Goal: Transaction & Acquisition: Obtain resource

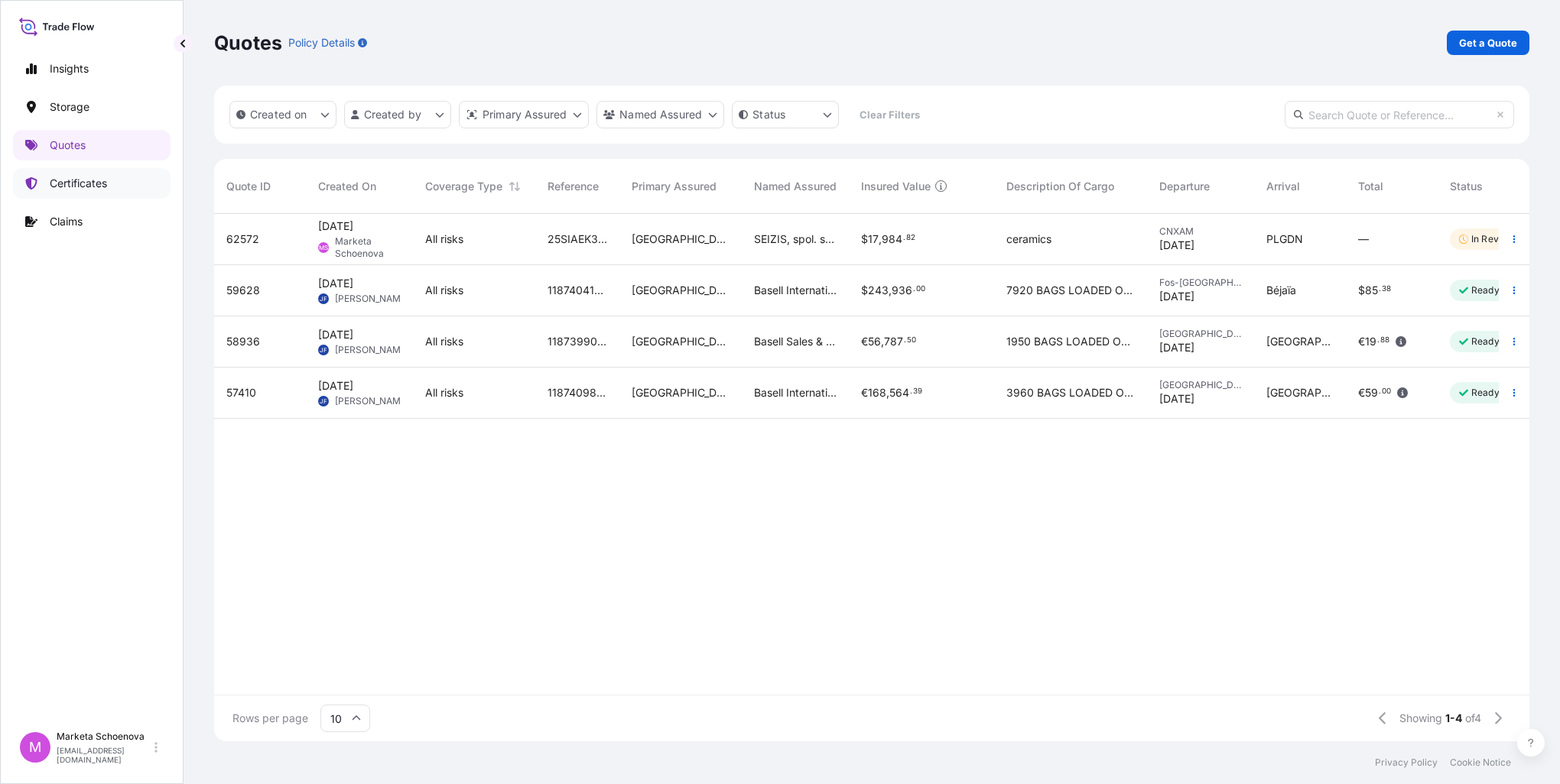
scroll to position [524, 1304]
click at [90, 143] on link "Quotes" at bounding box center [92, 145] width 158 height 30
click at [1500, 47] on p "Get a Quote" at bounding box center [1488, 43] width 58 height 15
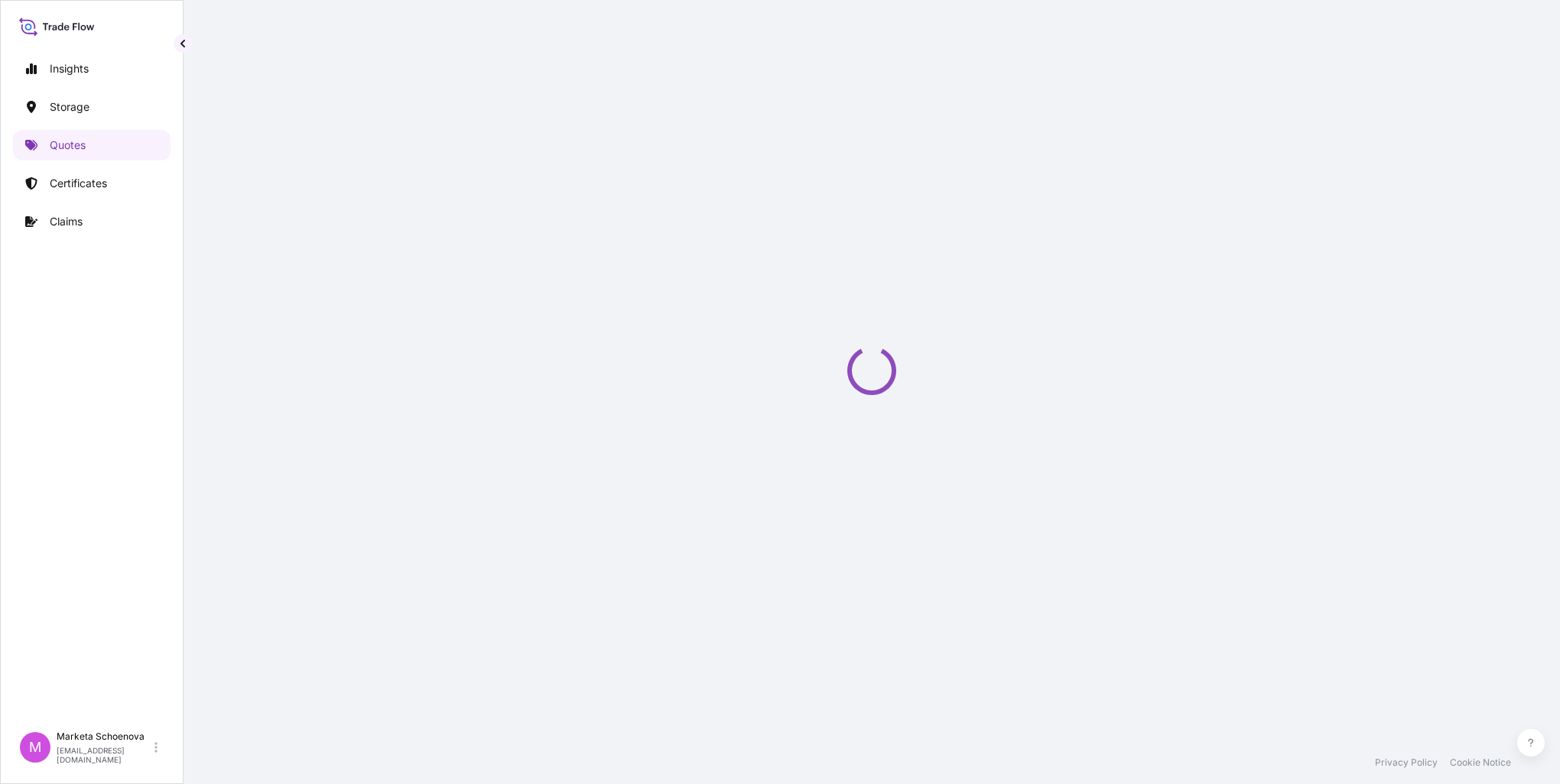
select select "Water"
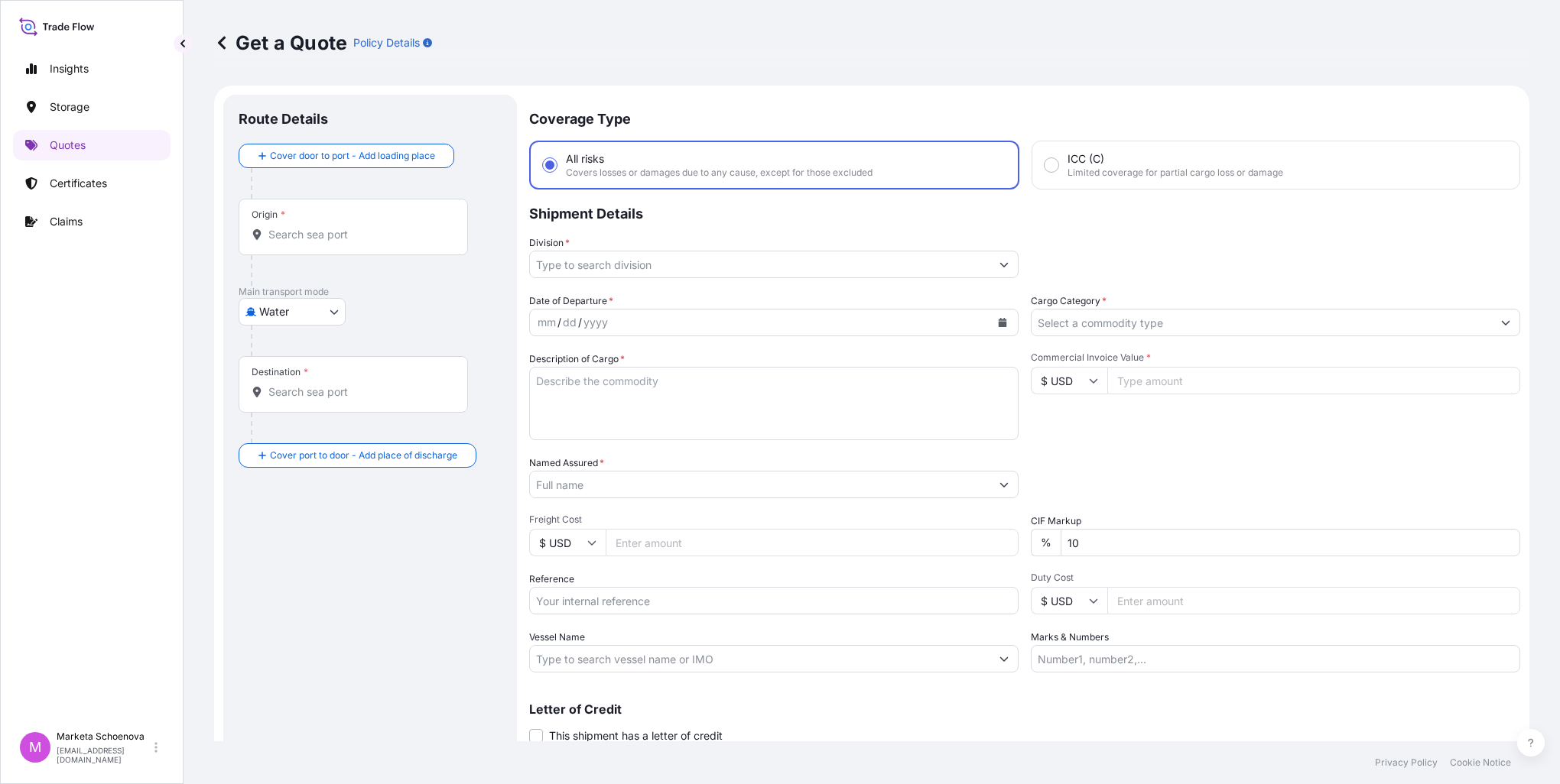
scroll to position [24, 0]
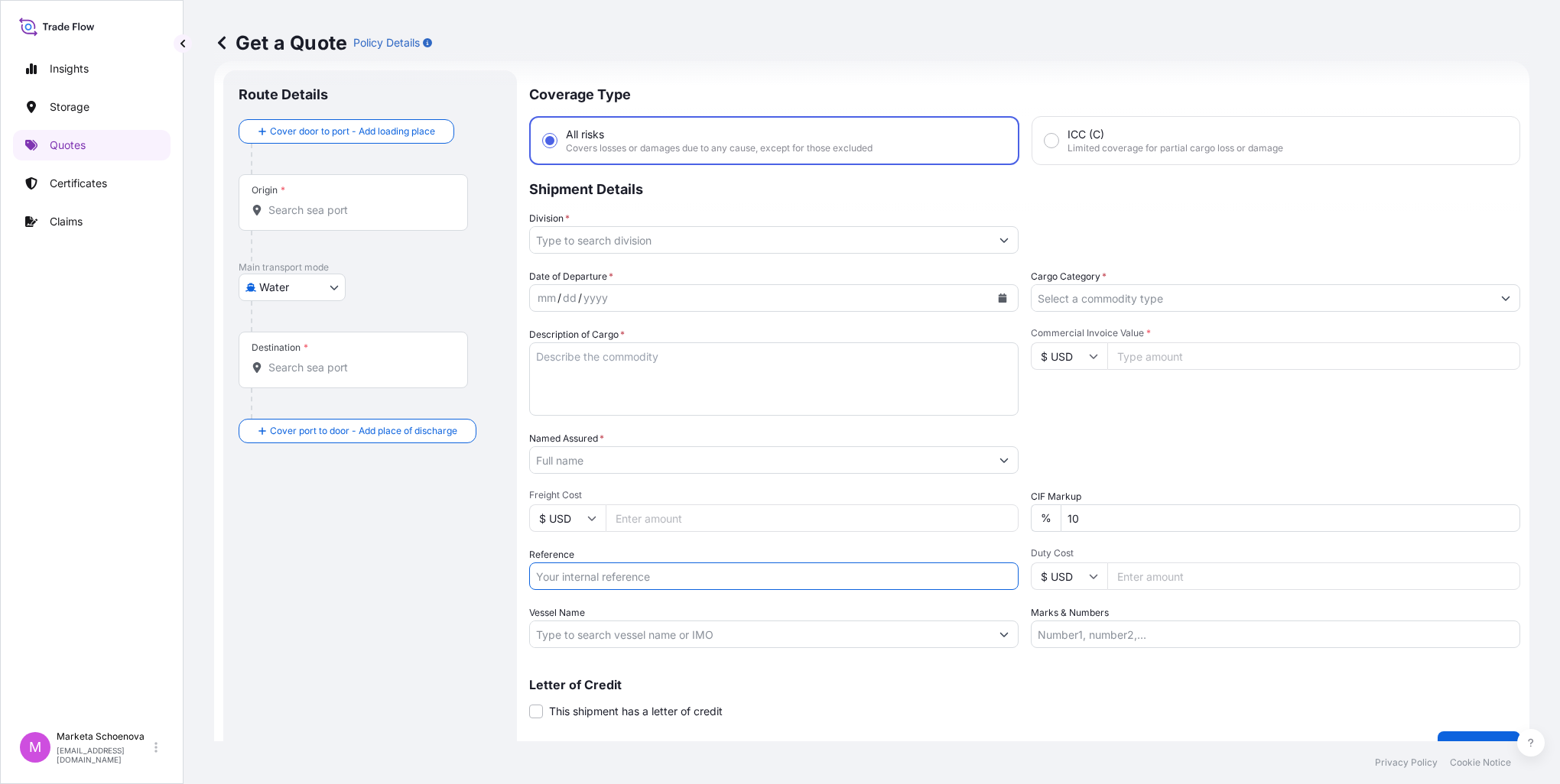
click at [611, 574] on input "Reference" at bounding box center [774, 576] width 490 height 28
paste input "25SEAMG5189"
type input "25SEAMG5189"
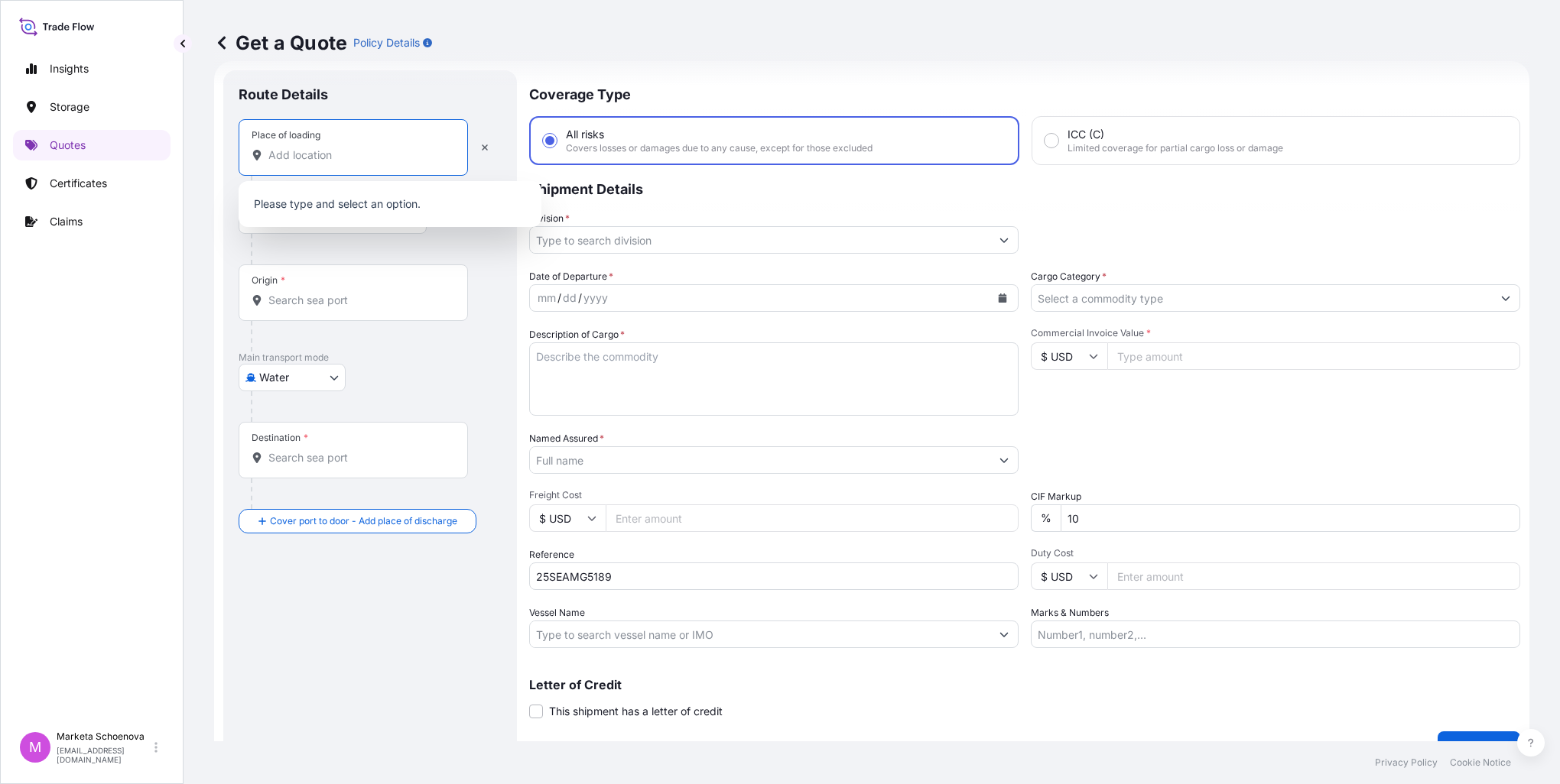
click at [280, 156] on input "Place of loading" at bounding box center [359, 155] width 181 height 15
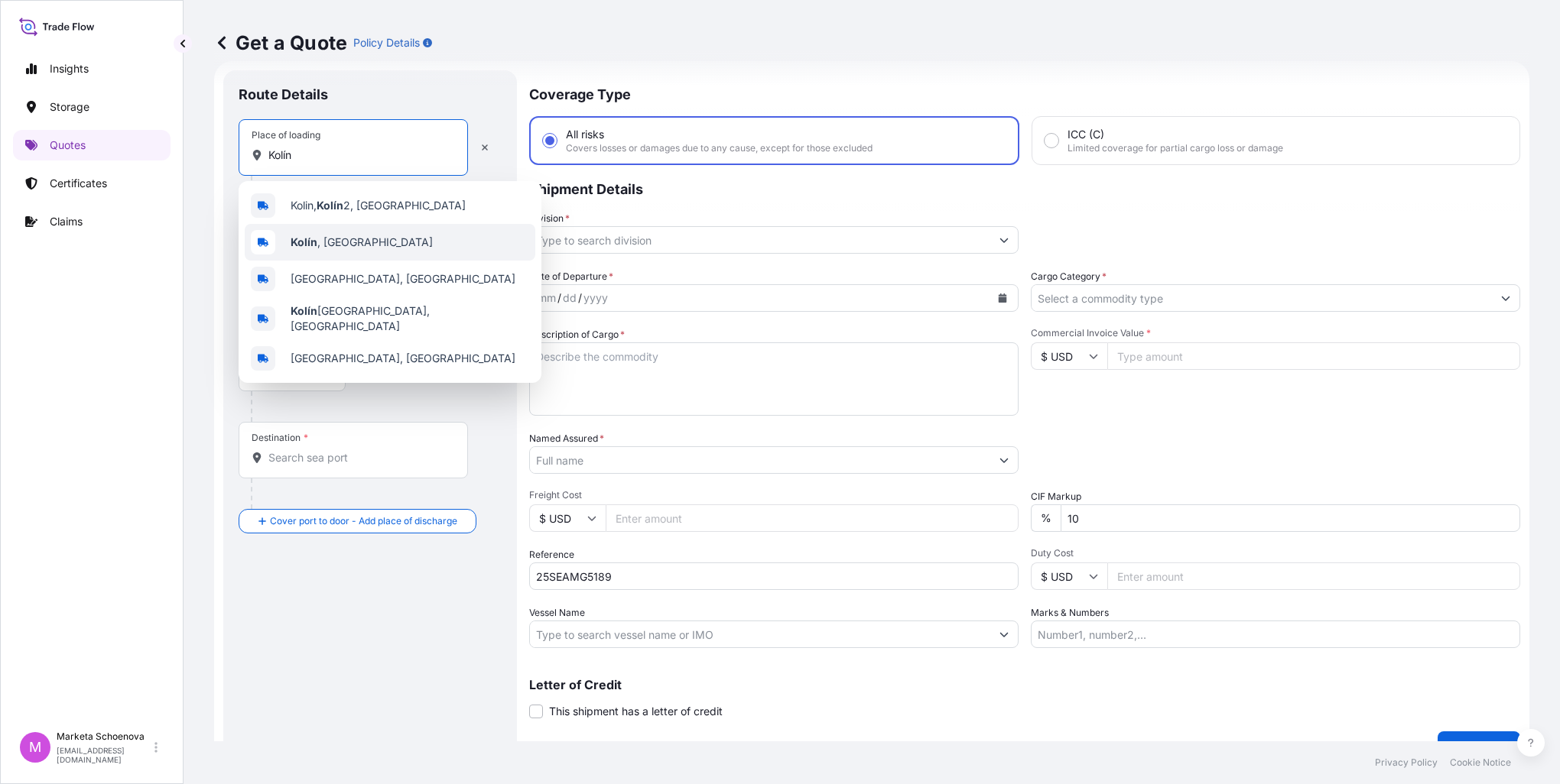
click at [321, 237] on span "[GEOGRAPHIC_DATA] , [GEOGRAPHIC_DATA]" at bounding box center [362, 242] width 142 height 15
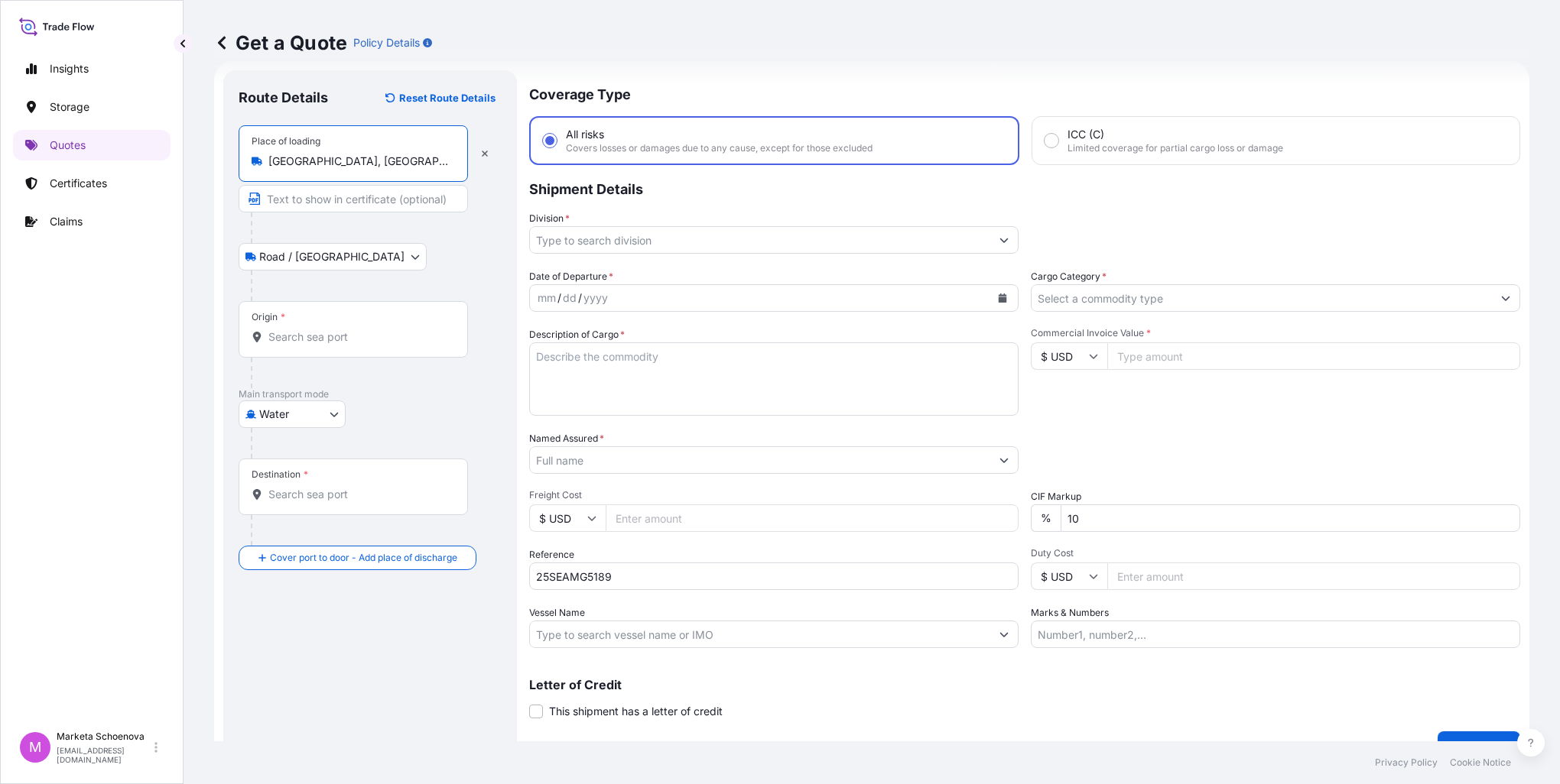
type input "[GEOGRAPHIC_DATA], [GEOGRAPHIC_DATA]"
click at [312, 201] on input "Text to appear on certificate" at bounding box center [353, 198] width 230 height 28
click at [306, 332] on input "Origin *" at bounding box center [359, 336] width 181 height 15
click at [323, 332] on input "Origin * Please select an origin" at bounding box center [359, 336] width 181 height 15
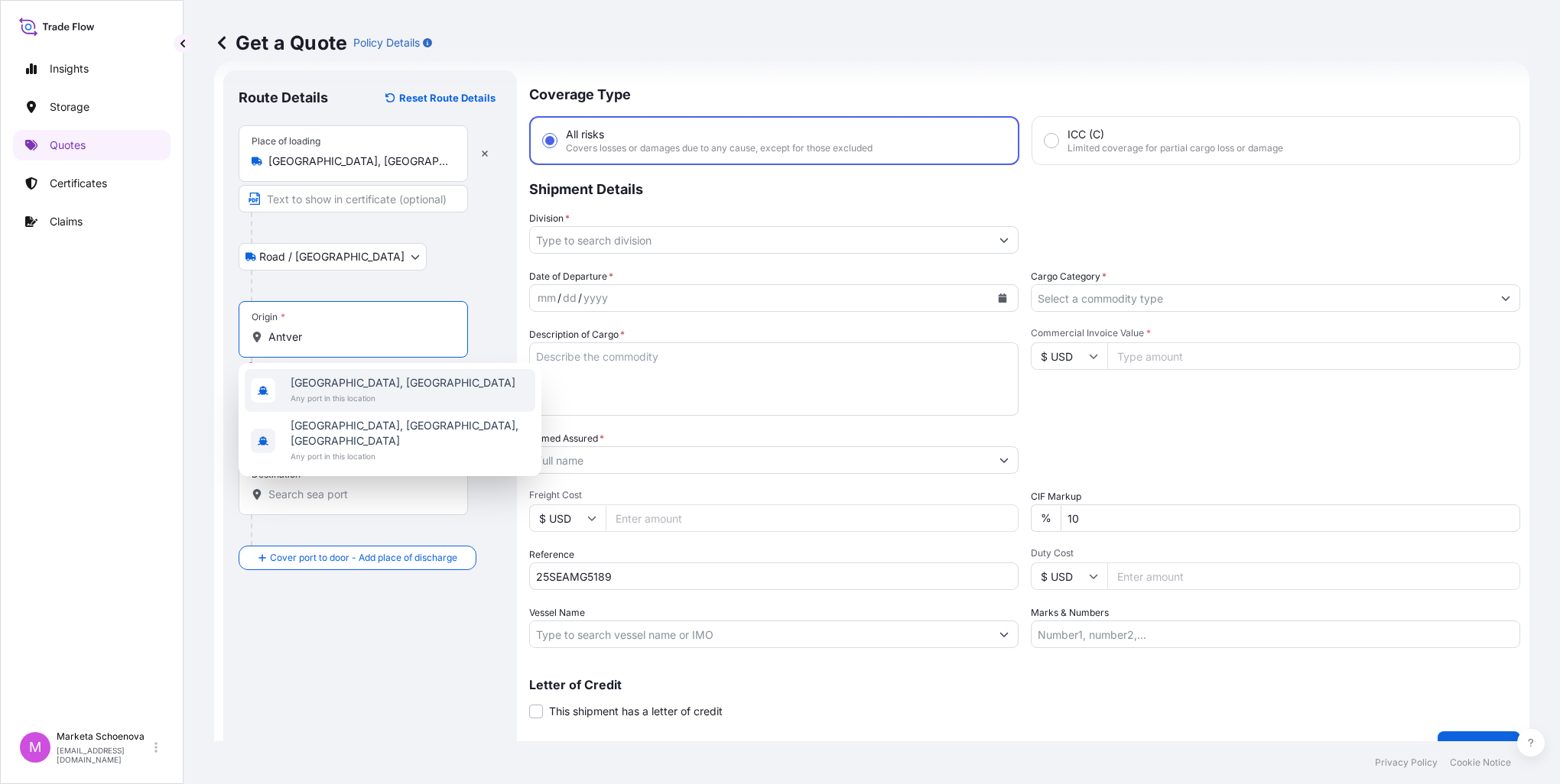
click at [345, 386] on span "[GEOGRAPHIC_DATA], [GEOGRAPHIC_DATA]" at bounding box center [402, 383] width 225 height 15
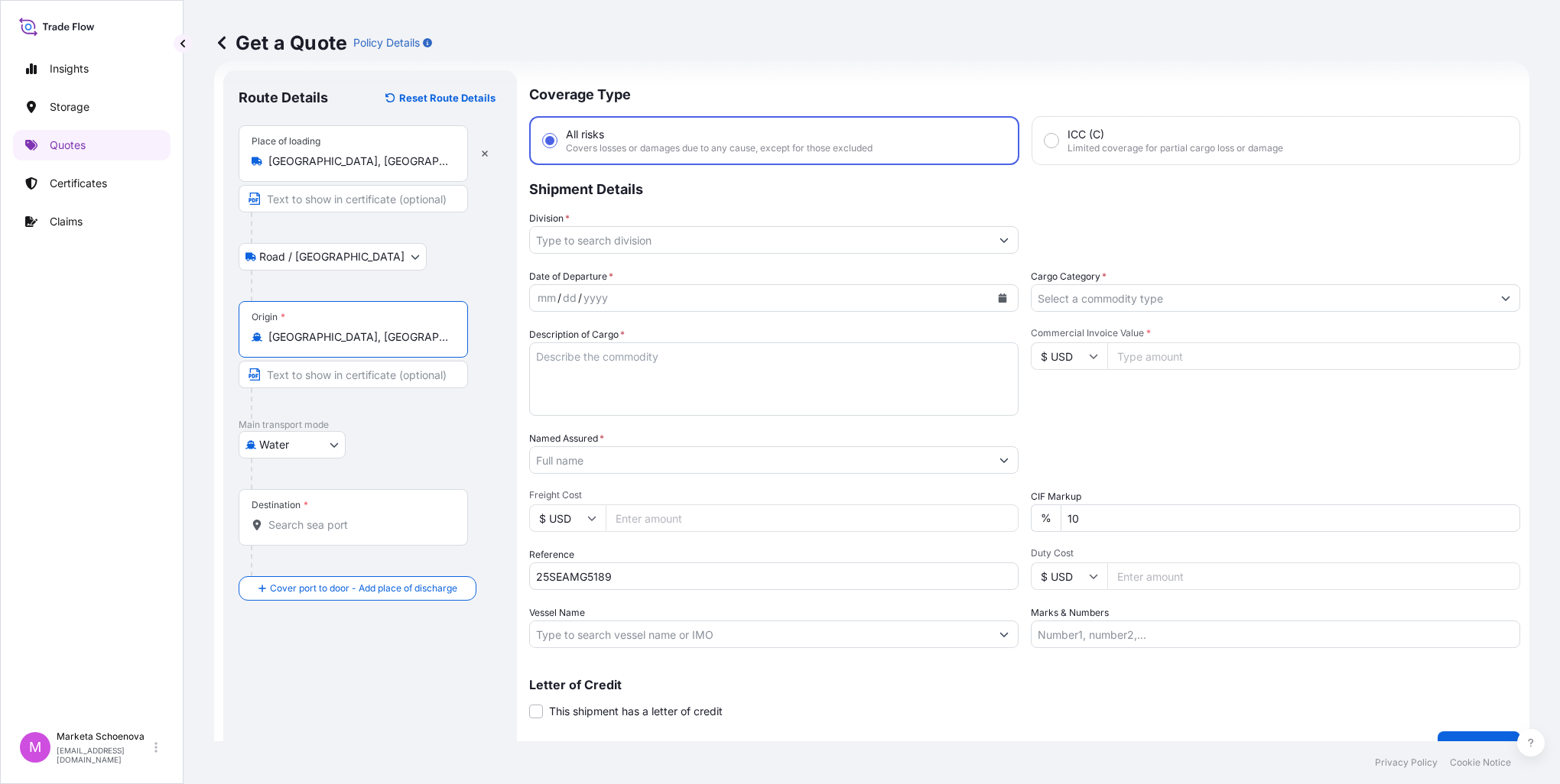
type input "[GEOGRAPHIC_DATA], [GEOGRAPHIC_DATA]"
click at [292, 521] on input "Destination *" at bounding box center [359, 525] width 181 height 15
click at [312, 518] on input "Destination * Please select a destination" at bounding box center [359, 525] width 181 height 15
click at [300, 526] on input "Destination * Please select a destination" at bounding box center [359, 525] width 181 height 15
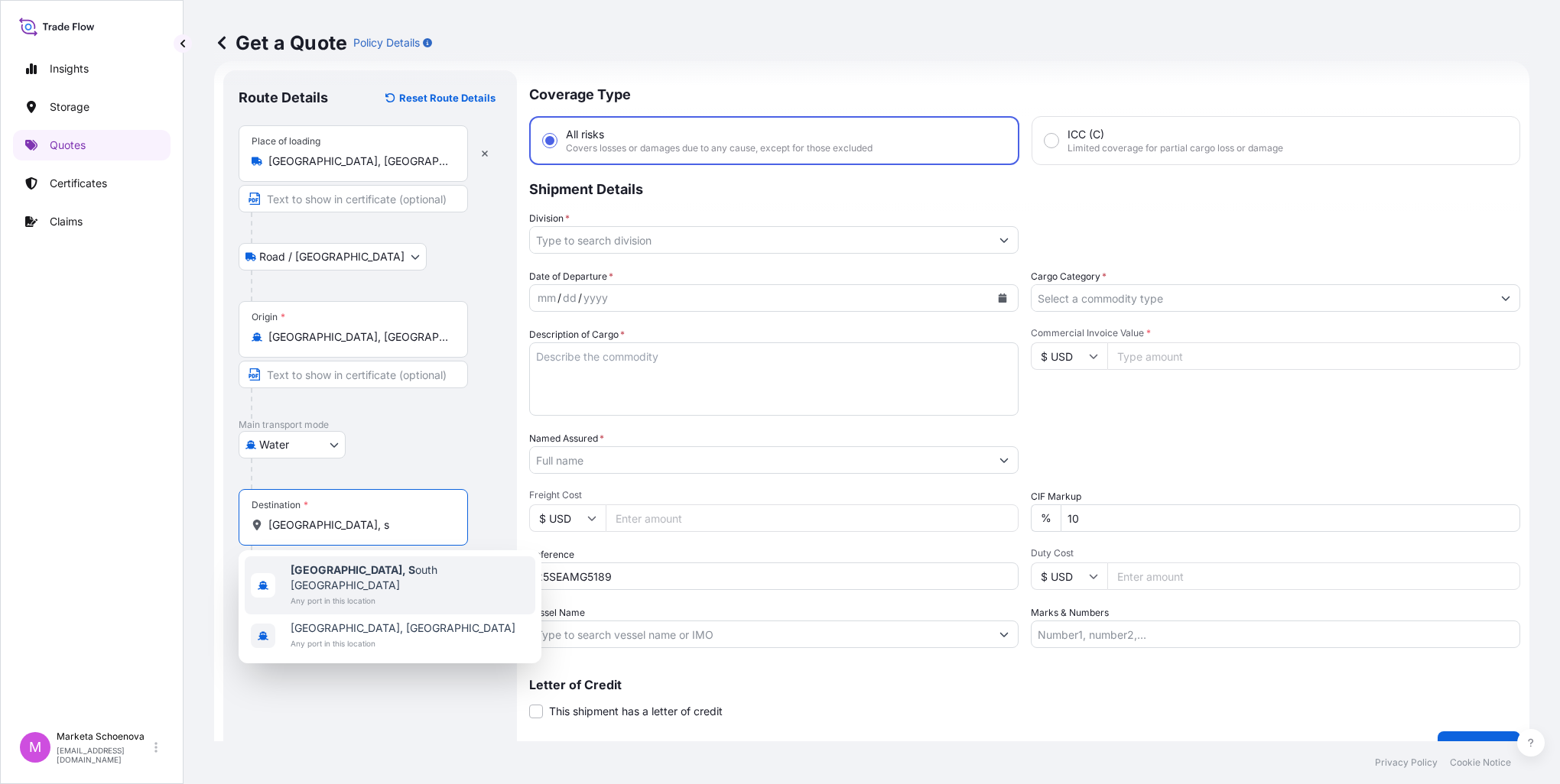
click at [355, 574] on span "[GEOGRAPHIC_DATA], S outh [GEOGRAPHIC_DATA]" at bounding box center [410, 578] width 239 height 30
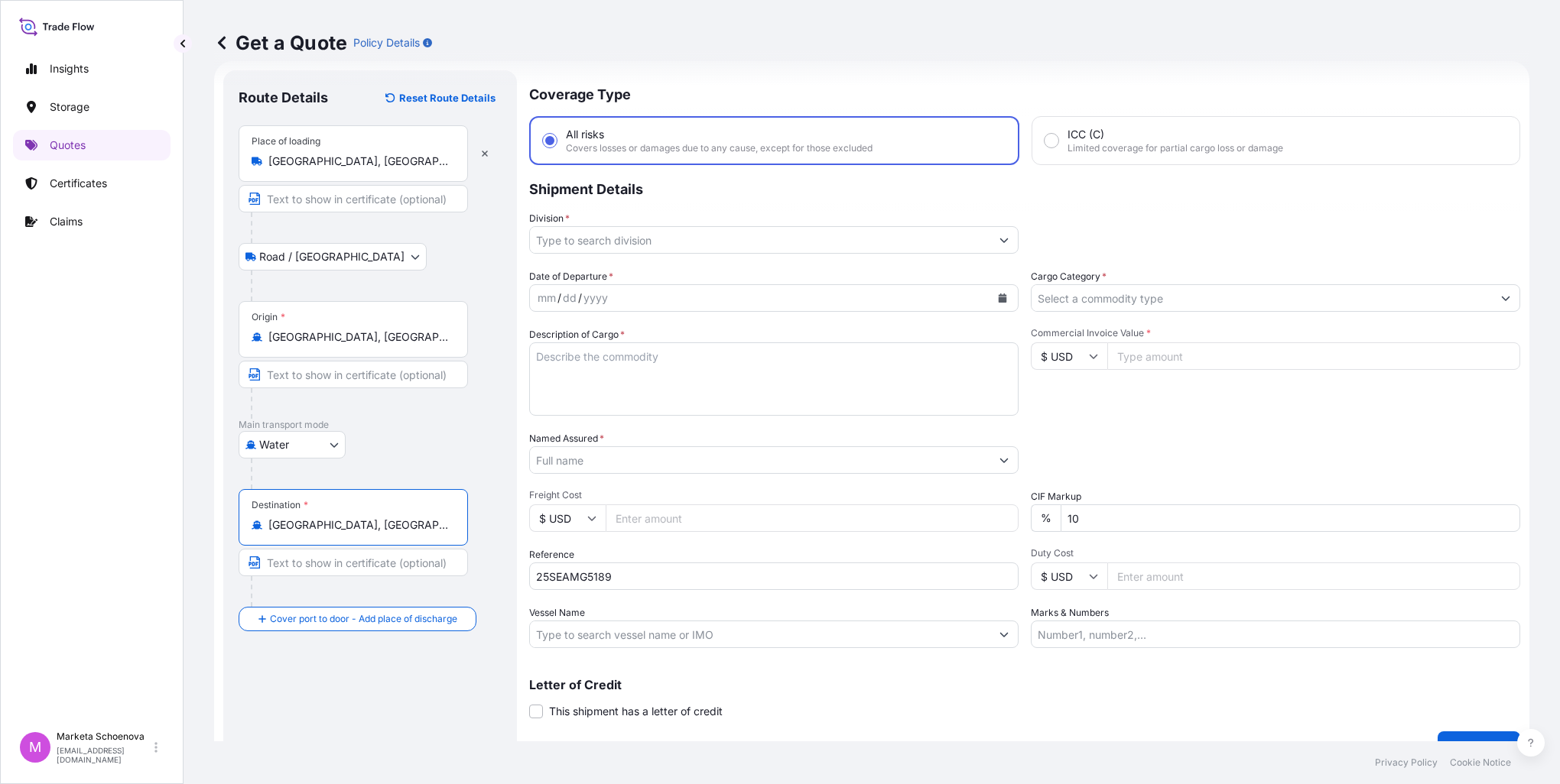
type input "[GEOGRAPHIC_DATA], [GEOGRAPHIC_DATA]"
click at [573, 237] on input "Division *" at bounding box center [760, 239] width 460 height 28
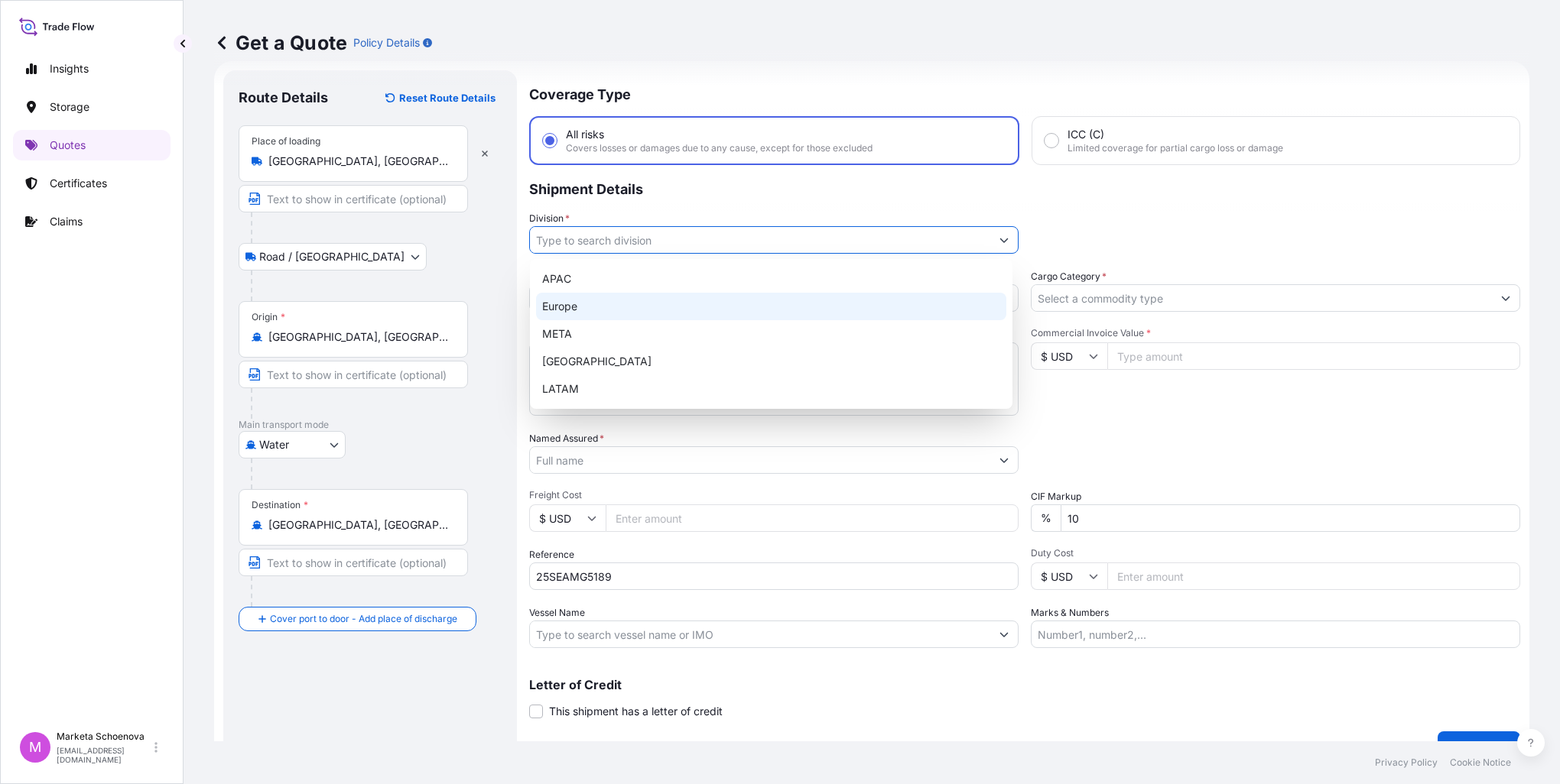
click at [592, 307] on div "Europe" at bounding box center [771, 306] width 470 height 28
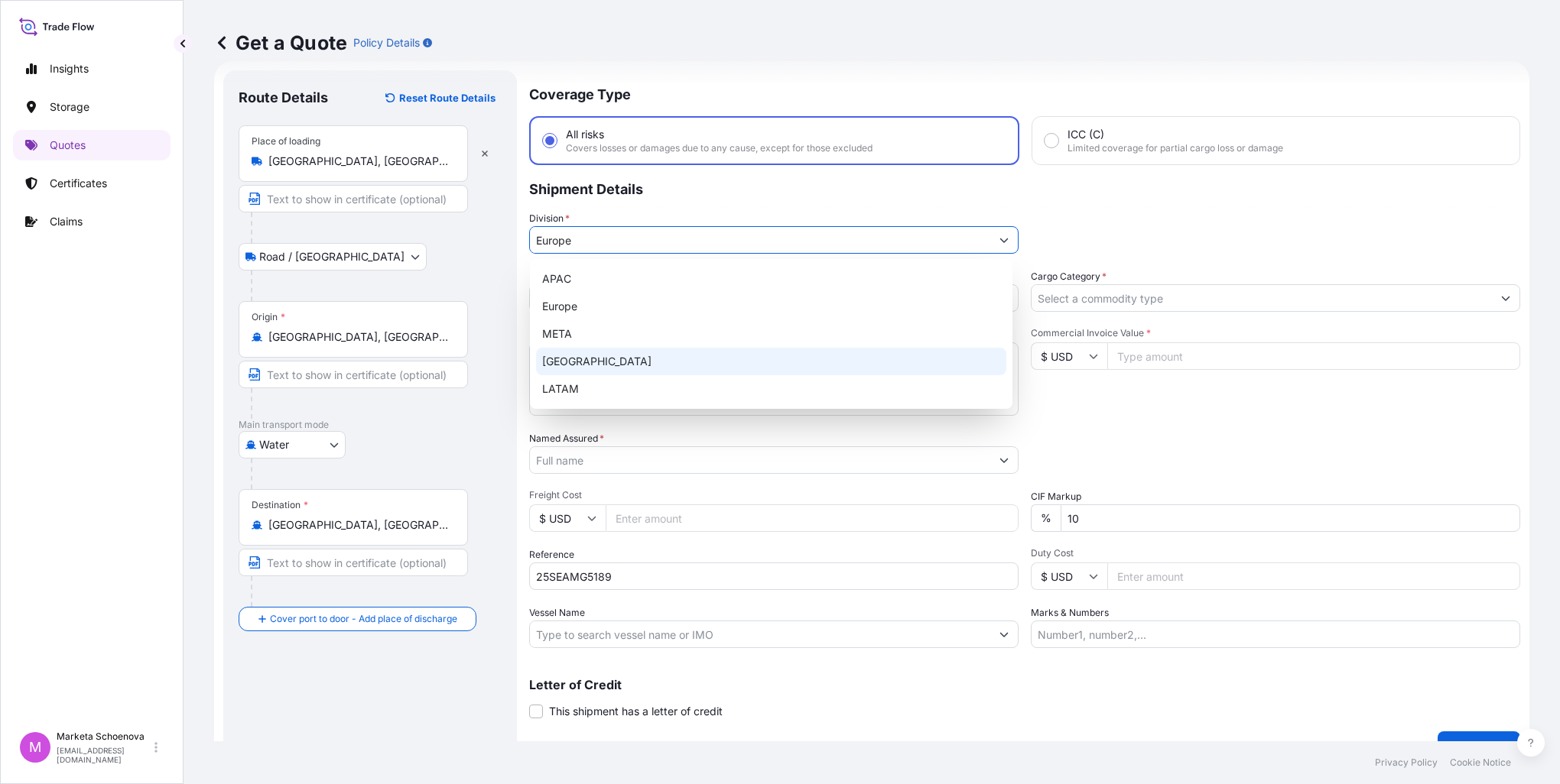
click at [590, 355] on div "[GEOGRAPHIC_DATA]" at bounding box center [771, 361] width 470 height 28
type input "[GEOGRAPHIC_DATA]"
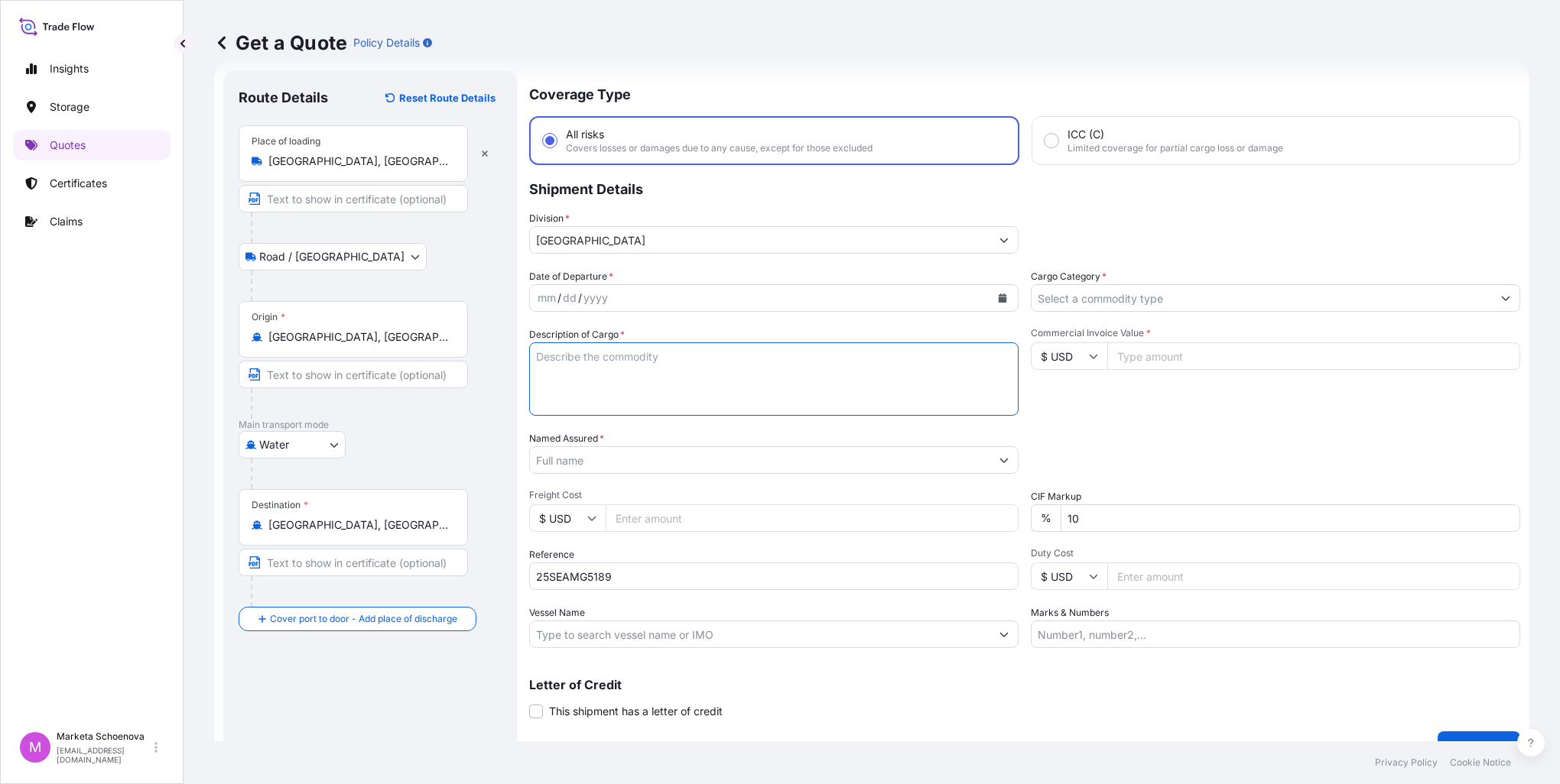
click at [587, 368] on textarea "Description of Cargo *" at bounding box center [774, 379] width 490 height 73
click at [710, 366] on textarea "Description of Cargo *" at bounding box center [774, 379] width 490 height 73
click at [585, 364] on textarea "Description of Cargo *" at bounding box center [774, 379] width 490 height 73
paste textarea "sodium cyanide"
type textarea "sodium cyanide"
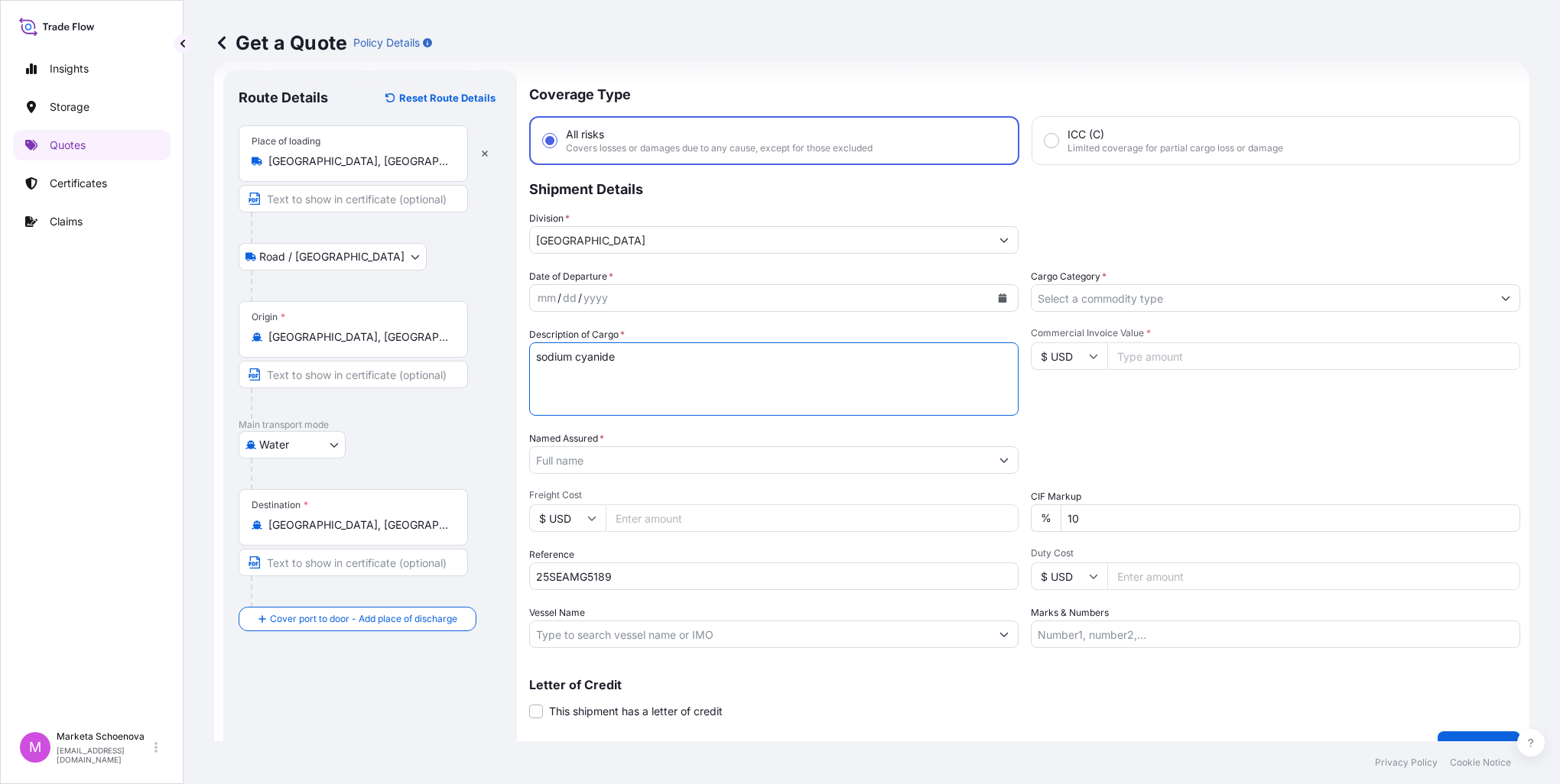
click at [1219, 301] on input "Cargo Category *" at bounding box center [1262, 298] width 460 height 28
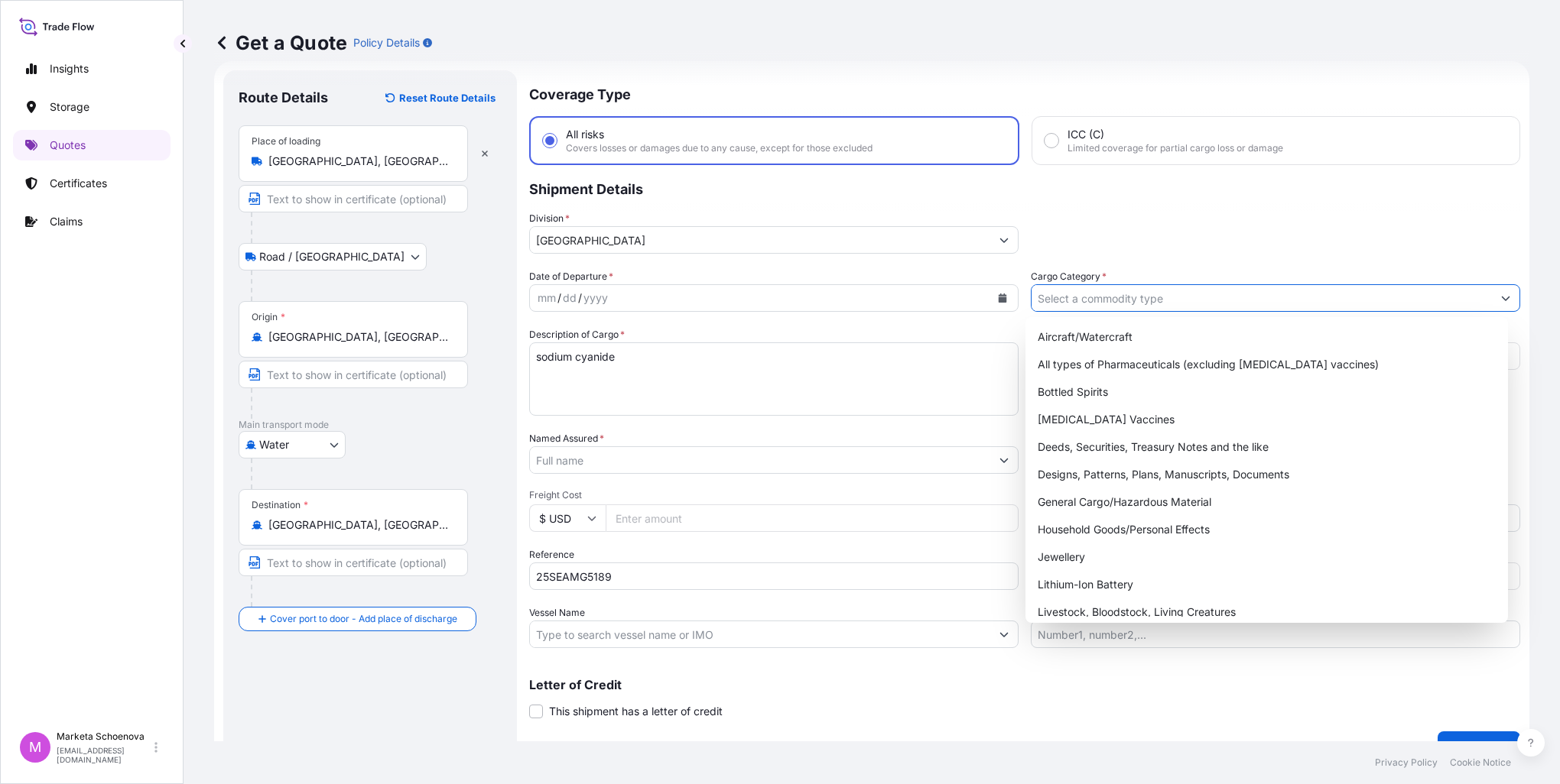
click at [1219, 301] on input "Cargo Category *" at bounding box center [1262, 298] width 460 height 28
click at [1214, 238] on div "Division * [GEOGRAPHIC_DATA]" at bounding box center [1024, 232] width 991 height 43
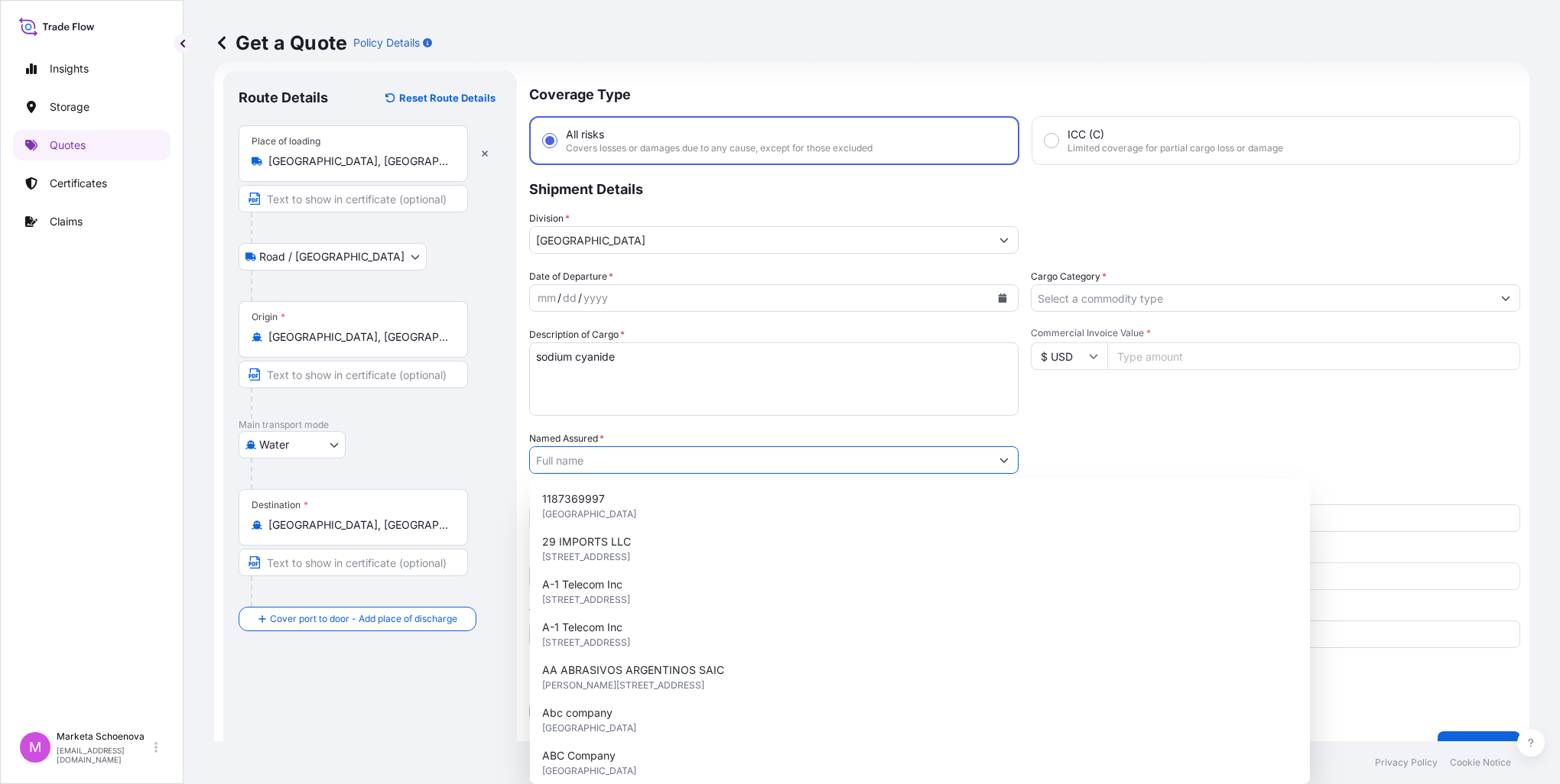
click at [654, 464] on input "Named Assured *" at bounding box center [760, 460] width 460 height 28
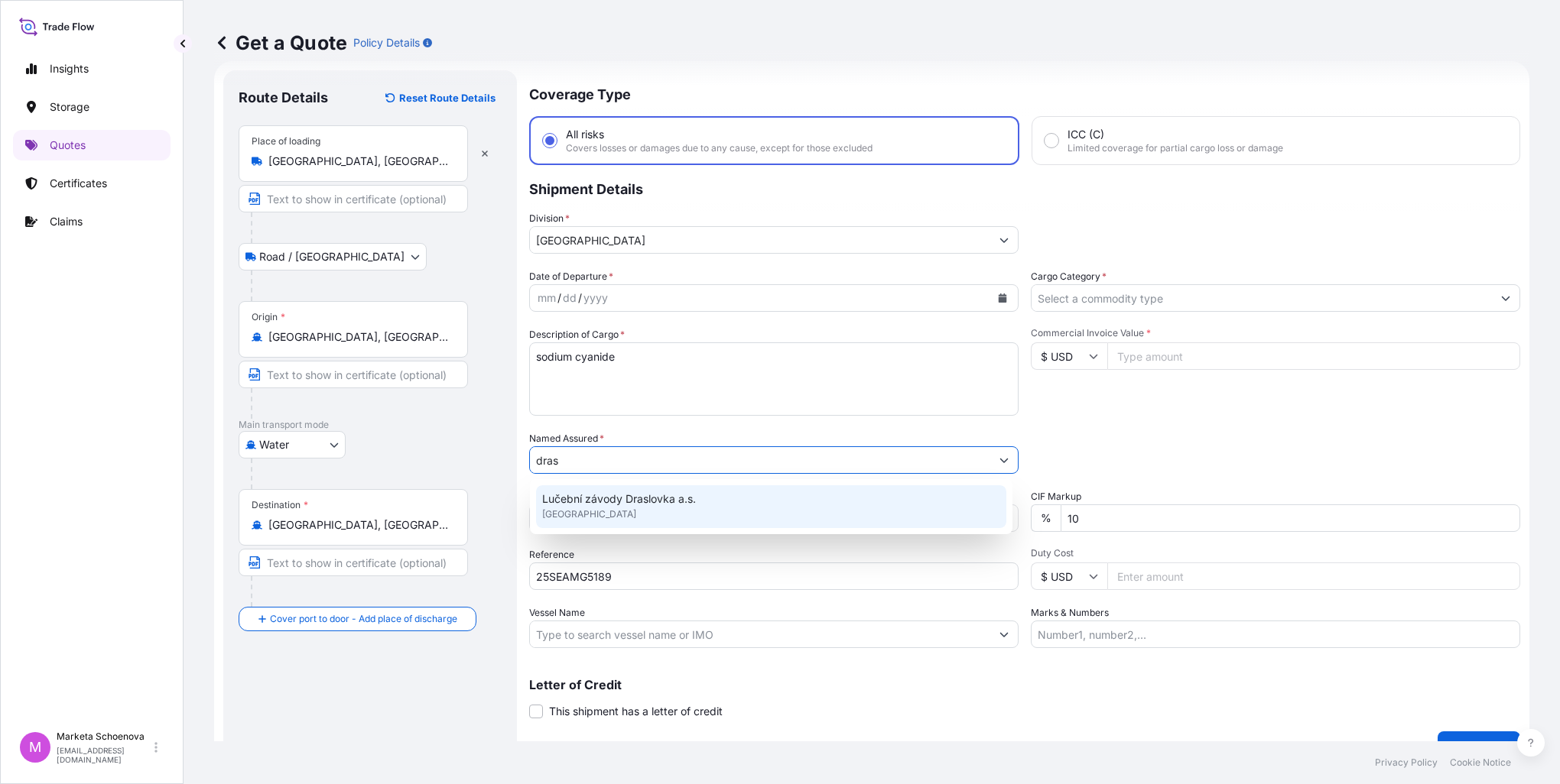
click at [639, 497] on span "Lučební závody Draslovka a.s." at bounding box center [619, 498] width 154 height 15
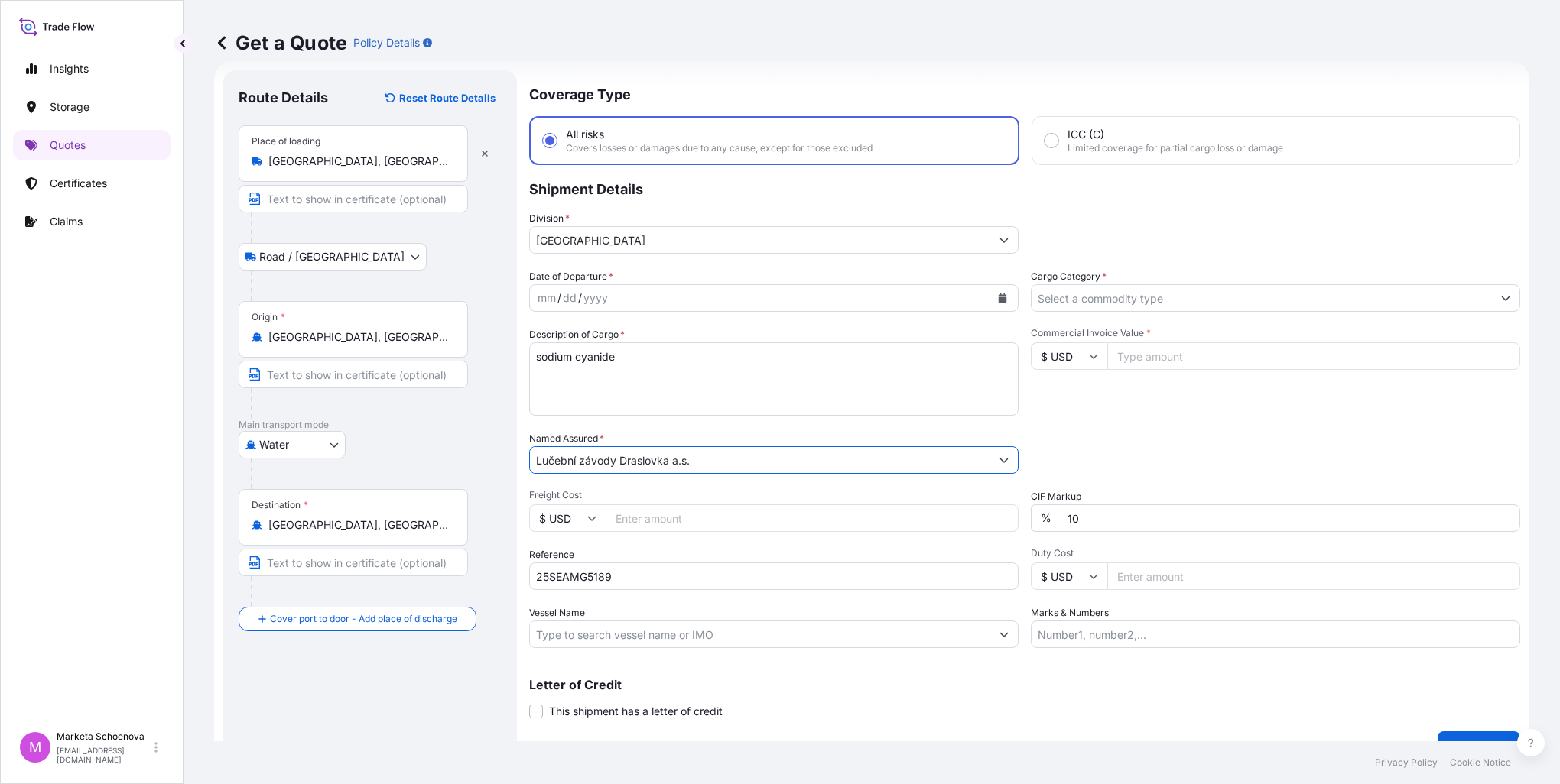
type input "Lučební závody Draslovka a.s."
click at [1199, 358] on input "Commercial Invoice Value *" at bounding box center [1314, 356] width 413 height 28
paste input "346500.0000"
type input "346500.0000"
click at [639, 638] on input "Vessel Name" at bounding box center [760, 634] width 460 height 28
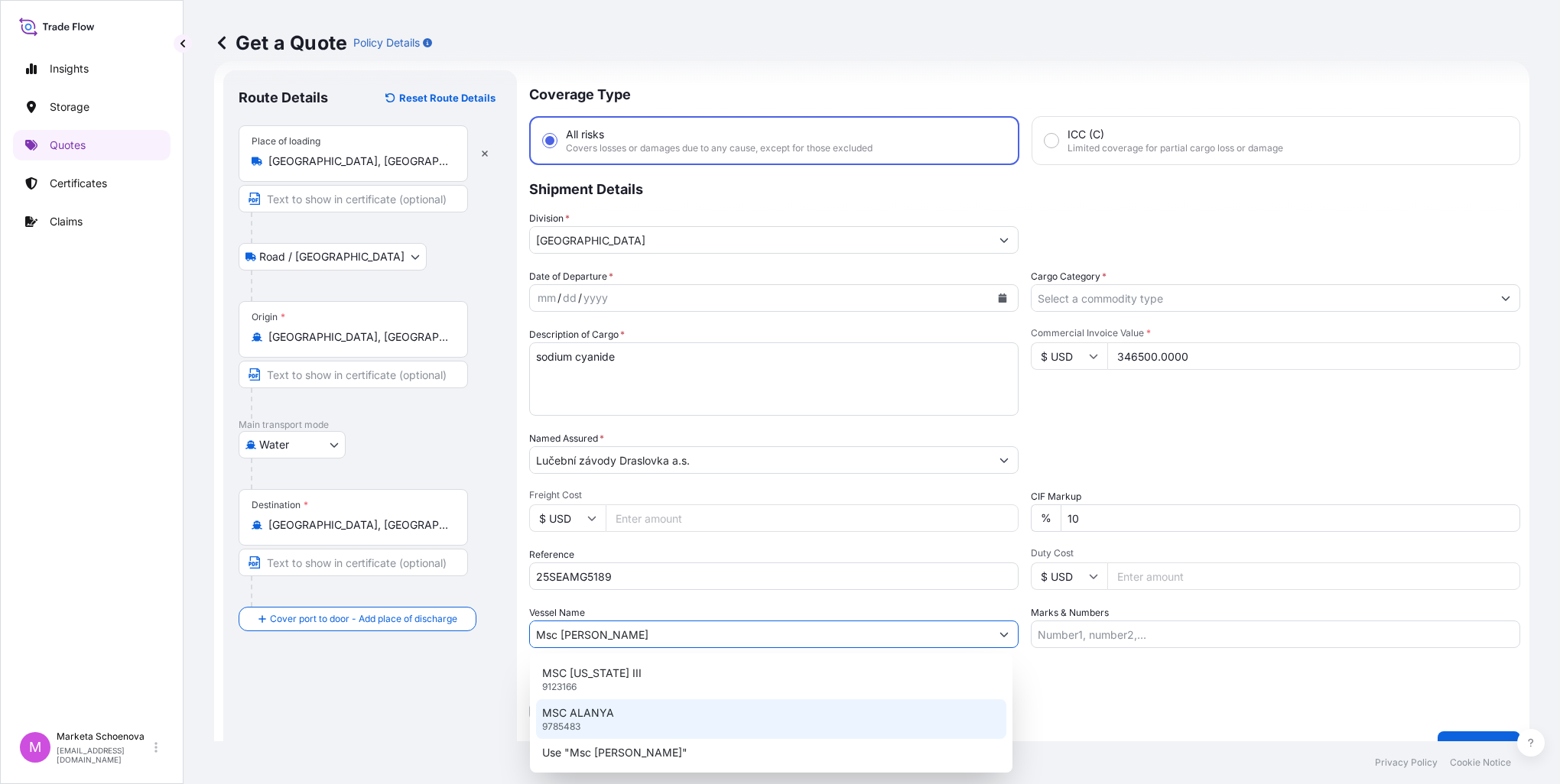
click at [588, 708] on p "MSC ALANYA" at bounding box center [578, 713] width 72 height 15
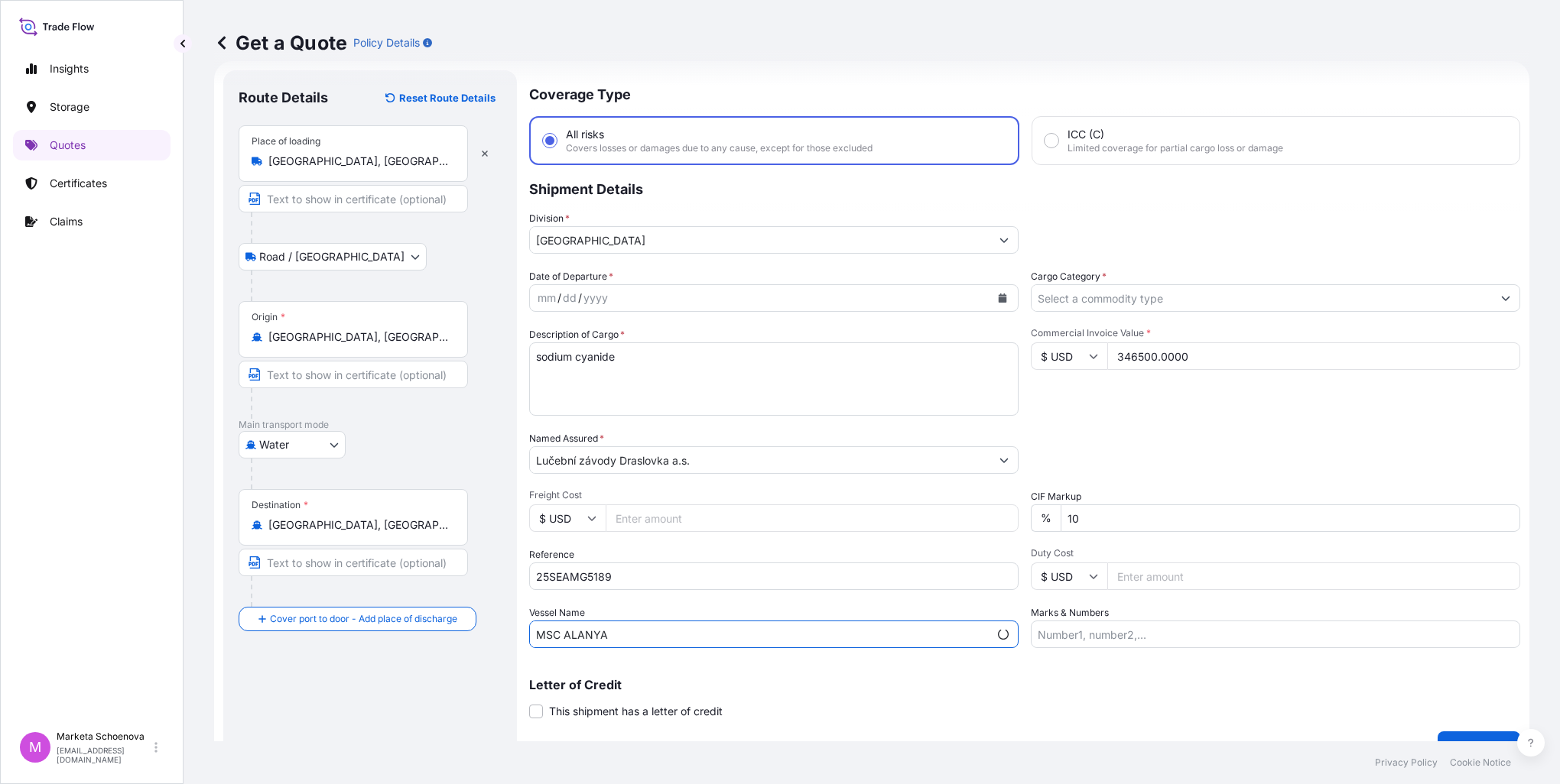
type input "MSC ALANYA"
click at [1089, 631] on input "Marks & Numbers" at bounding box center [1276, 634] width 490 height 28
paste input "MEDU3426013 MSDU1019119 MEDU5497377 MSNU1031032 TCKU2983347 GLDU9644875 MSNU141…"
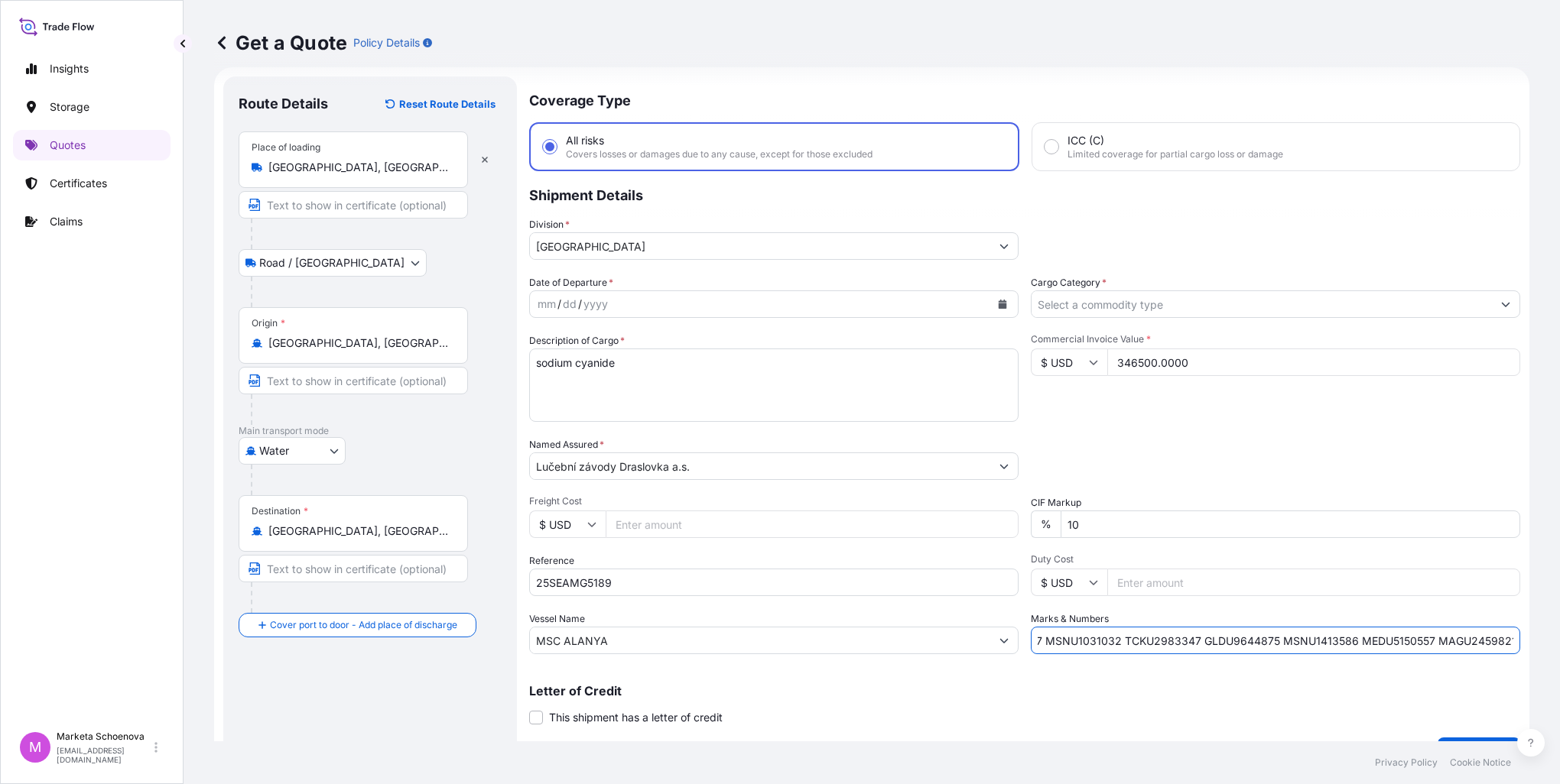
scroll to position [0, 0]
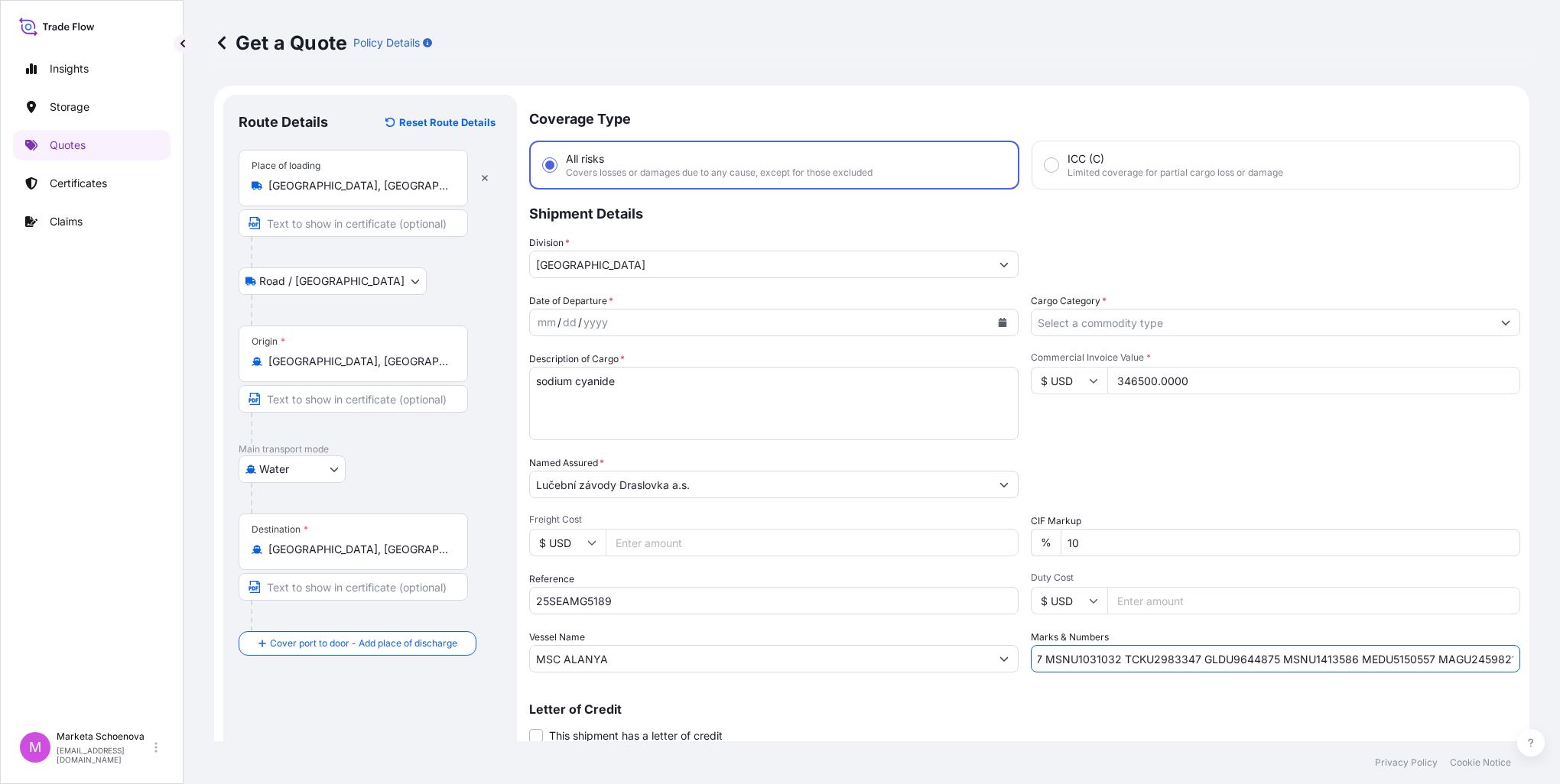
type input "MEDU3426013 MSDU1019119 MEDU5497377 MSNU1031032 TCKU2983347 GLDU9644875 MSNU141…"
click at [998, 321] on icon "Calendar" at bounding box center [1003, 322] width 9 height 9
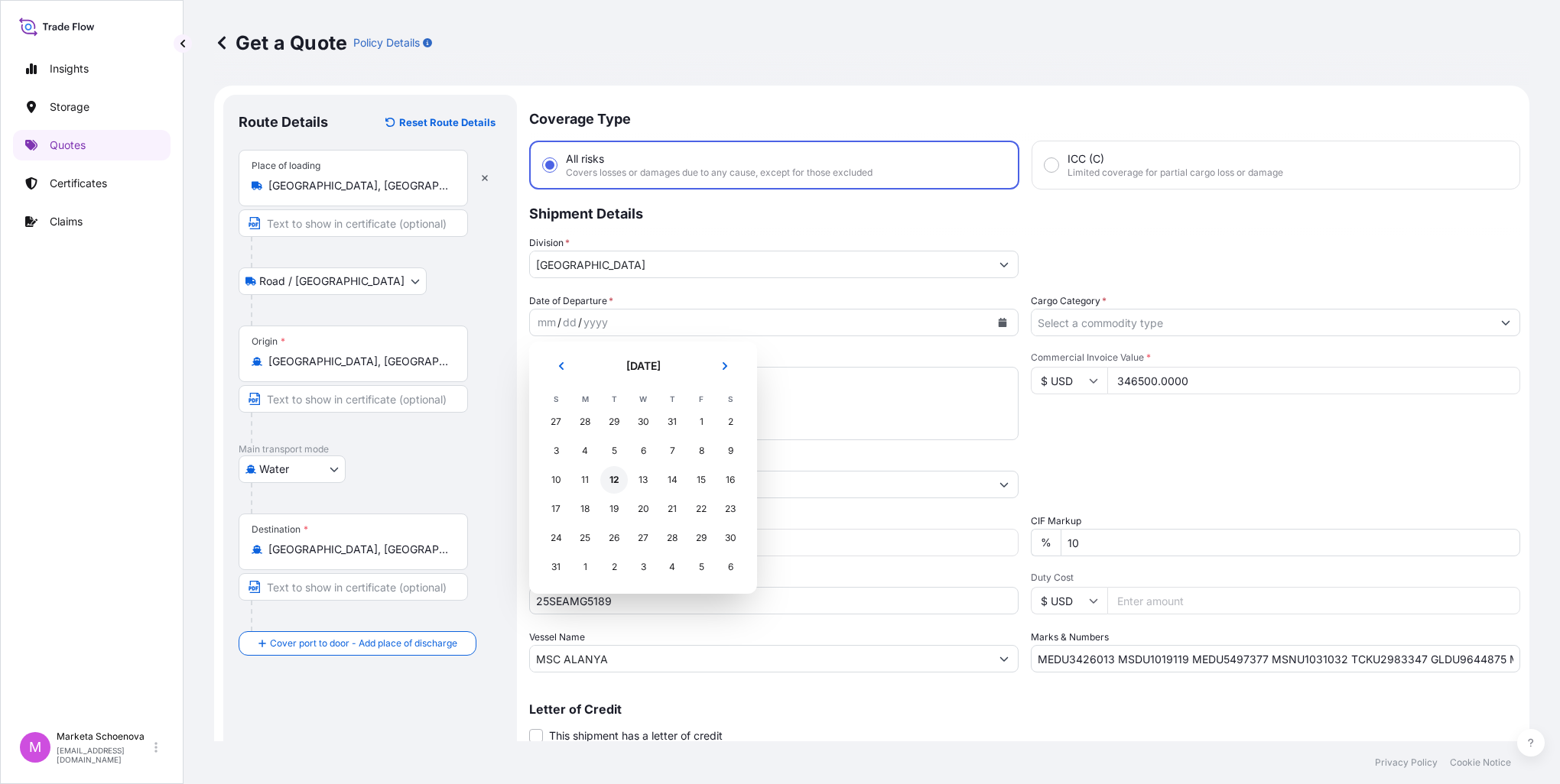
click at [612, 481] on div "12" at bounding box center [613, 480] width 28 height 28
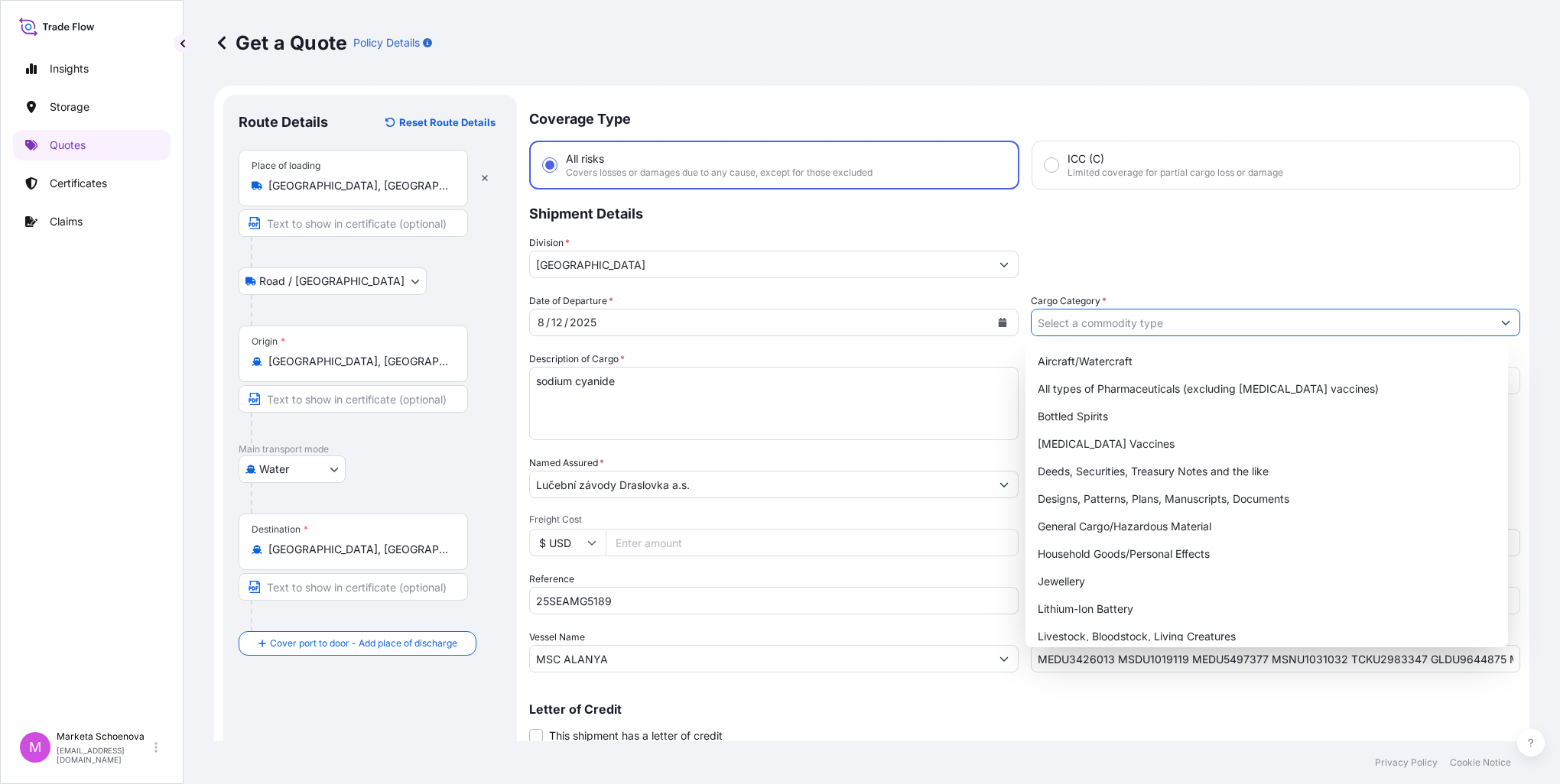
click at [1501, 326] on icon "Show suggestions" at bounding box center [1506, 322] width 9 height 9
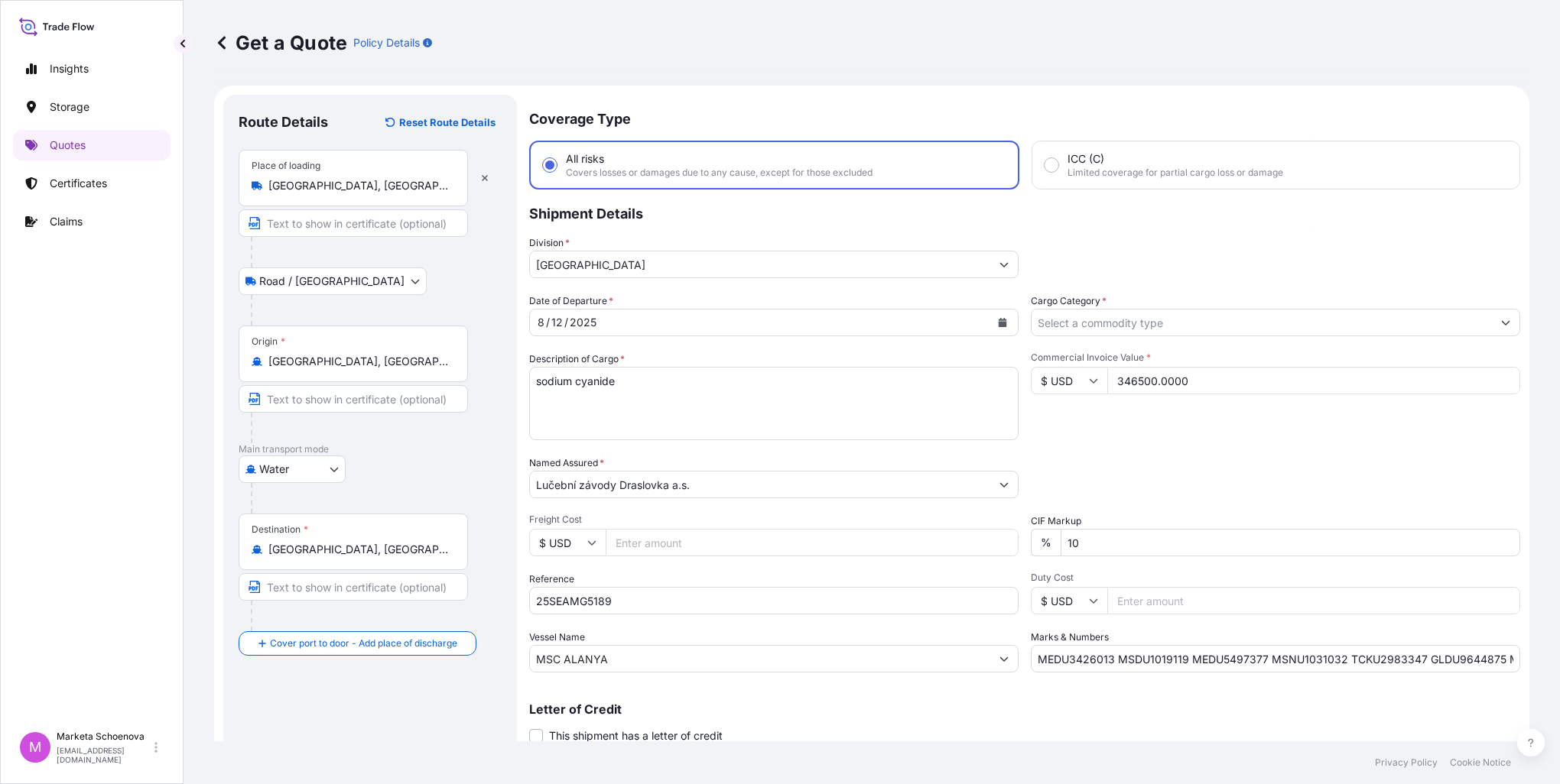
click at [1501, 324] on icon "Show suggestions" at bounding box center [1506, 322] width 9 height 9
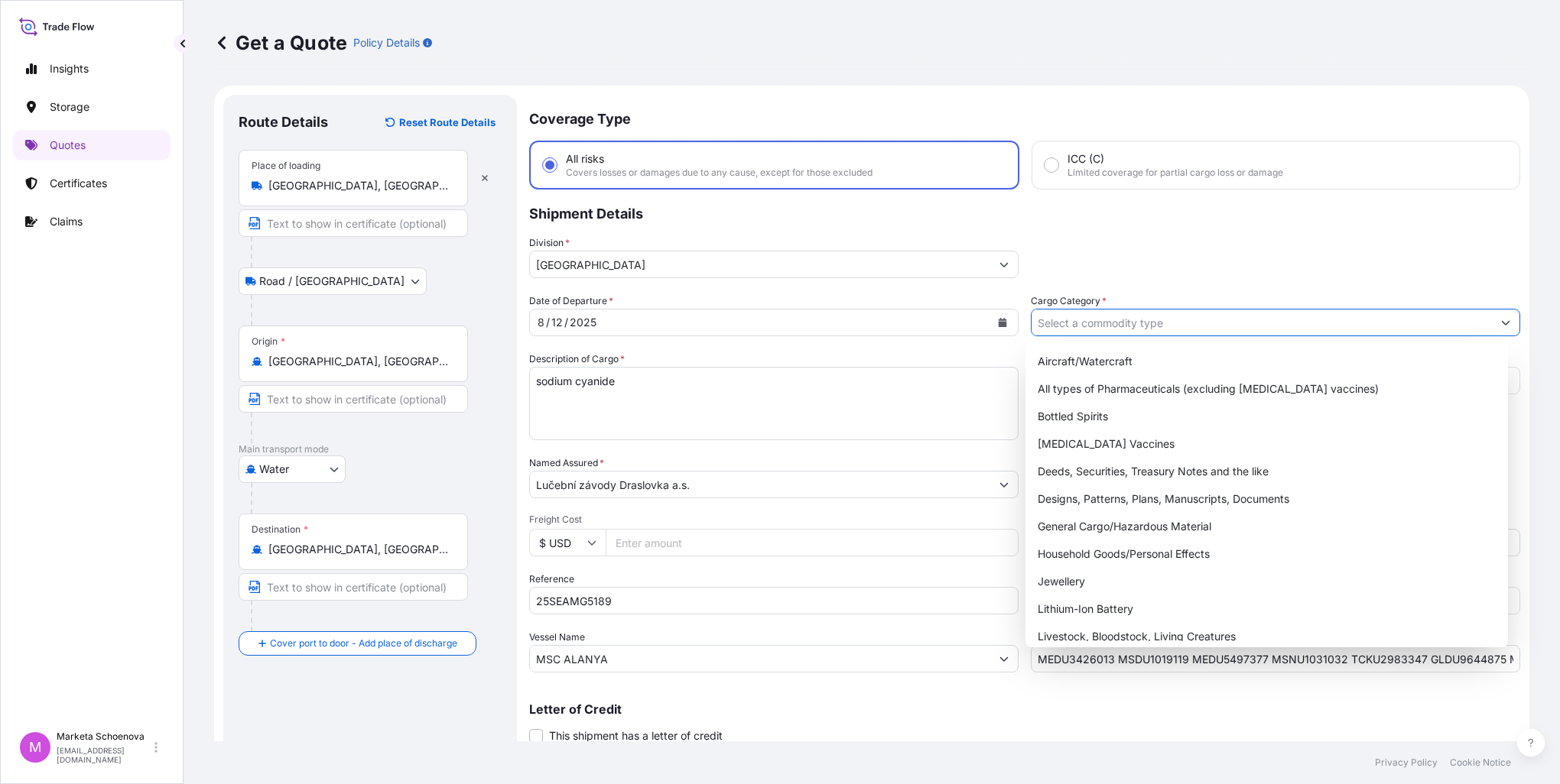
click at [1497, 311] on button "Show suggestions" at bounding box center [1506, 322] width 28 height 28
click at [1104, 529] on div "General Cargo/Hazardous Material" at bounding box center [1267, 526] width 470 height 28
type input "General Cargo/Hazardous Material"
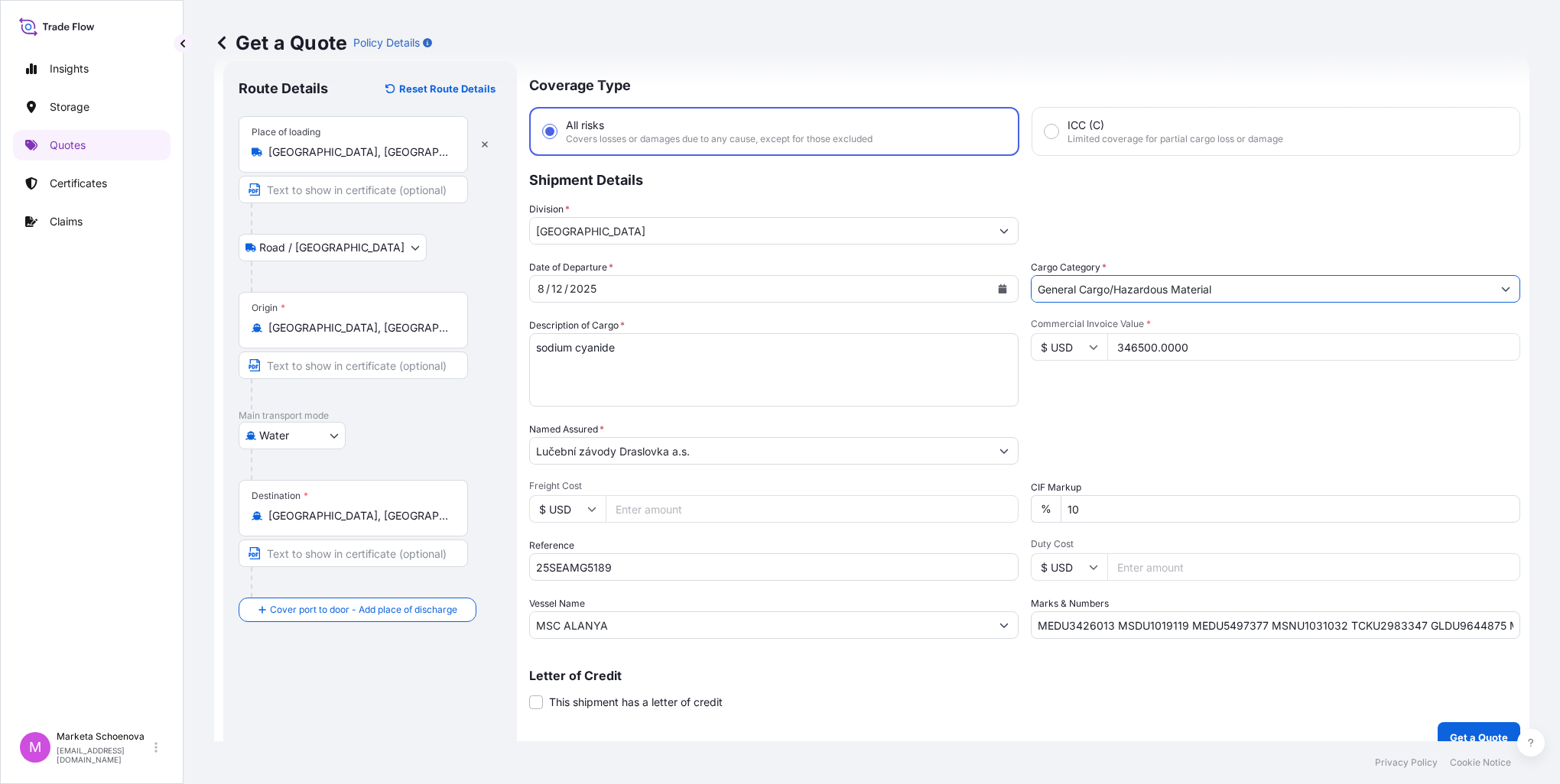
scroll to position [52, 0]
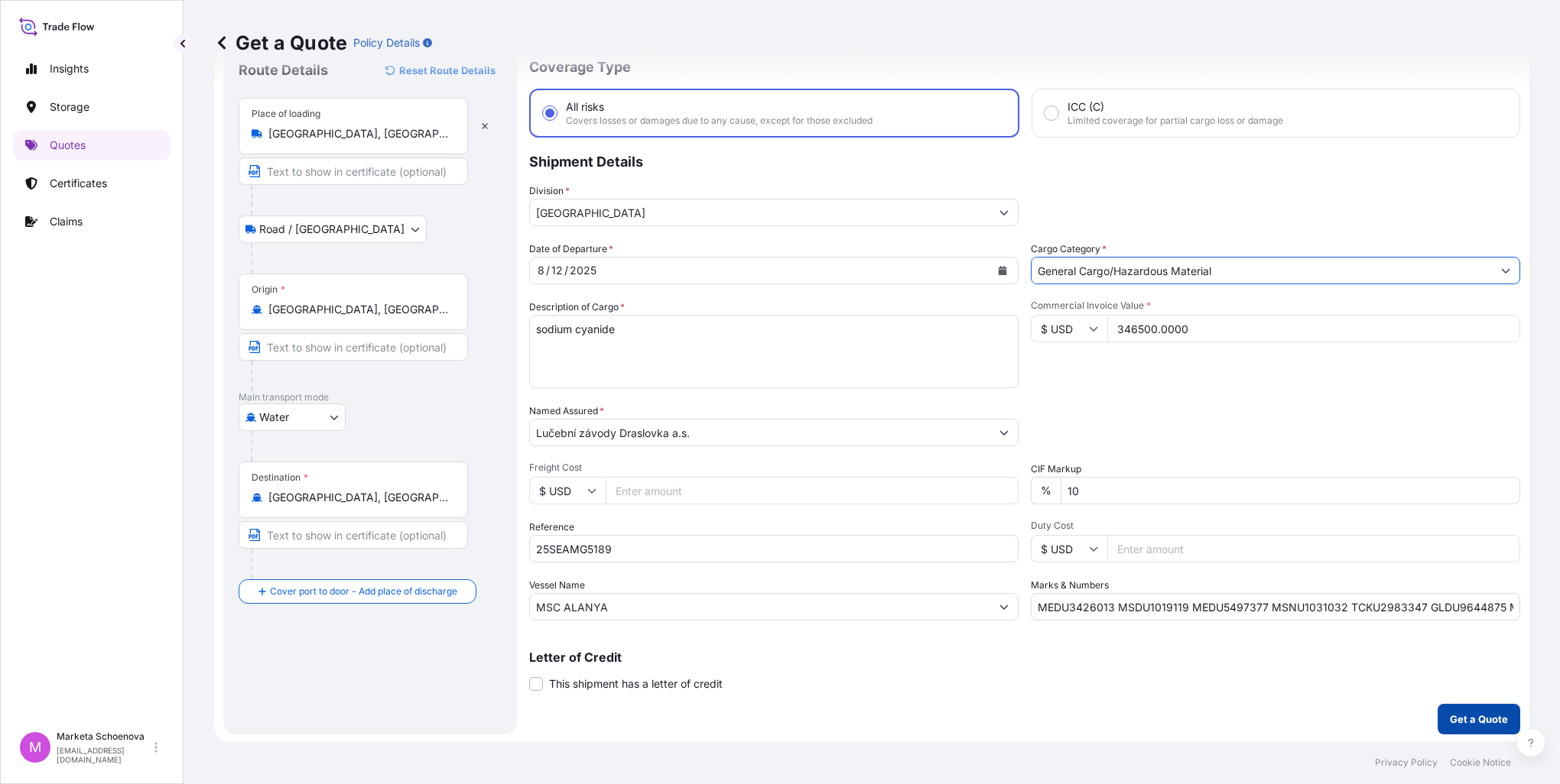
click at [1466, 727] on button "Get a Quote" at bounding box center [1479, 719] width 83 height 30
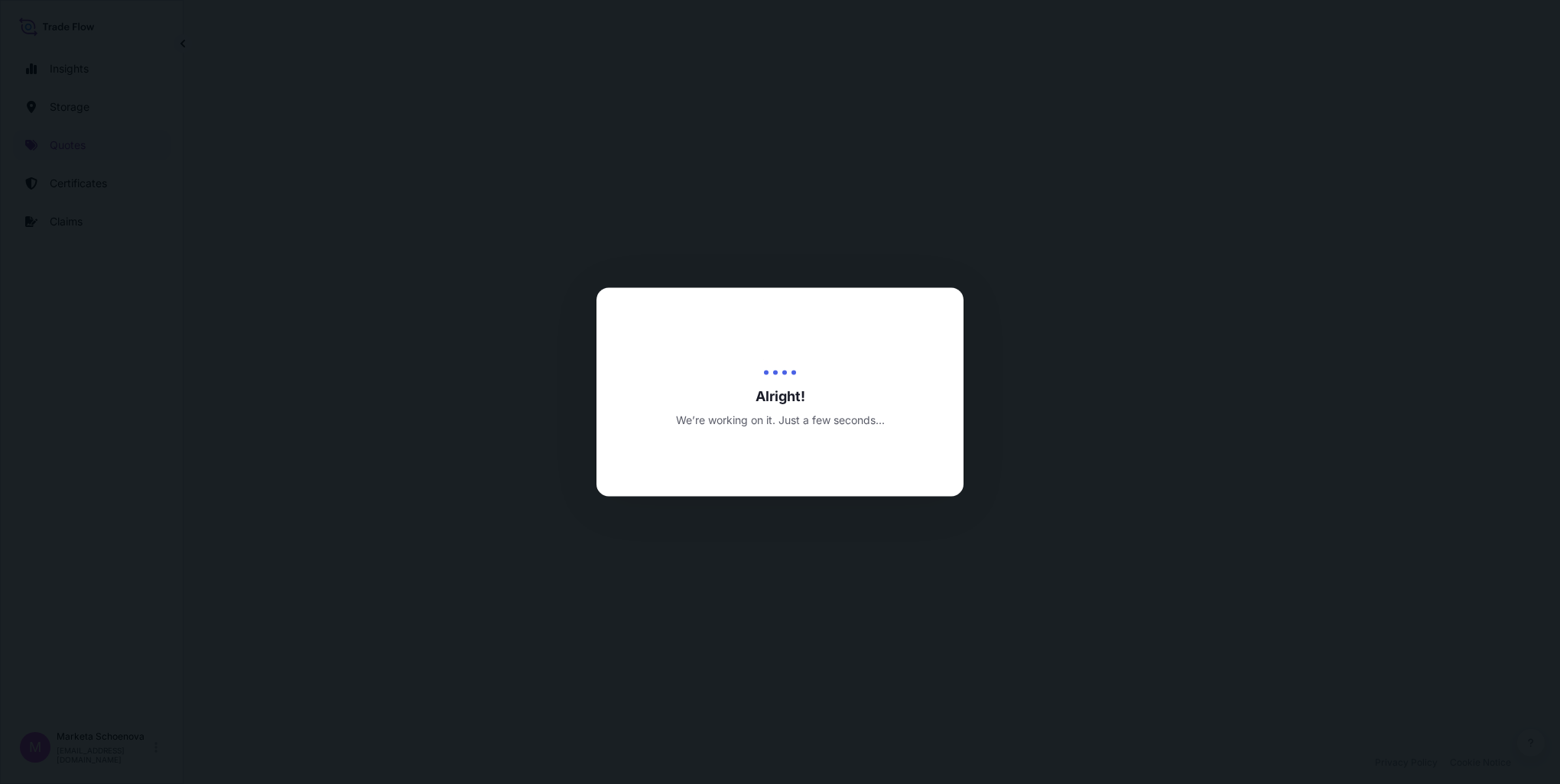
select select "Road / [GEOGRAPHIC_DATA]"
select select "Water"
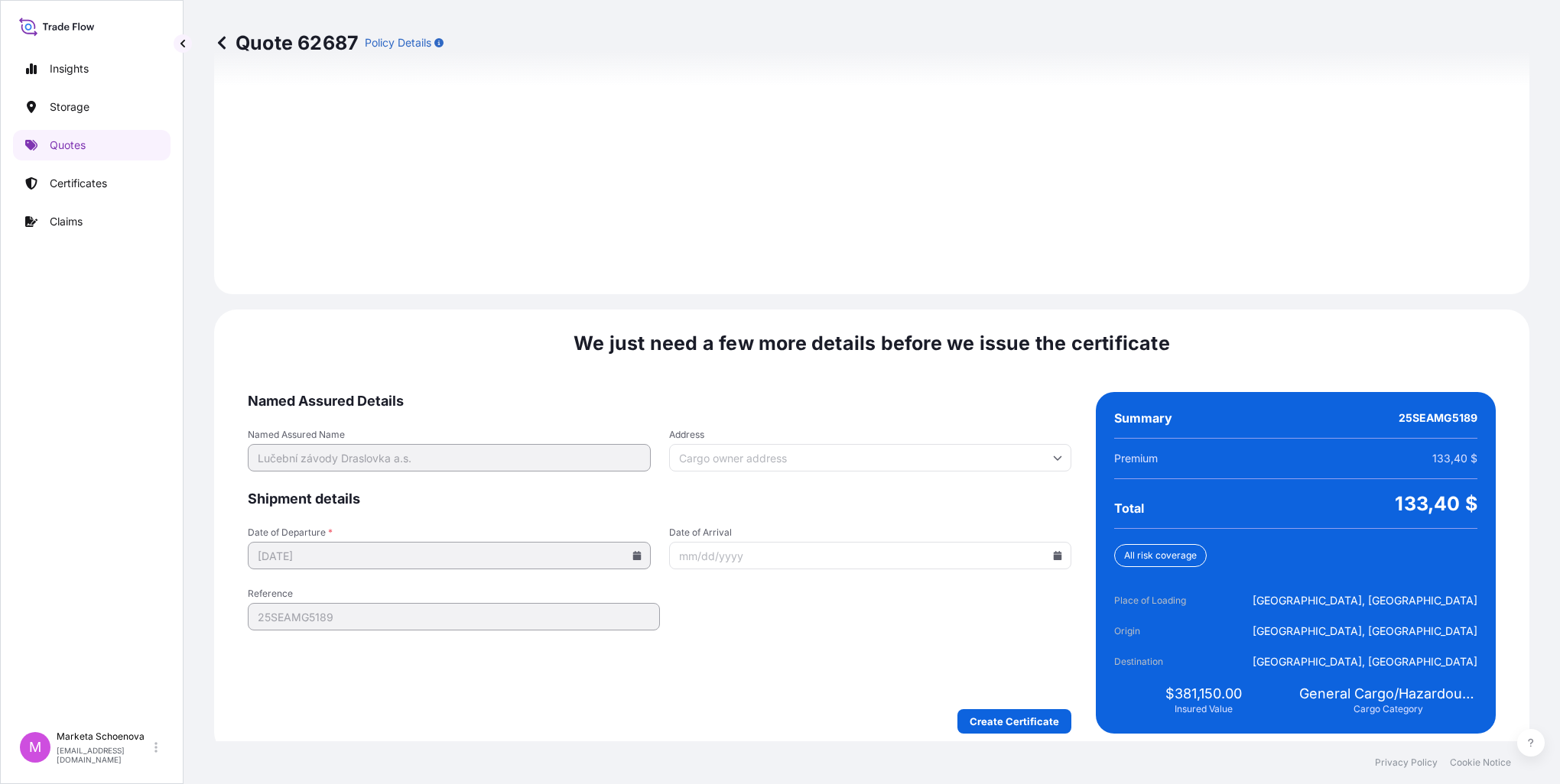
scroll to position [2107, 0]
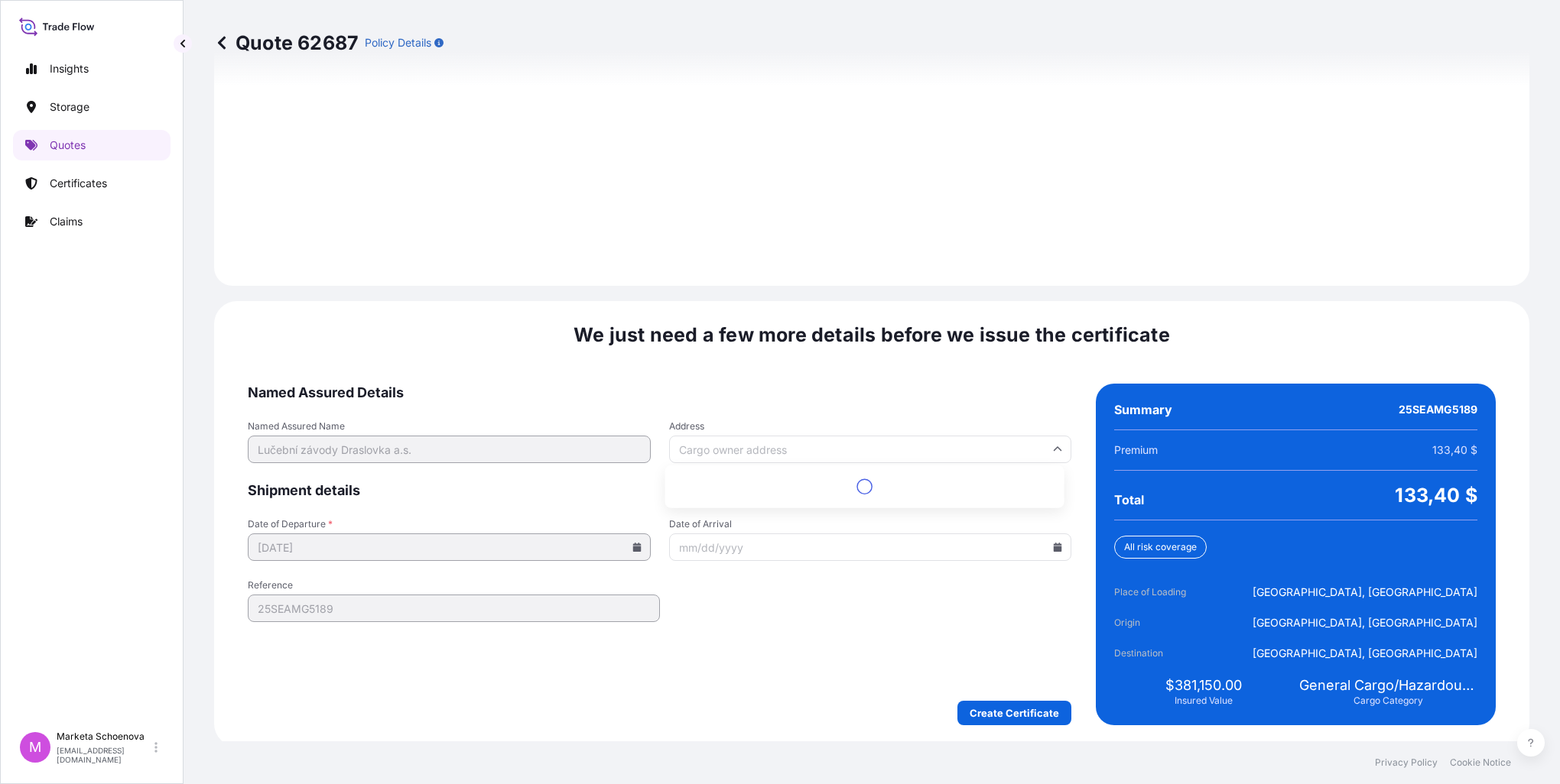
click at [1056, 451] on input "Address" at bounding box center [871, 449] width 403 height 28
click at [1055, 451] on input "Address" at bounding box center [871, 449] width 403 height 28
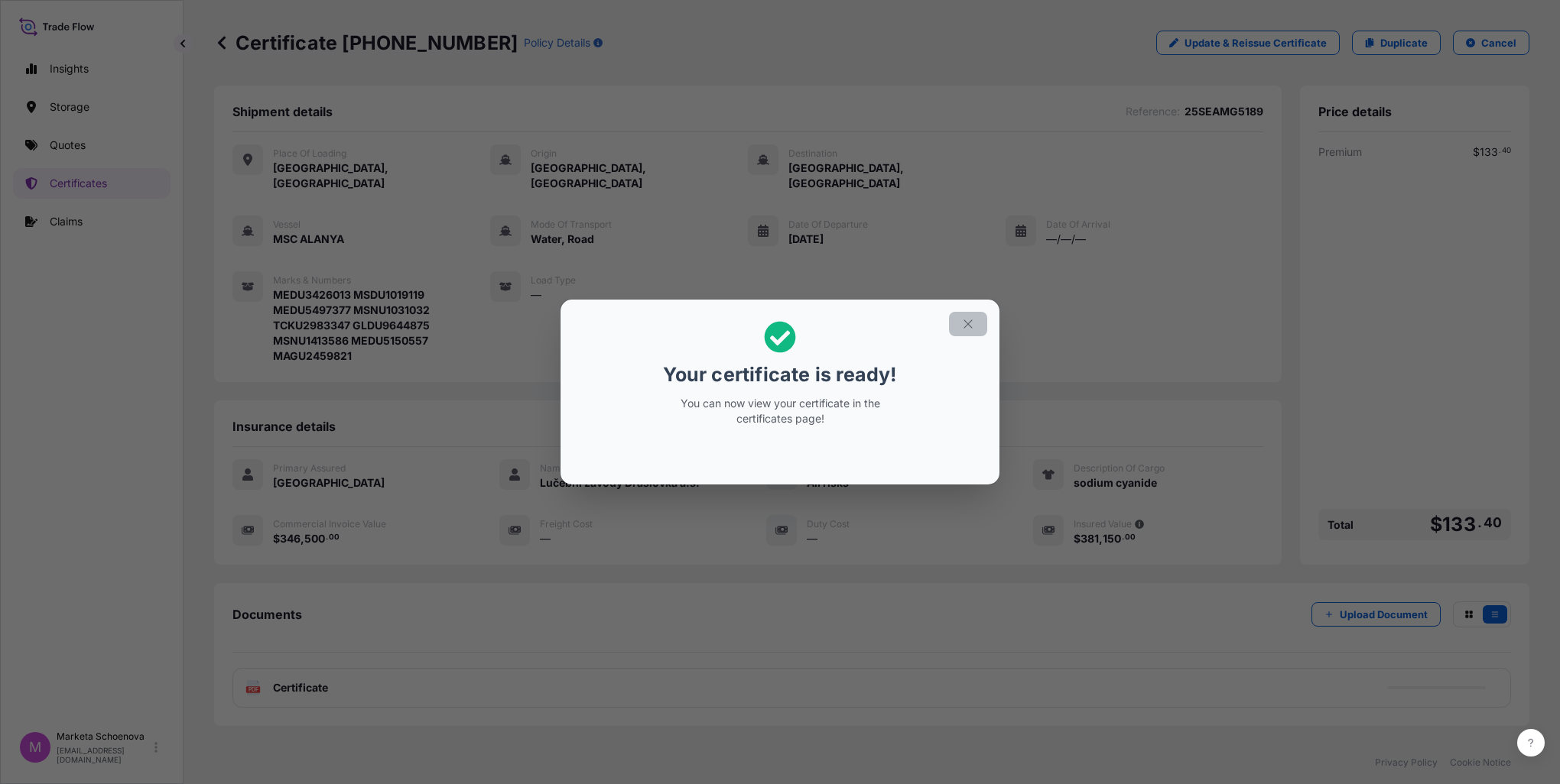
click at [960, 320] on button "button" at bounding box center [968, 323] width 38 height 24
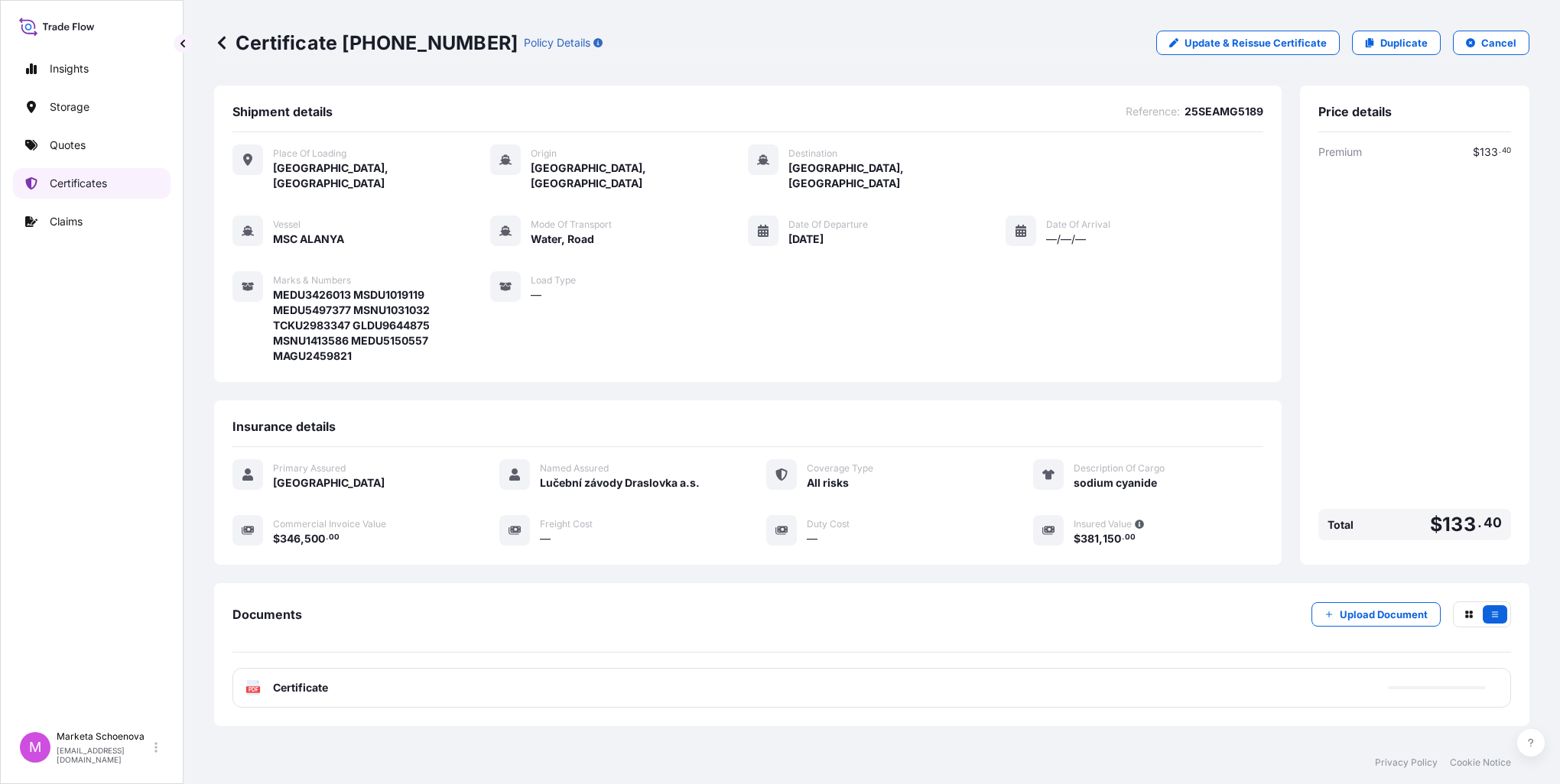
click at [124, 191] on link "Certificates" at bounding box center [92, 183] width 158 height 30
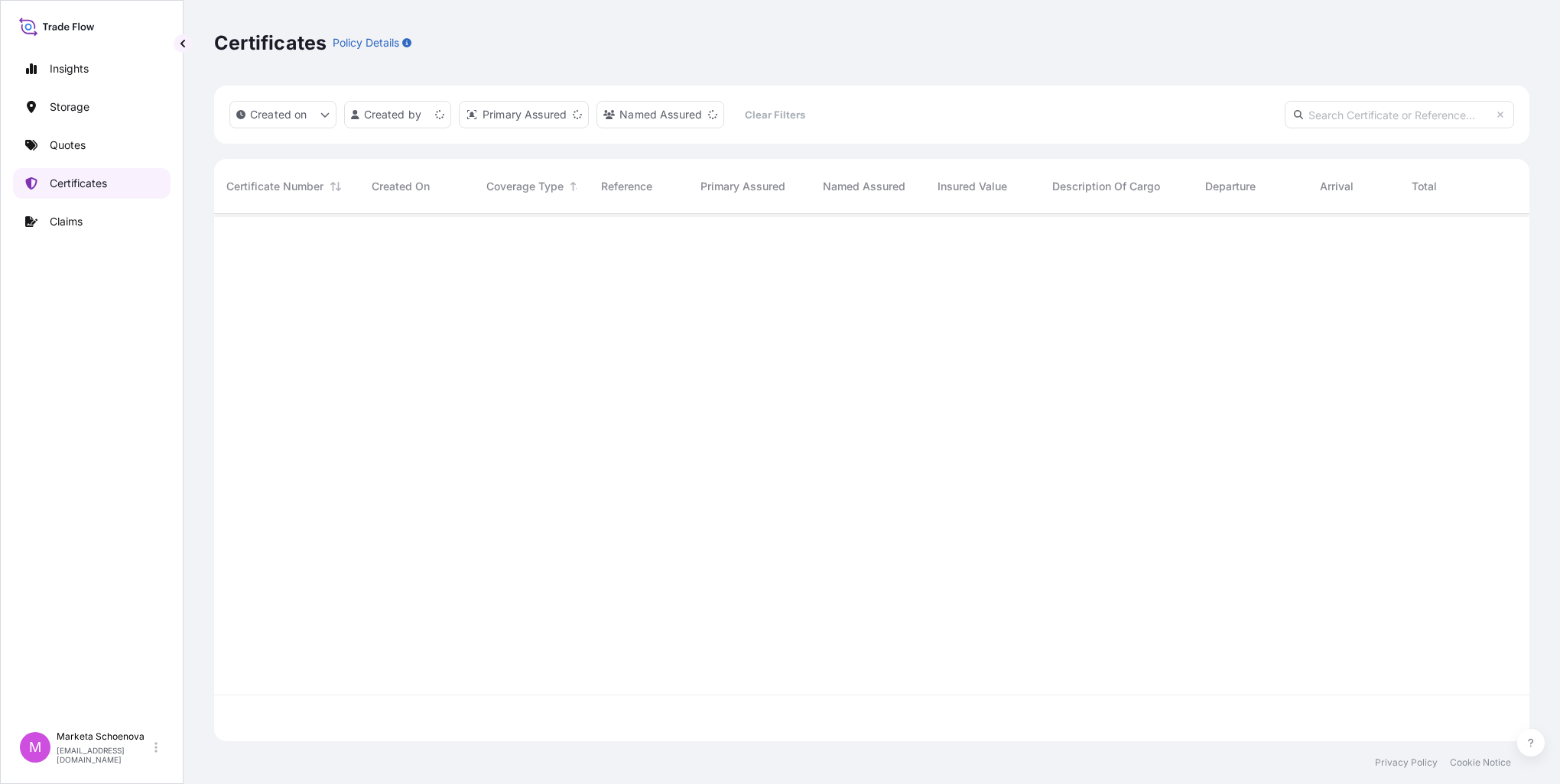
scroll to position [524, 1304]
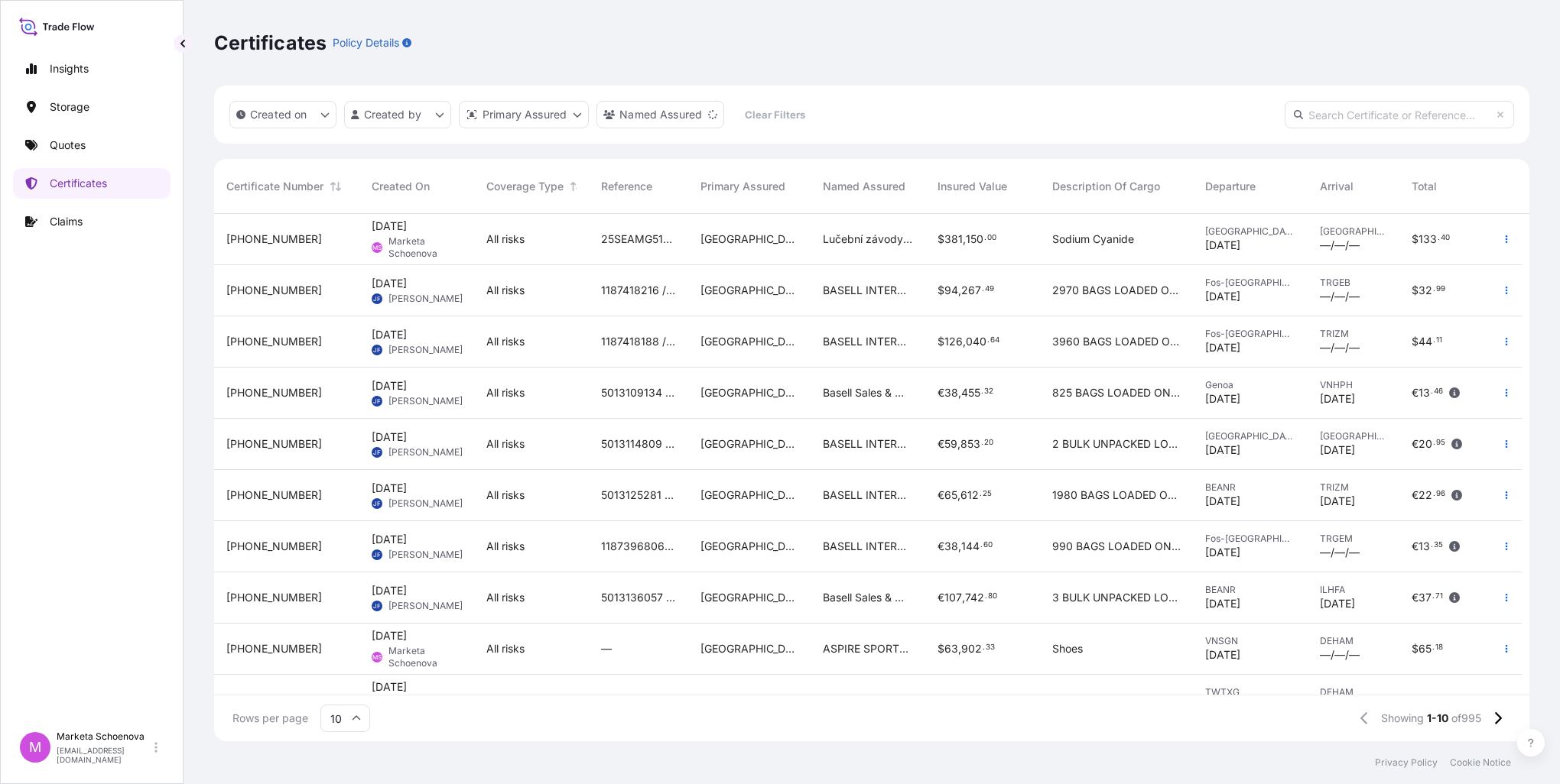
click at [393, 224] on span "[DATE]" at bounding box center [389, 226] width 36 height 15
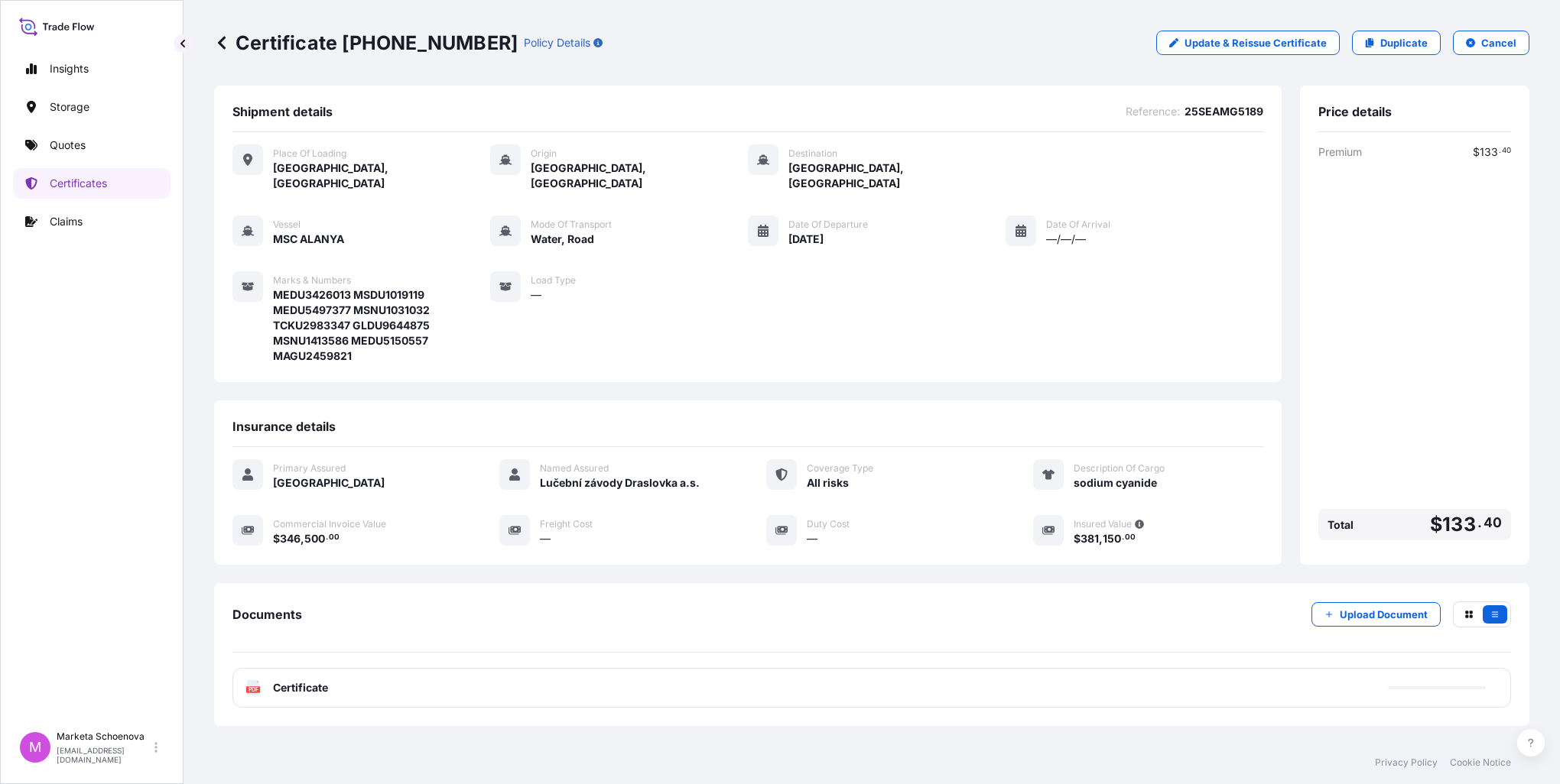
scroll to position [59, 0]
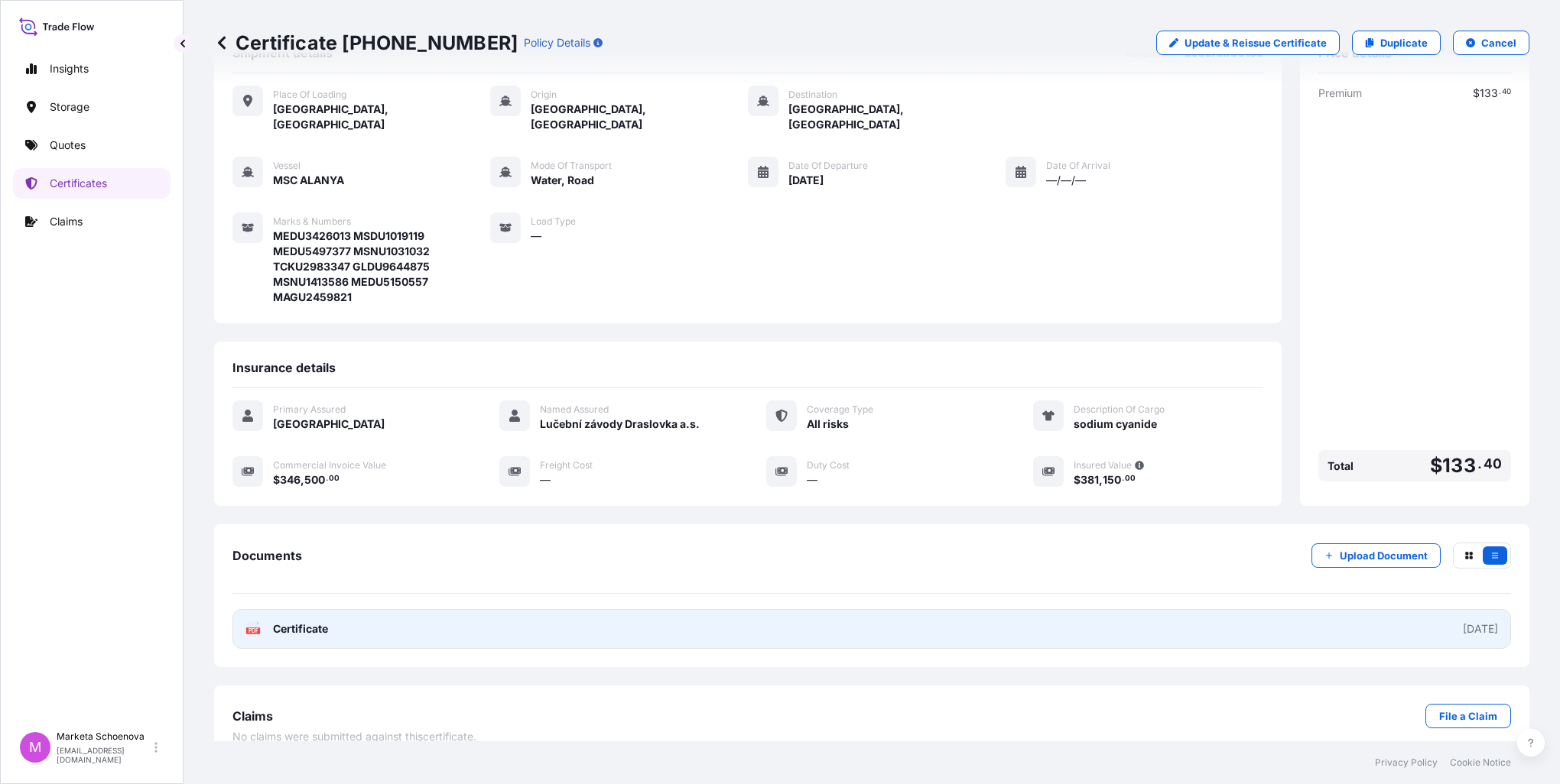
click at [281, 610] on link "PDF Certificate [DATE]" at bounding box center [872, 629] width 1279 height 40
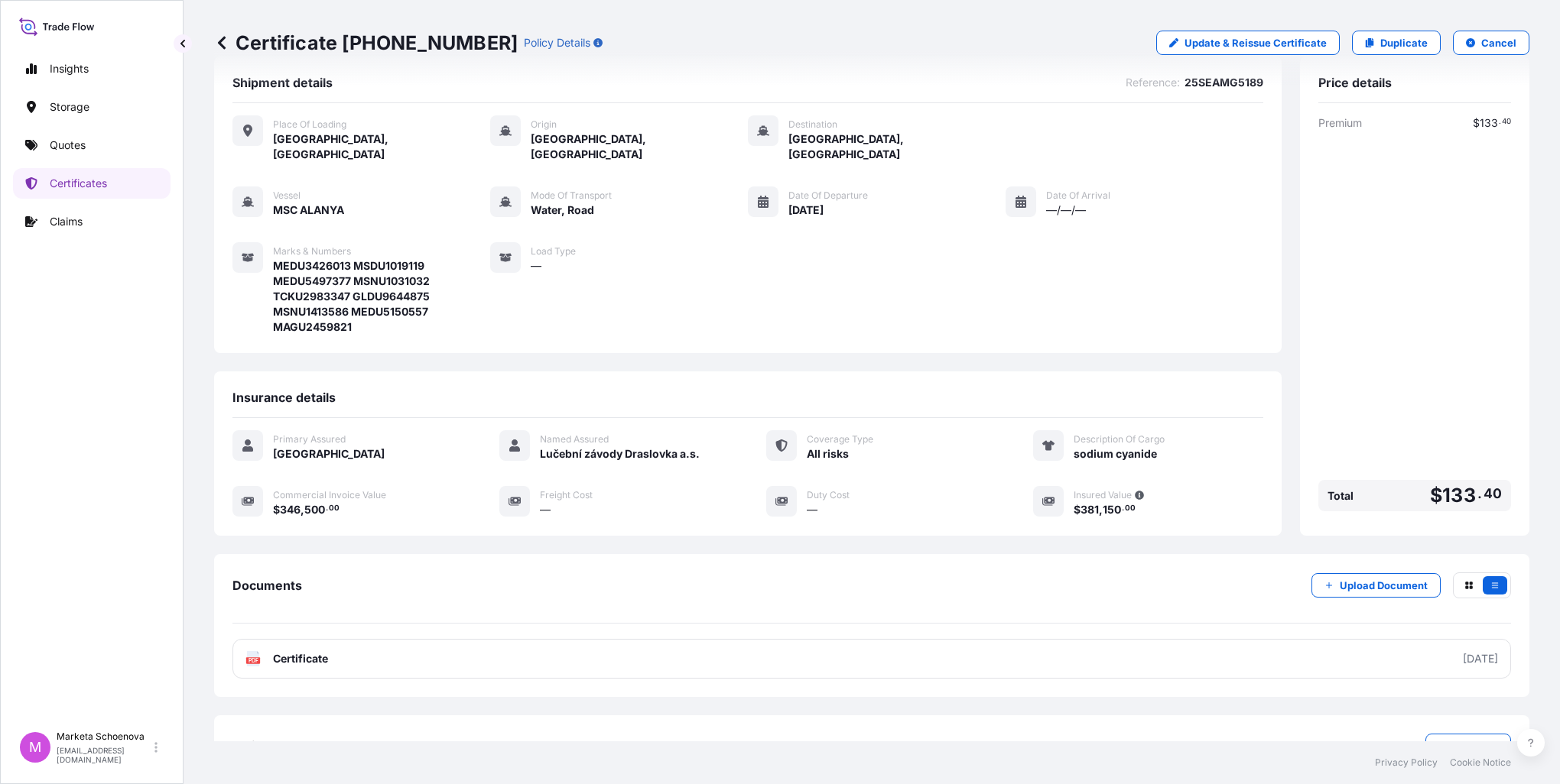
scroll to position [0, 0]
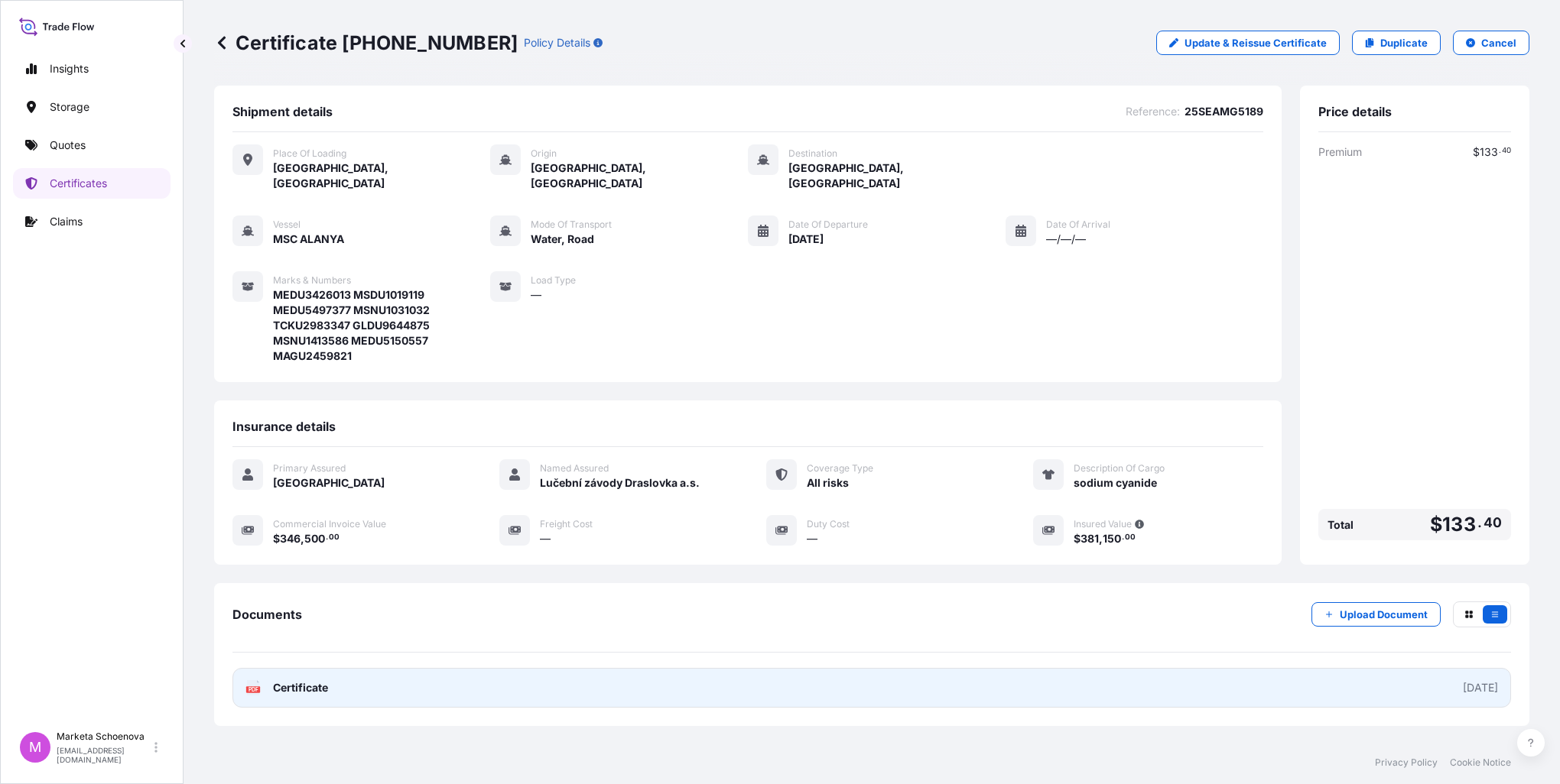
click at [306, 681] on span "Certificate" at bounding box center [301, 688] width 55 height 15
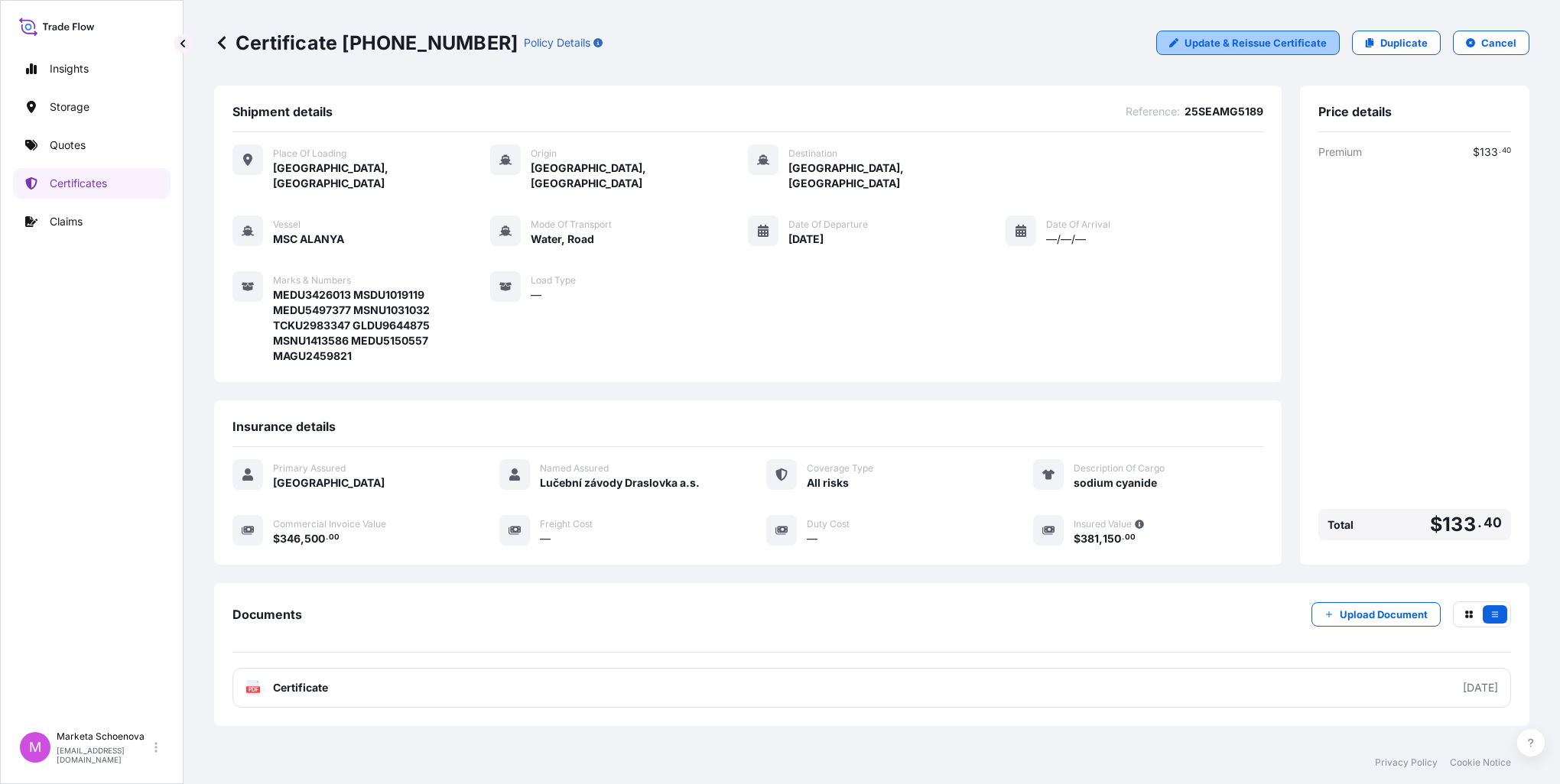
click at [1221, 45] on p "Update & Reissue Certificate" at bounding box center [1256, 43] width 142 height 15
select select "Road / [GEOGRAPHIC_DATA]"
select select "Water"
select select "31588"
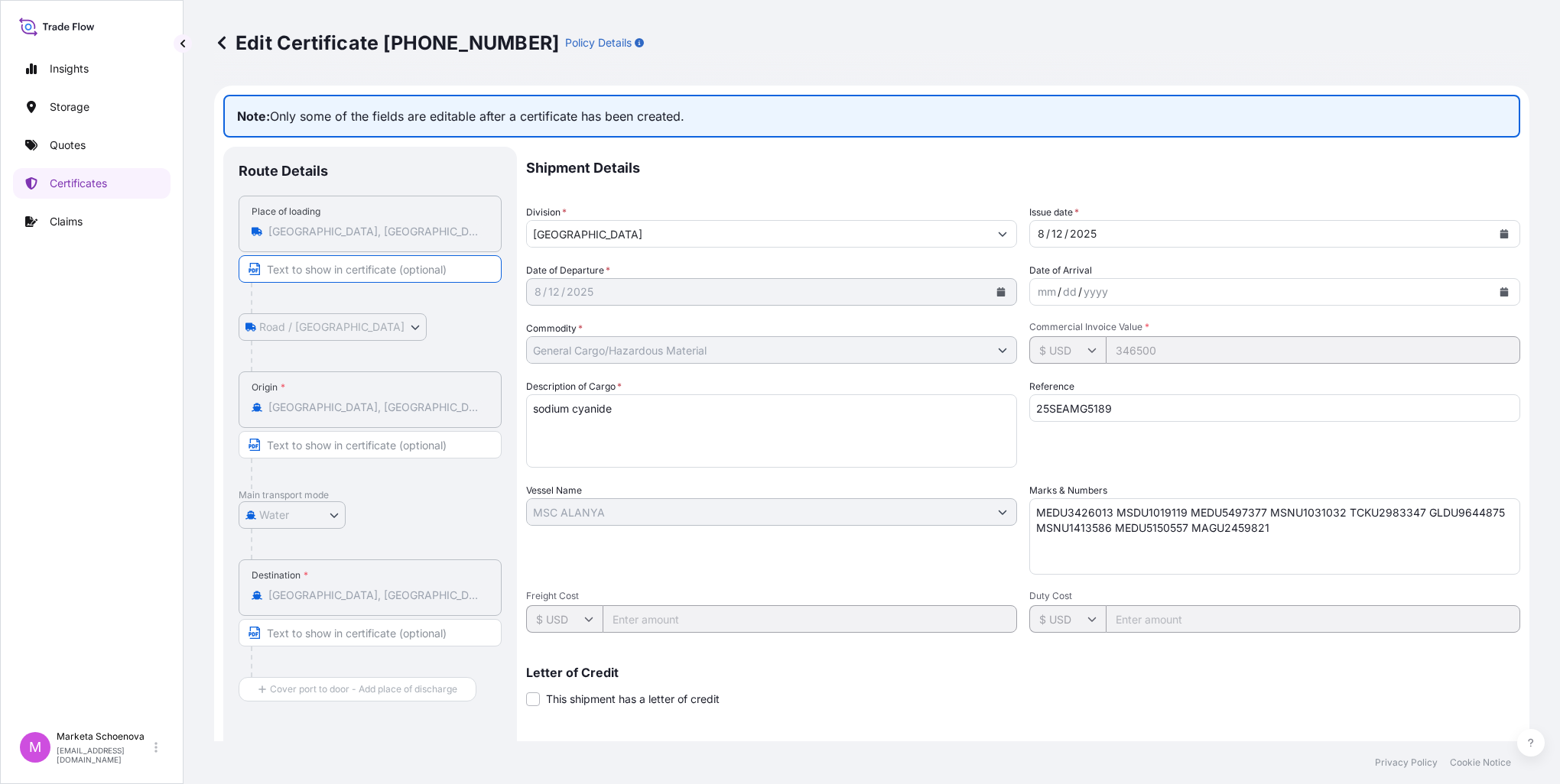
click at [328, 265] on input "Text to appear on certificate" at bounding box center [370, 269] width 264 height 28
type input "[GEOGRAPHIC_DATA], [GEOGRAPHIC_DATA]"
click at [998, 234] on icon "Show suggestions" at bounding box center [1003, 234] width 9 height 9
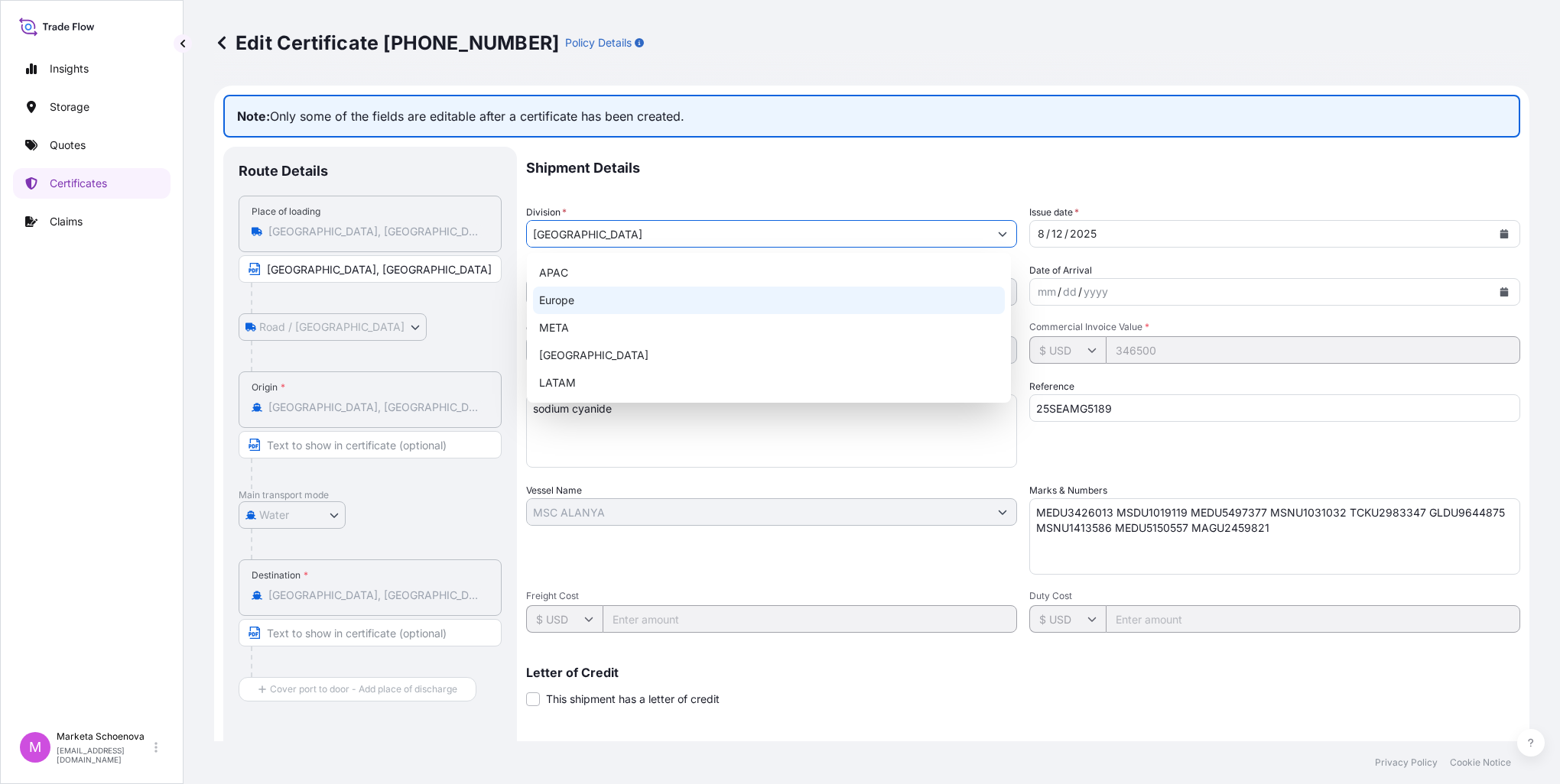
click at [662, 307] on div "Europe" at bounding box center [769, 300] width 472 height 28
type input "Europe"
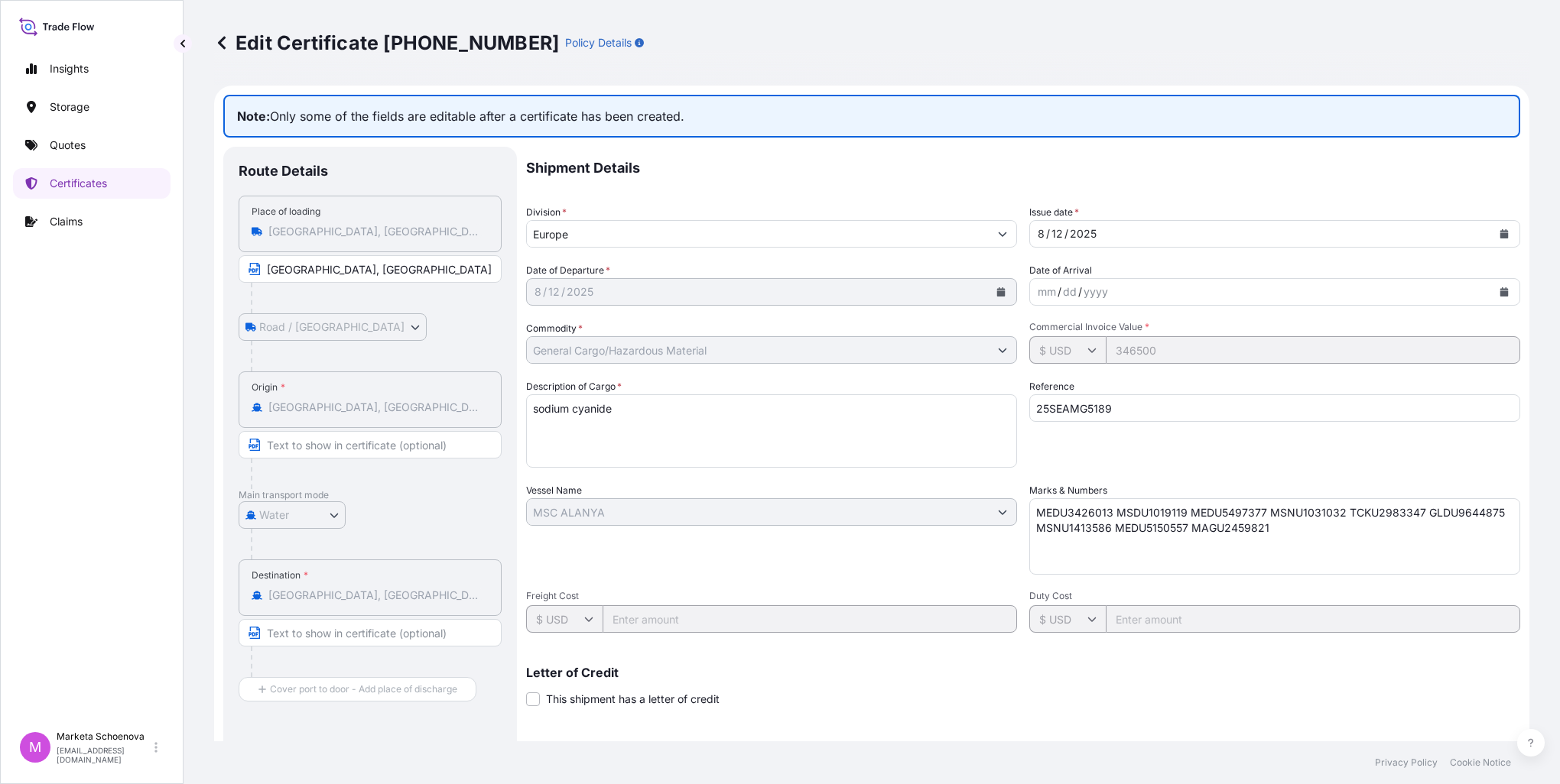
click at [1086, 458] on div "Reference 25SEAMG5189" at bounding box center [1274, 424] width 491 height 89
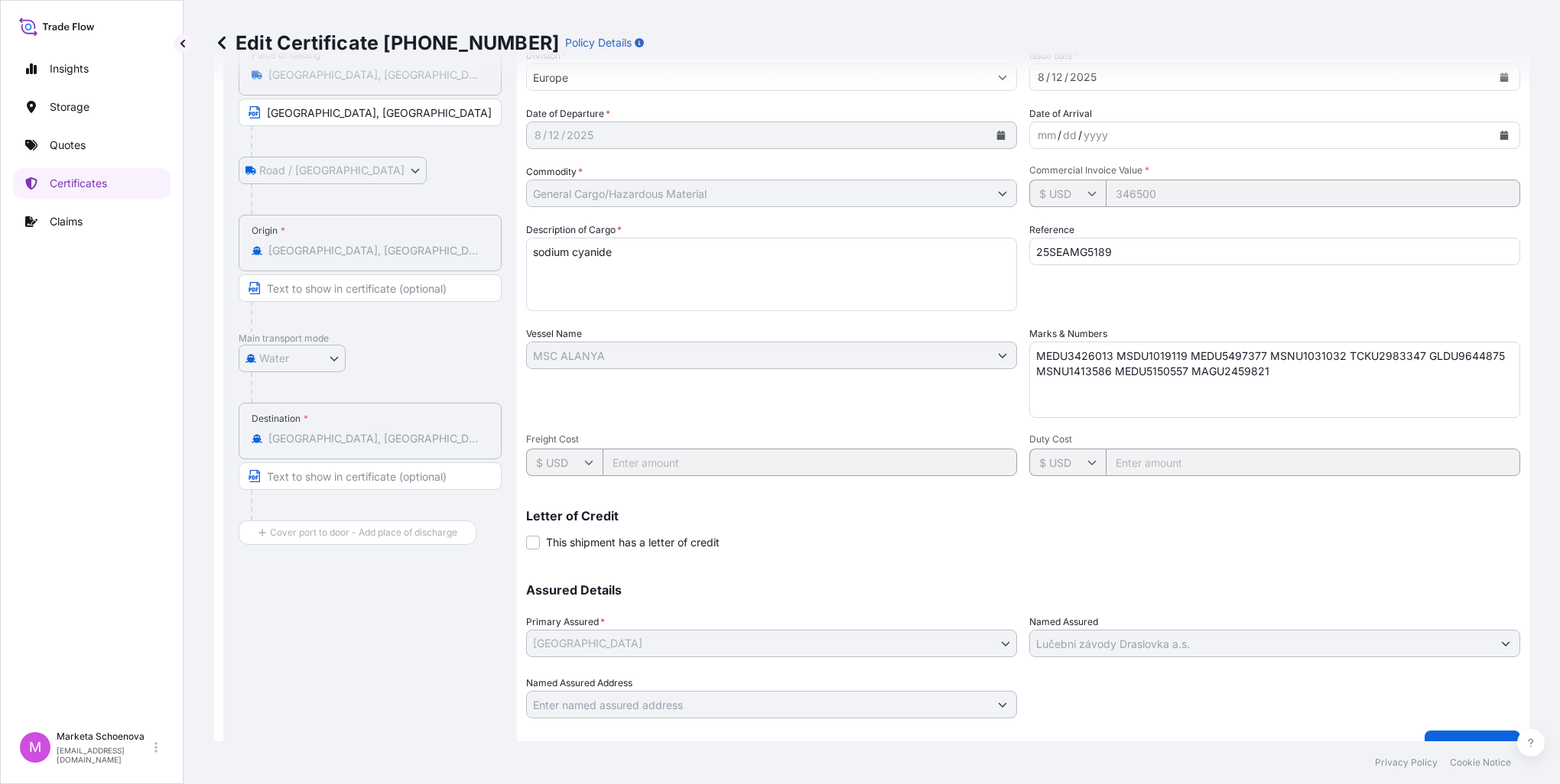
scroll to position [183, 0]
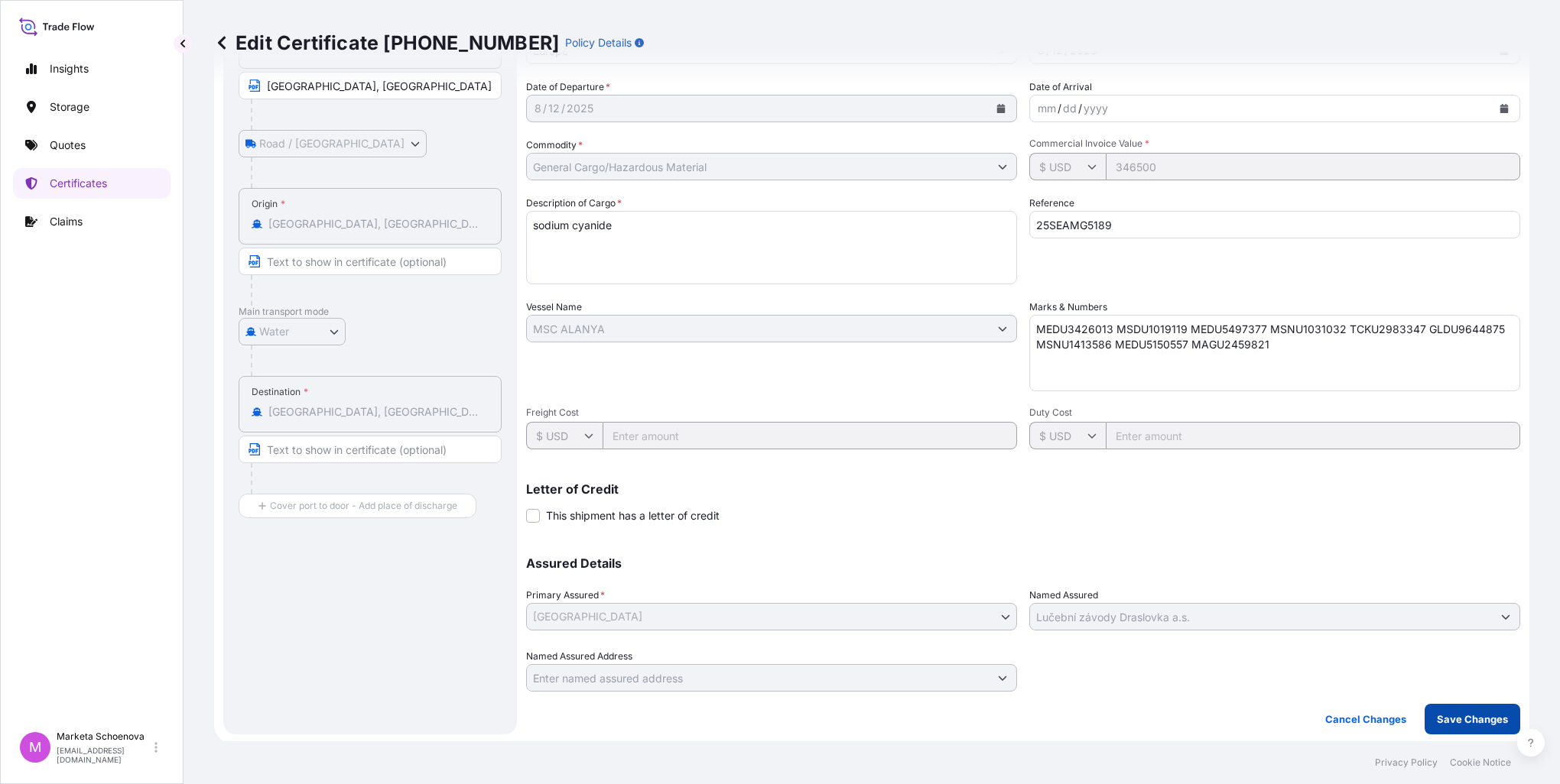
click at [1447, 720] on p "Save Changes" at bounding box center [1473, 719] width 71 height 15
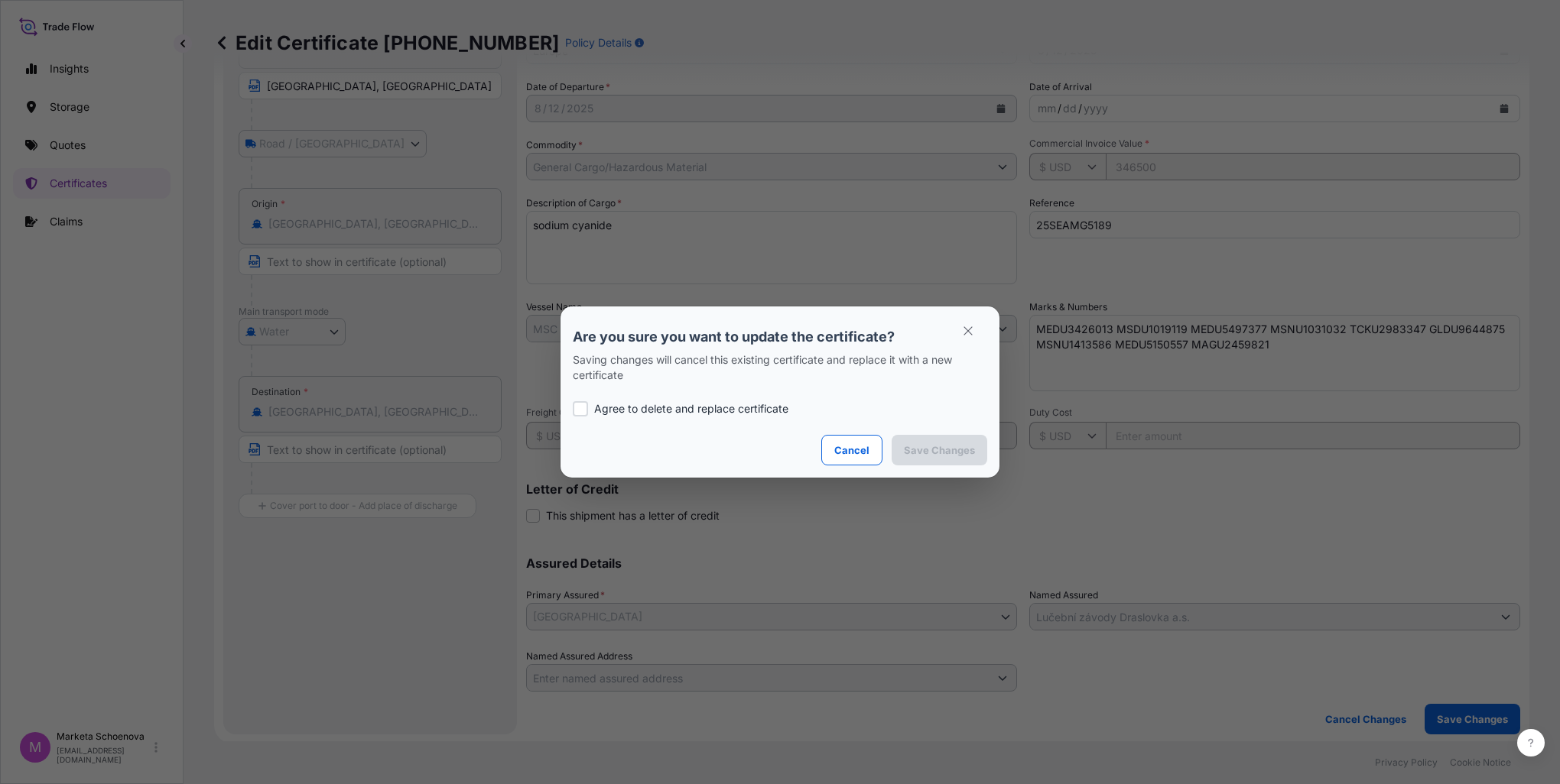
click at [581, 408] on div at bounding box center [580, 408] width 15 height 15
checkbox input "true"
click at [961, 453] on p "Save Changes" at bounding box center [939, 449] width 71 height 15
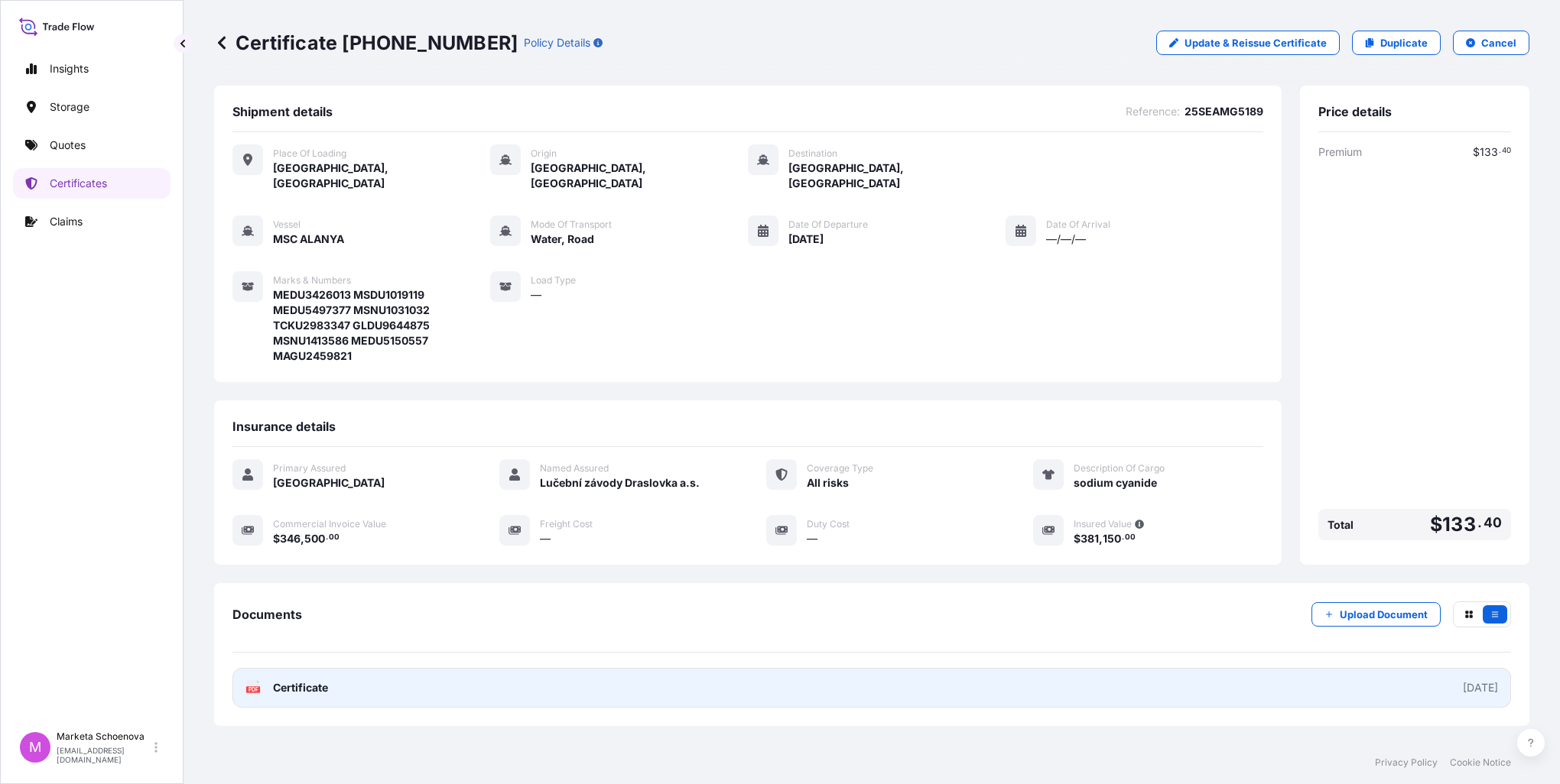
click at [303, 681] on span "Certificate" at bounding box center [301, 688] width 55 height 15
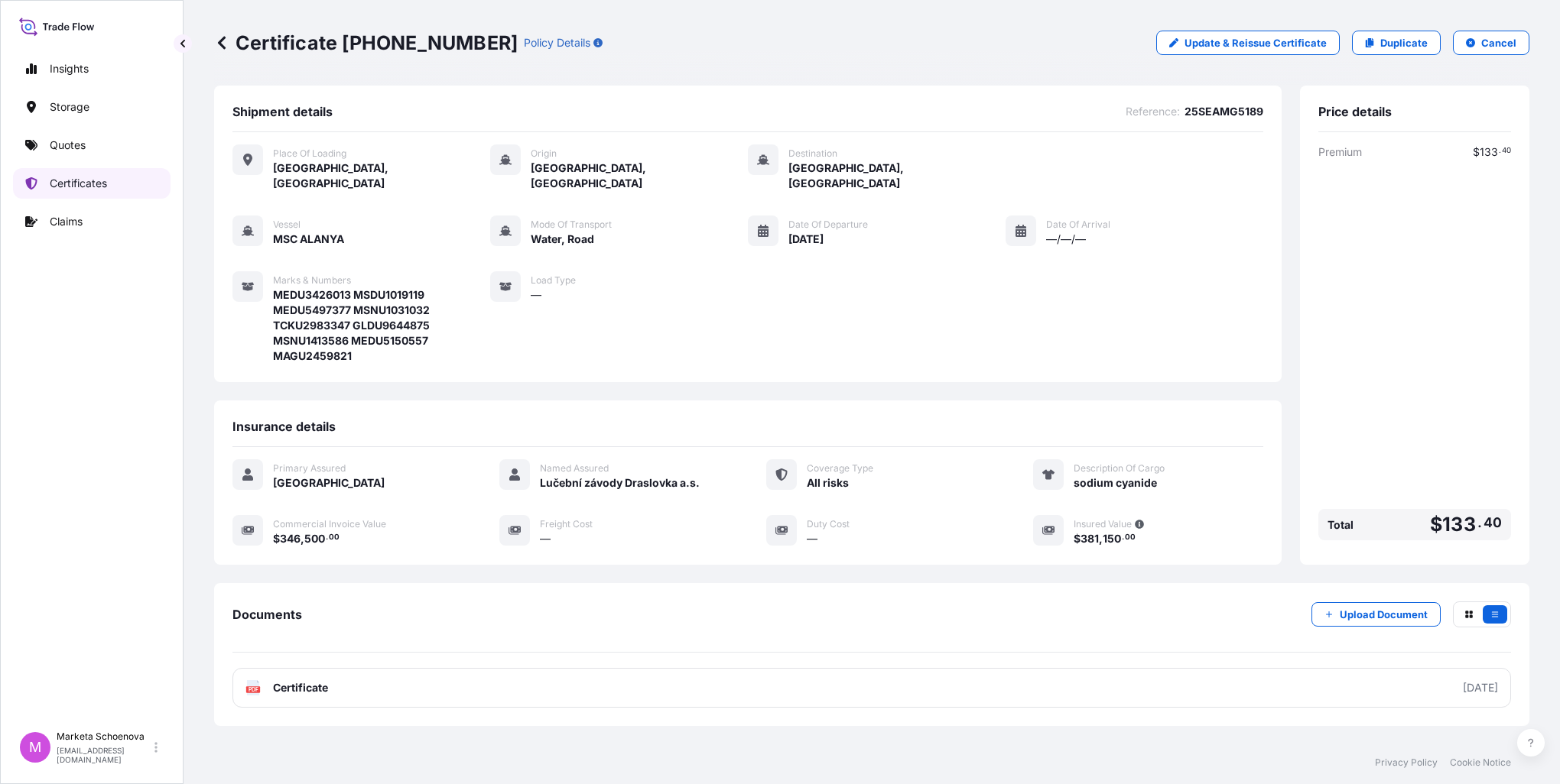
click at [108, 183] on link "Certificates" at bounding box center [92, 183] width 158 height 30
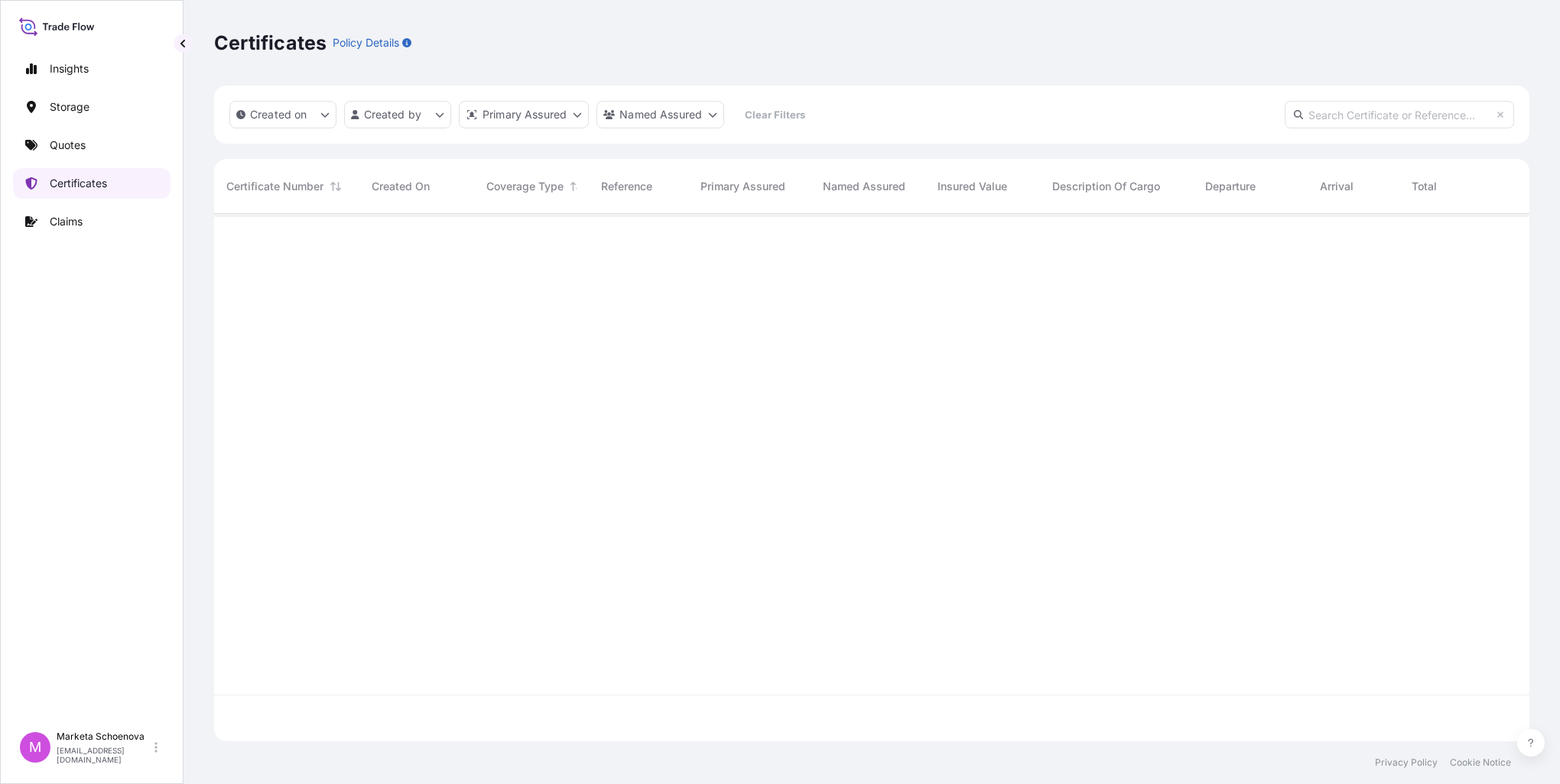
scroll to position [524, 1304]
click at [573, 119] on html "Insights Storage Quotes Certificates Claims M Marketa Schoenova [EMAIL_ADDRESS]…" at bounding box center [780, 392] width 1560 height 784
click at [563, 143] on input "text" at bounding box center [580, 151] width 230 height 28
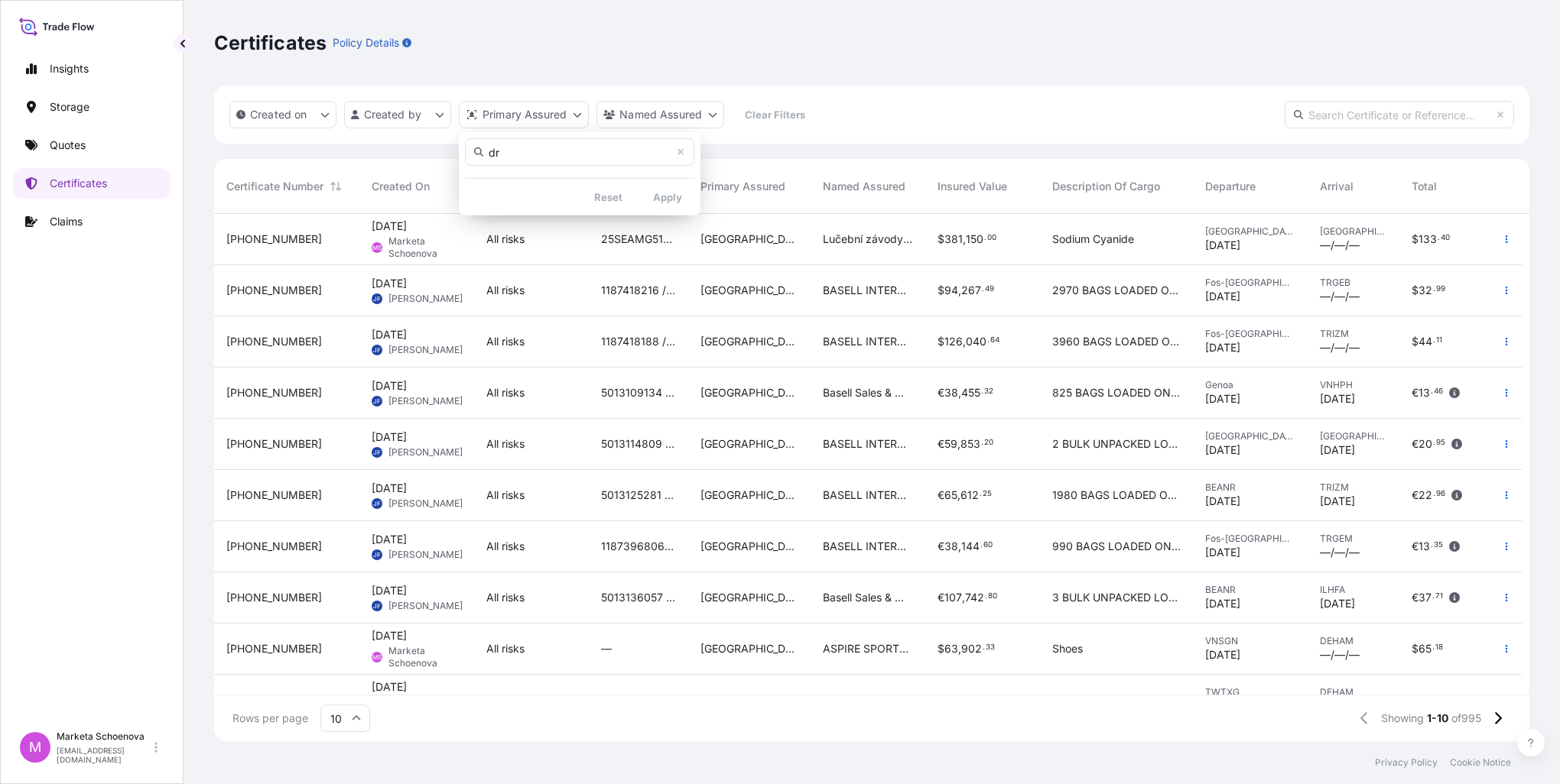
type input "d"
type input "lučební"
click at [682, 156] on icon at bounding box center [680, 152] width 9 height 9
click at [711, 111] on html "Insights Storage Quotes Certificates Claims M Marketa Schoenova [EMAIL_ADDRESS]…" at bounding box center [780, 392] width 1560 height 784
click at [711, 112] on html "Insights Storage Quotes Certificates Claims M Marketa Schoenova [EMAIL_ADDRESS]…" at bounding box center [780, 392] width 1560 height 784
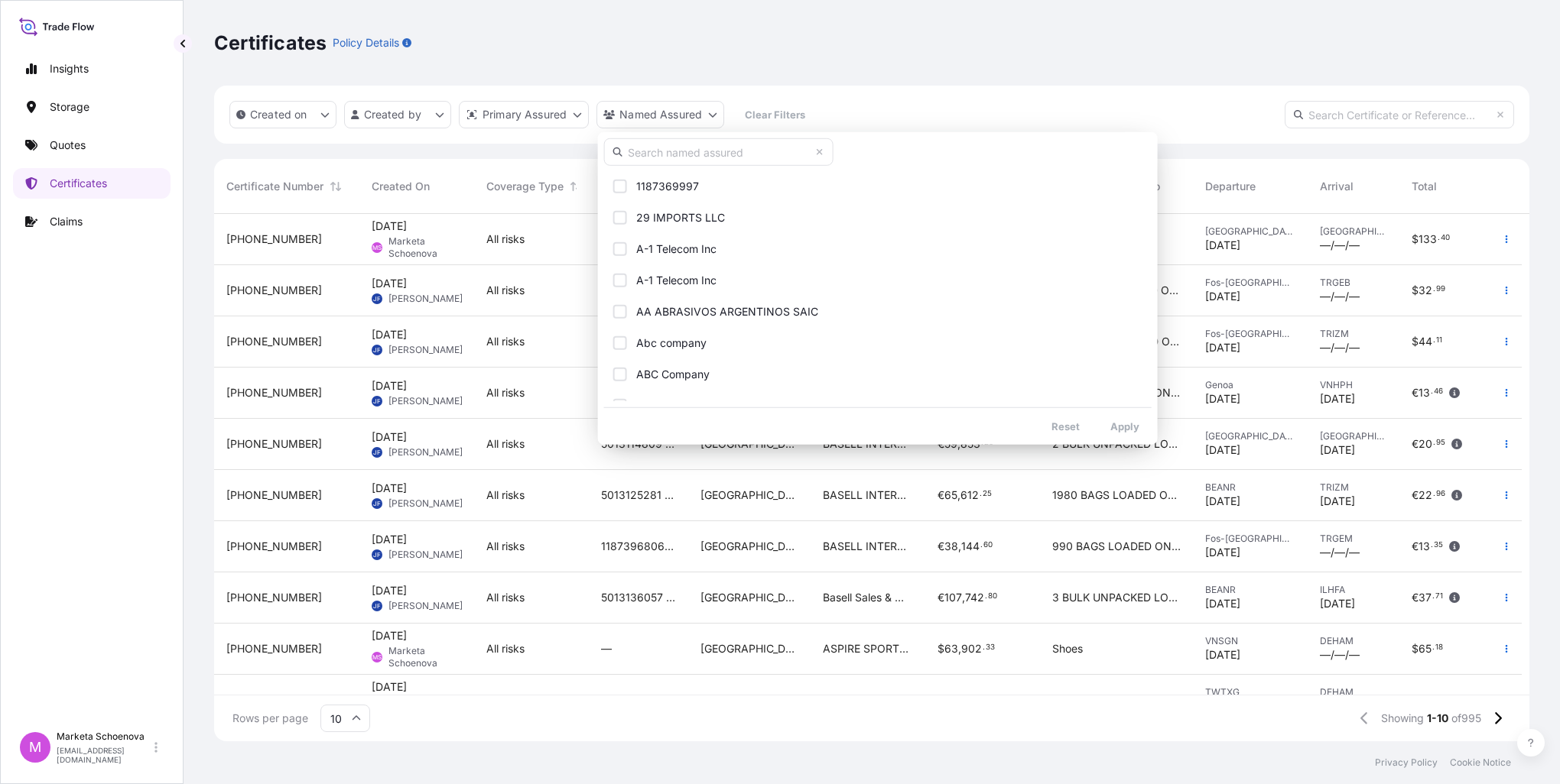
click at [679, 152] on input "text" at bounding box center [719, 151] width 230 height 28
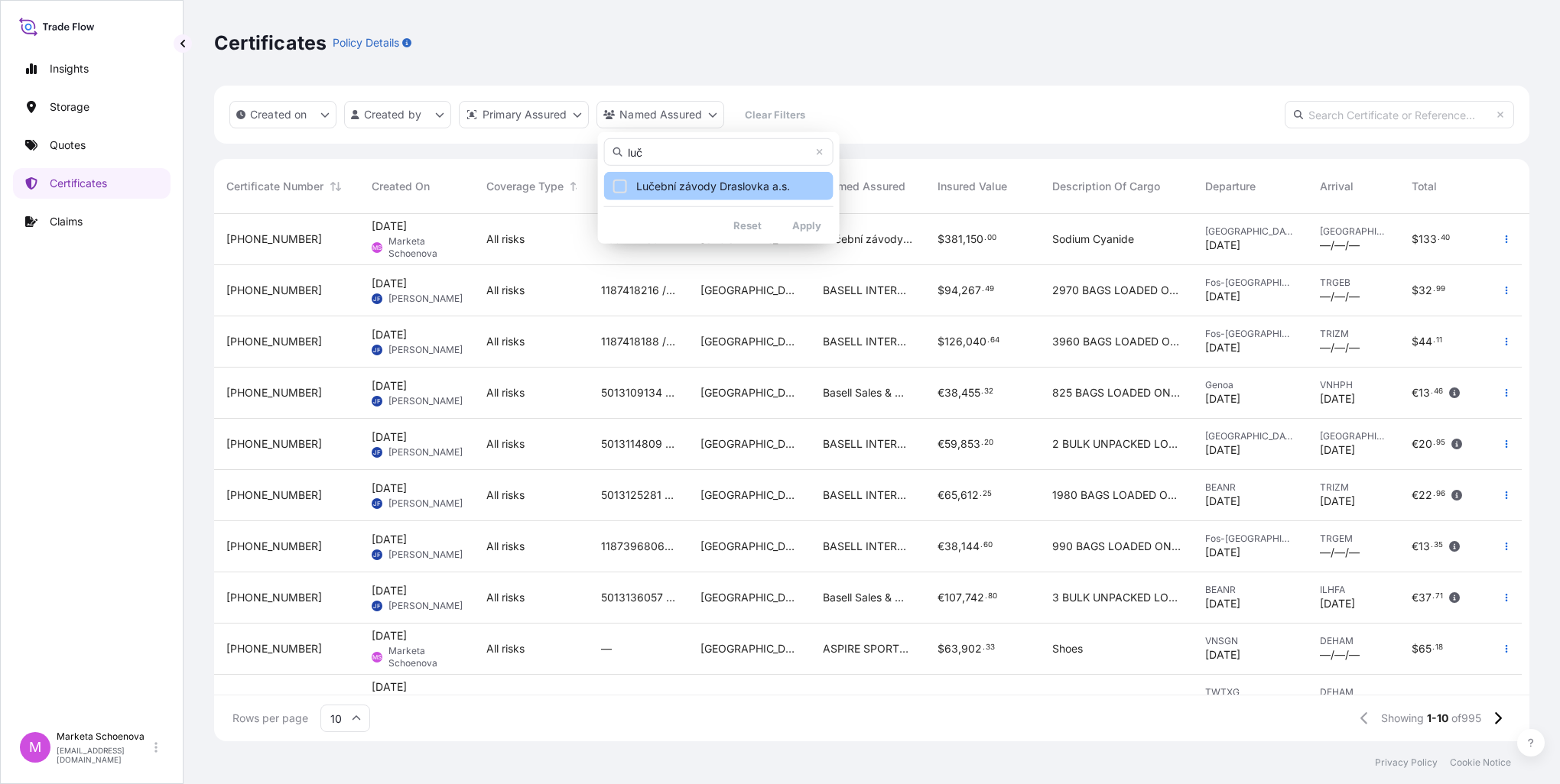
type input "luč"
click at [625, 184] on div "Select Option" at bounding box center [620, 185] width 13 height 13
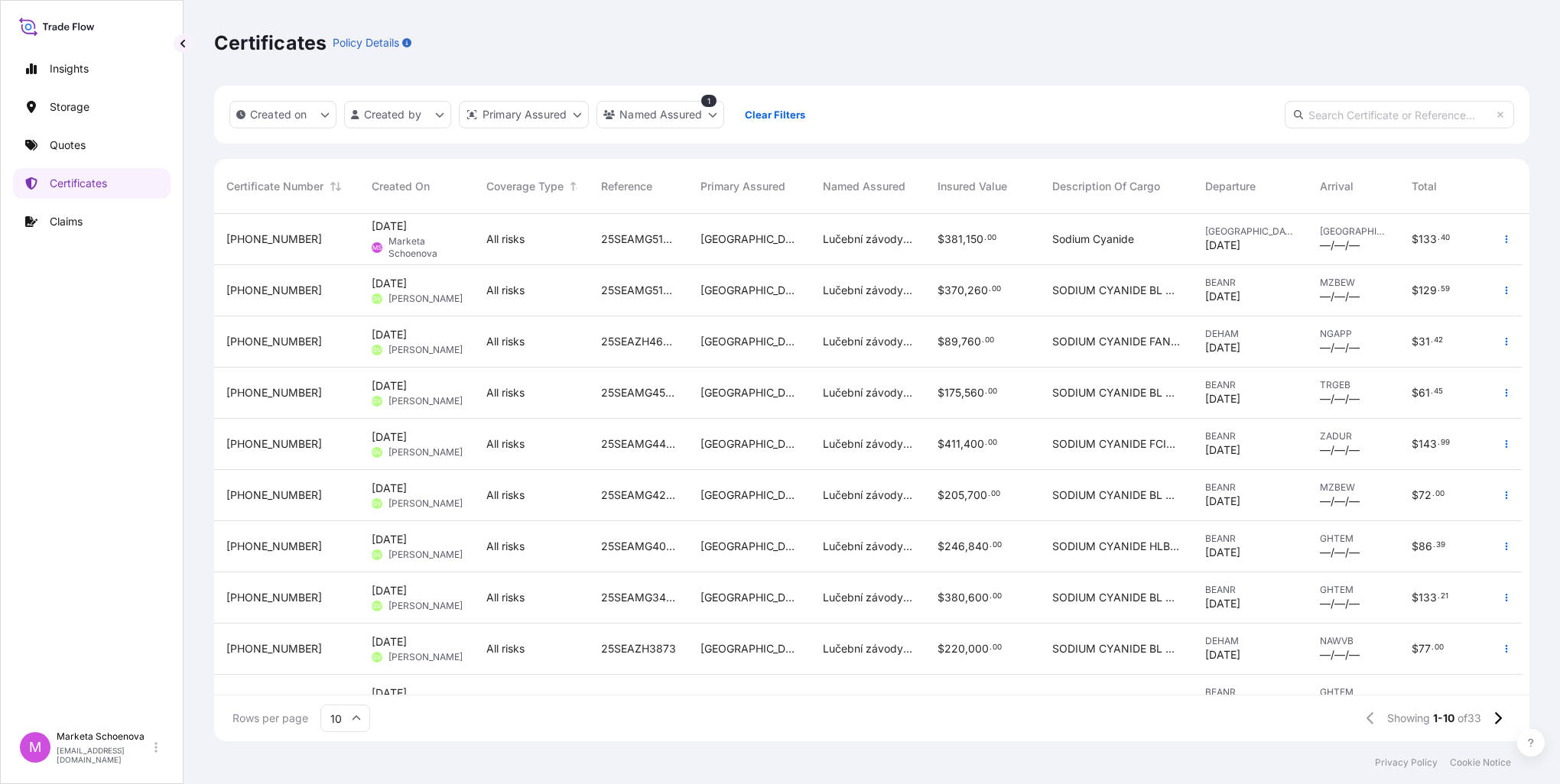
click at [408, 297] on span "[PERSON_NAME]" at bounding box center [425, 299] width 74 height 12
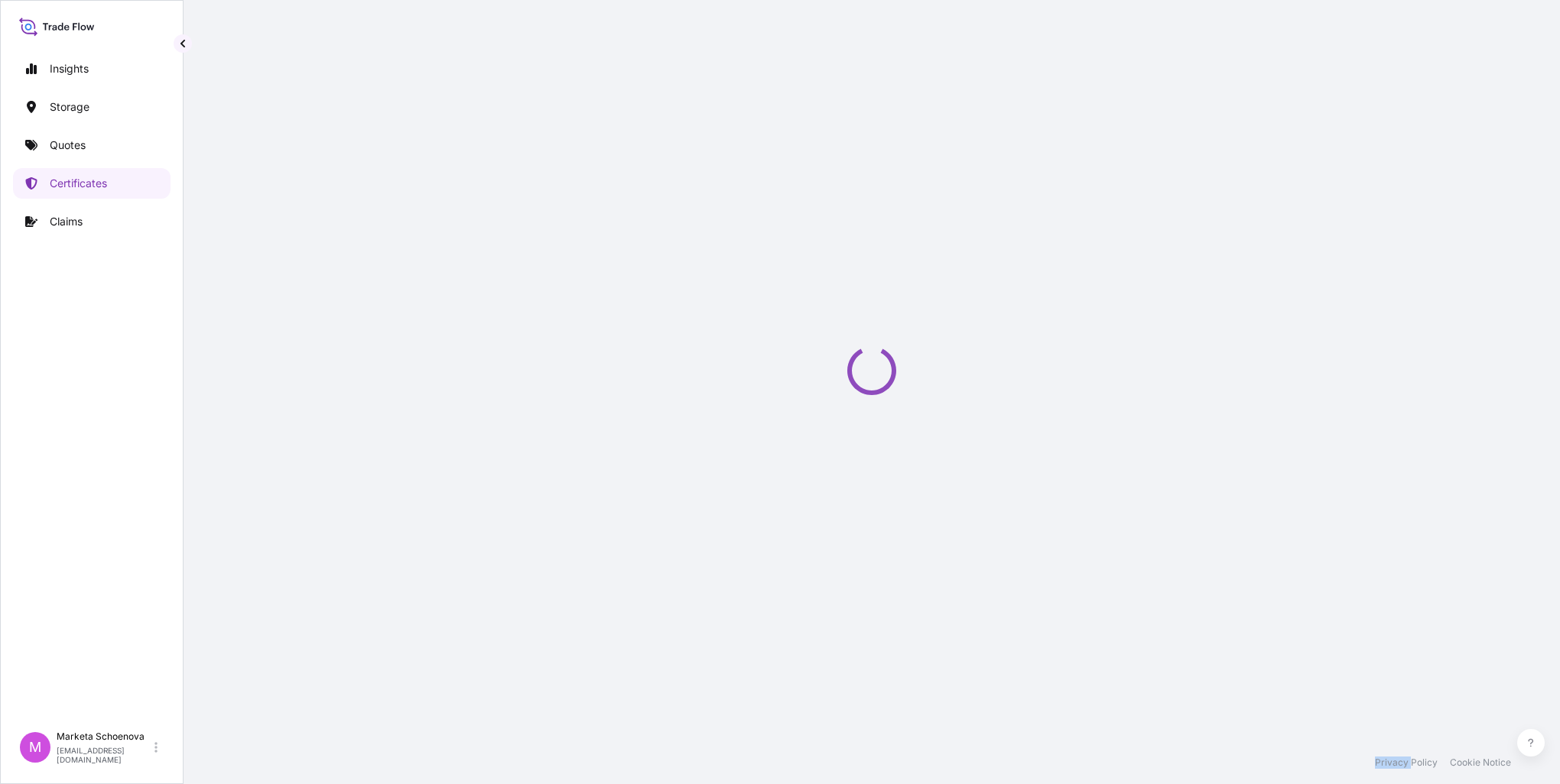
click at [408, 297] on div "Loading" at bounding box center [873, 370] width 1316 height 741
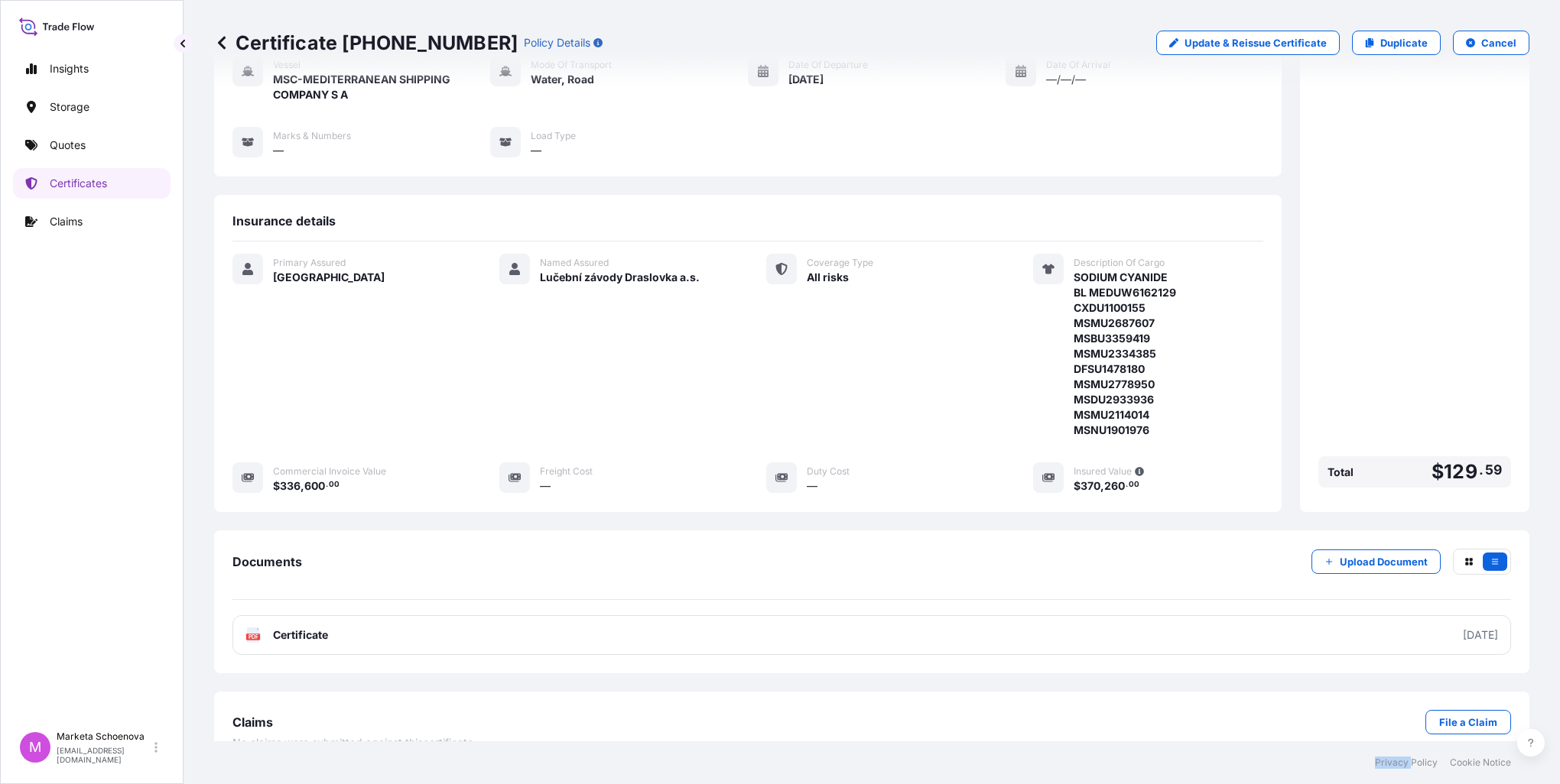
scroll to position [166, 0]
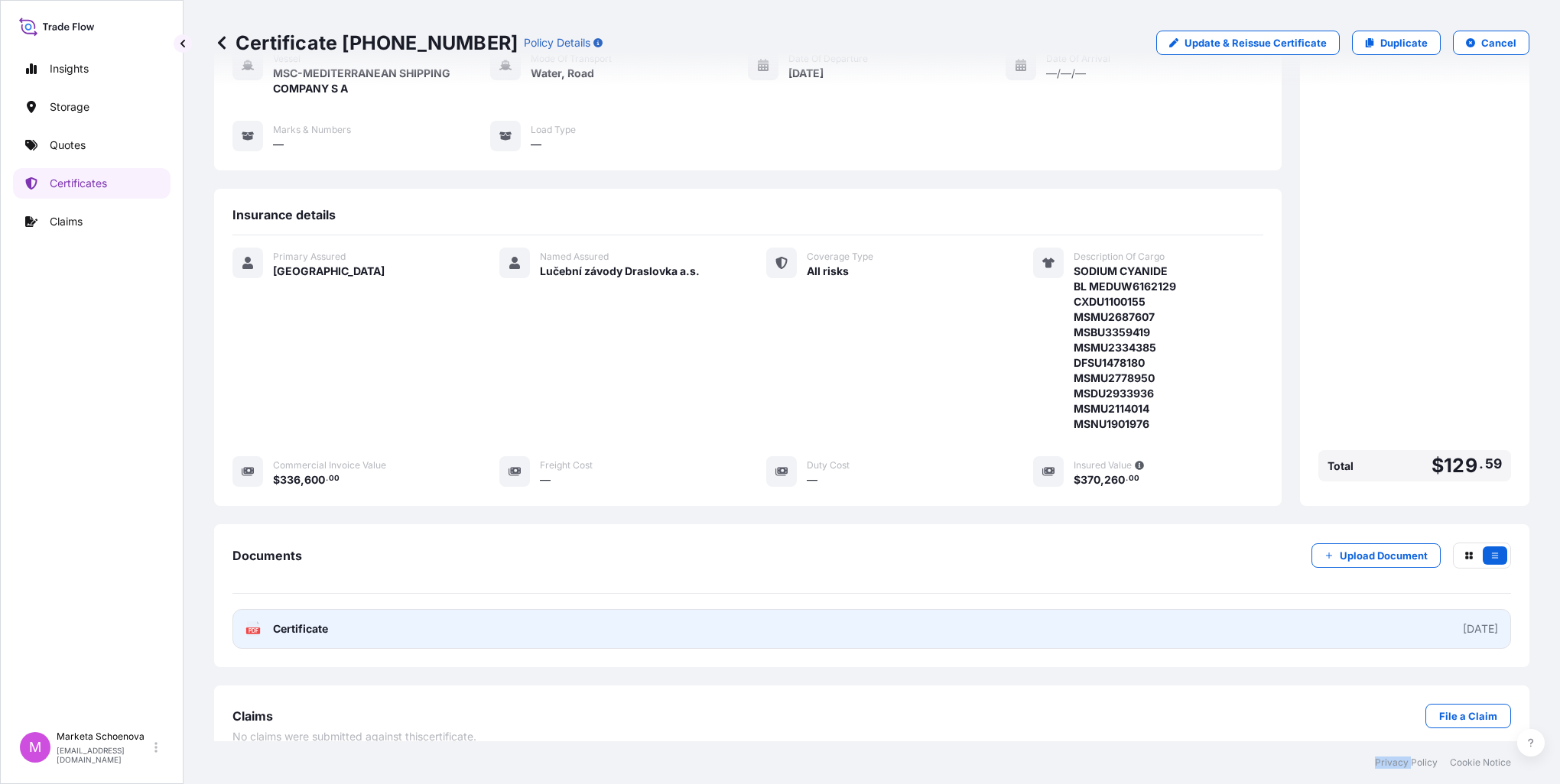
click at [293, 621] on span "Certificate" at bounding box center [301, 628] width 55 height 15
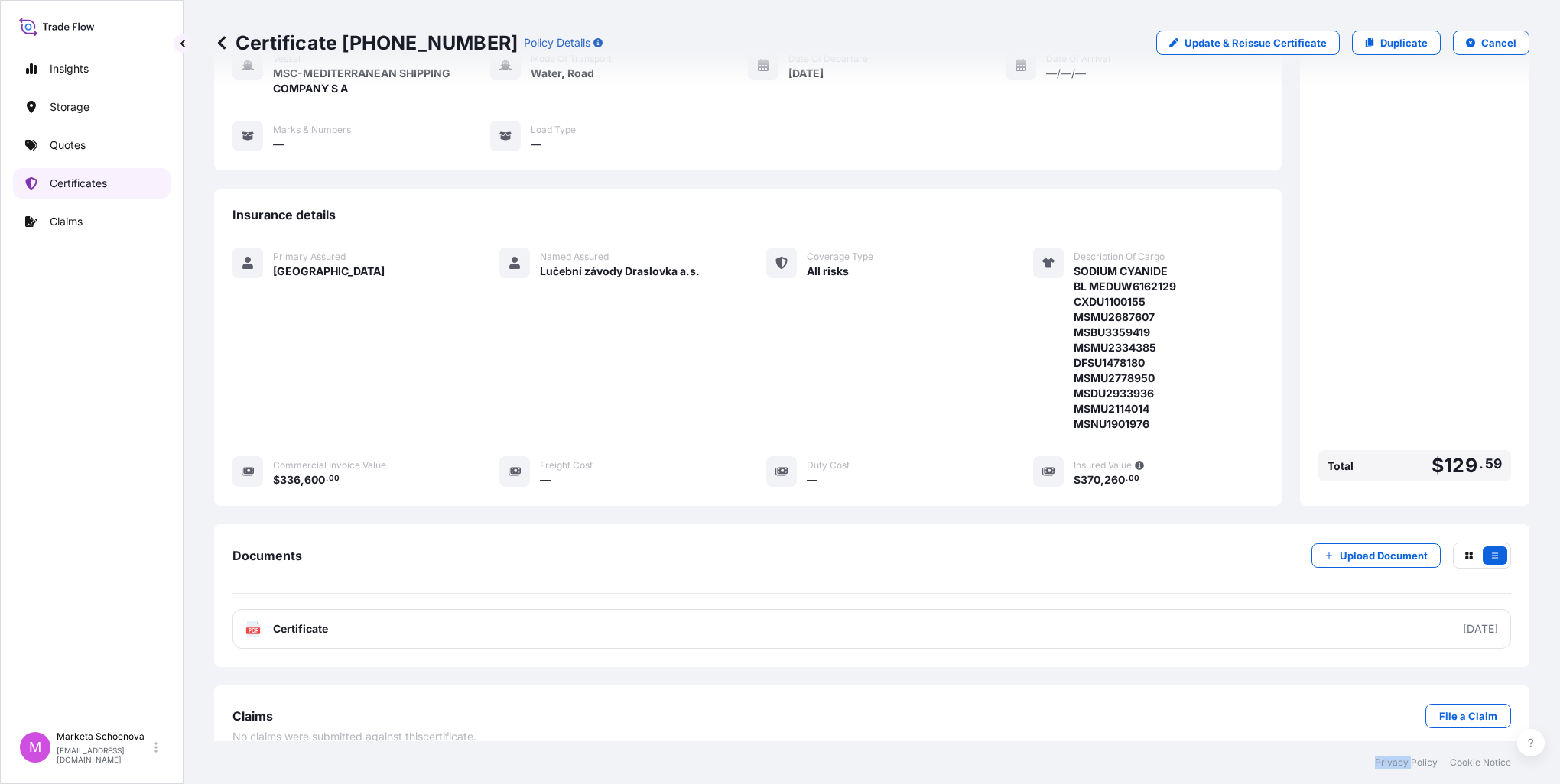
click at [76, 174] on link "Certificates" at bounding box center [92, 183] width 158 height 30
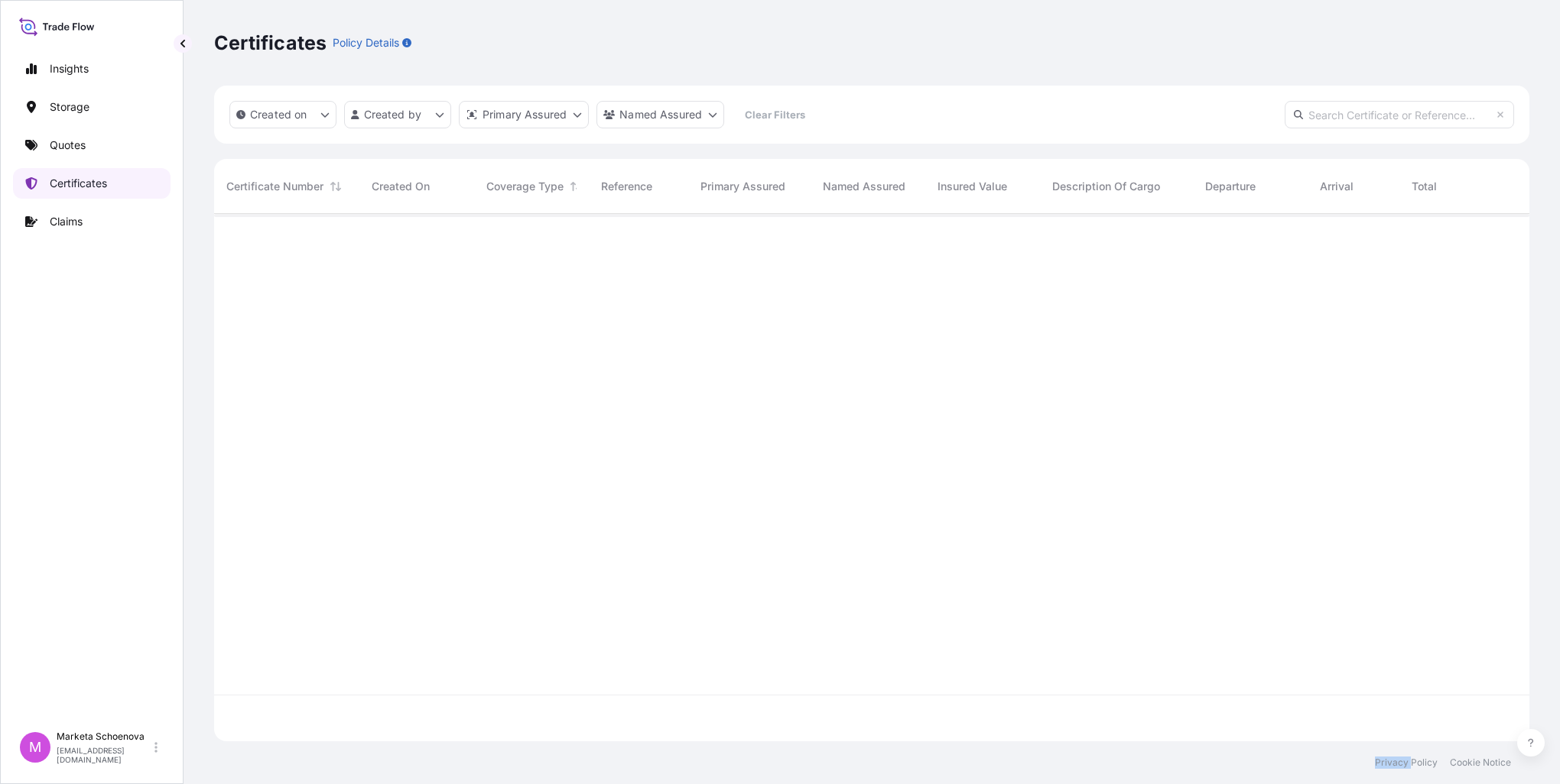
scroll to position [524, 1304]
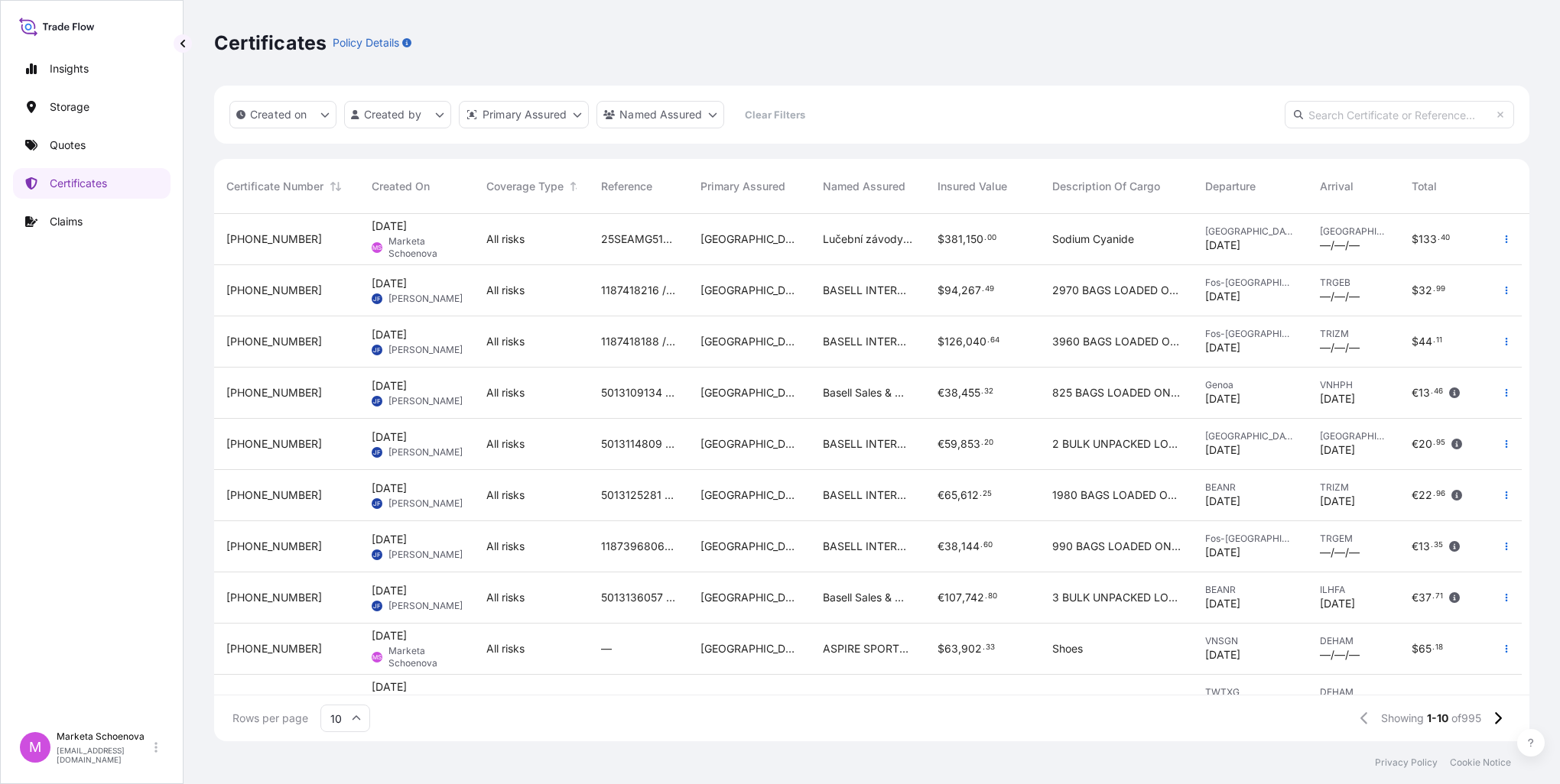
click at [381, 228] on span "[DATE]" at bounding box center [389, 226] width 36 height 15
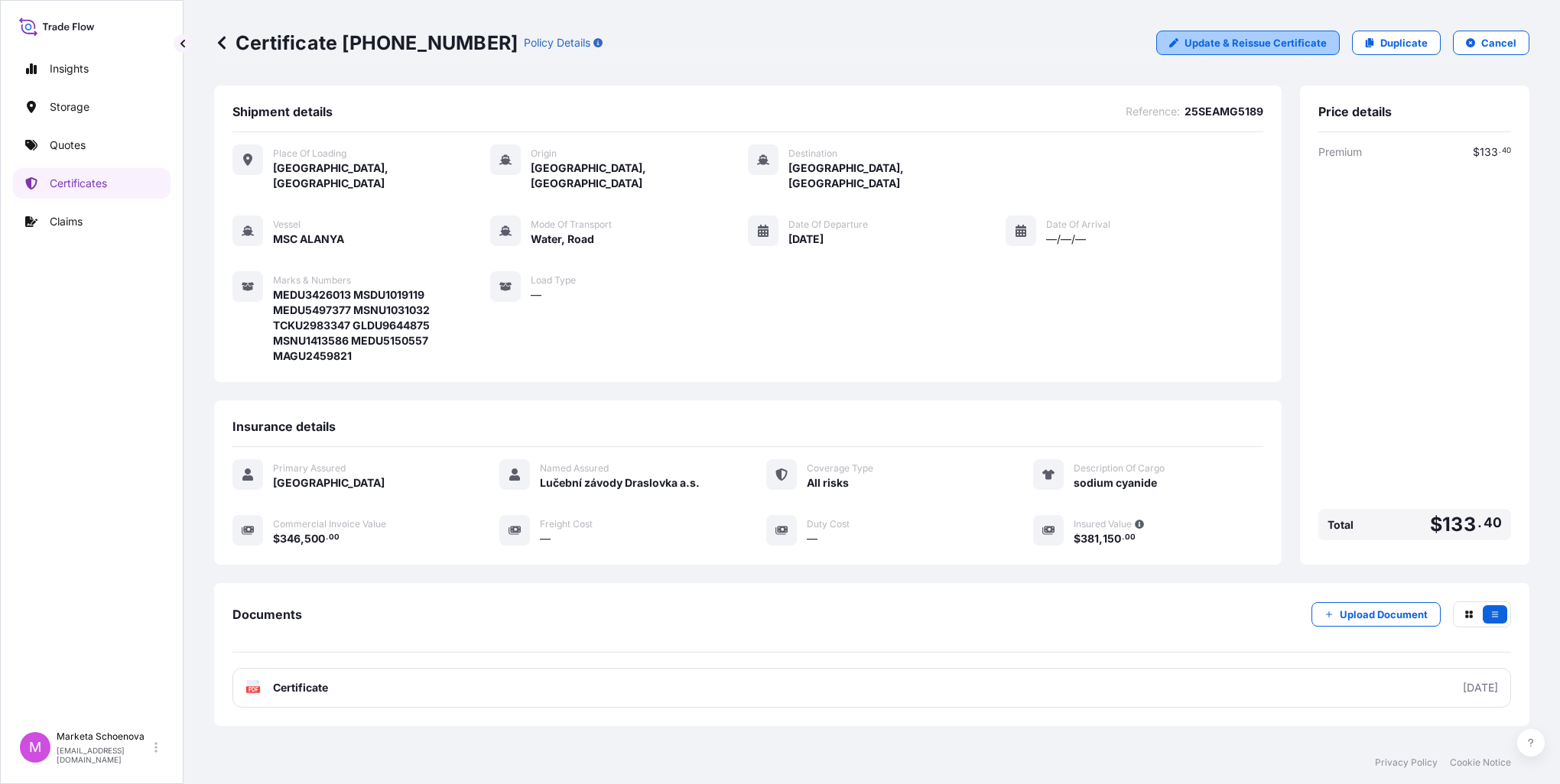
click at [1218, 44] on p "Update & Reissue Certificate" at bounding box center [1256, 43] width 142 height 15
select select "Road / [GEOGRAPHIC_DATA]"
select select "Water"
select select "31588"
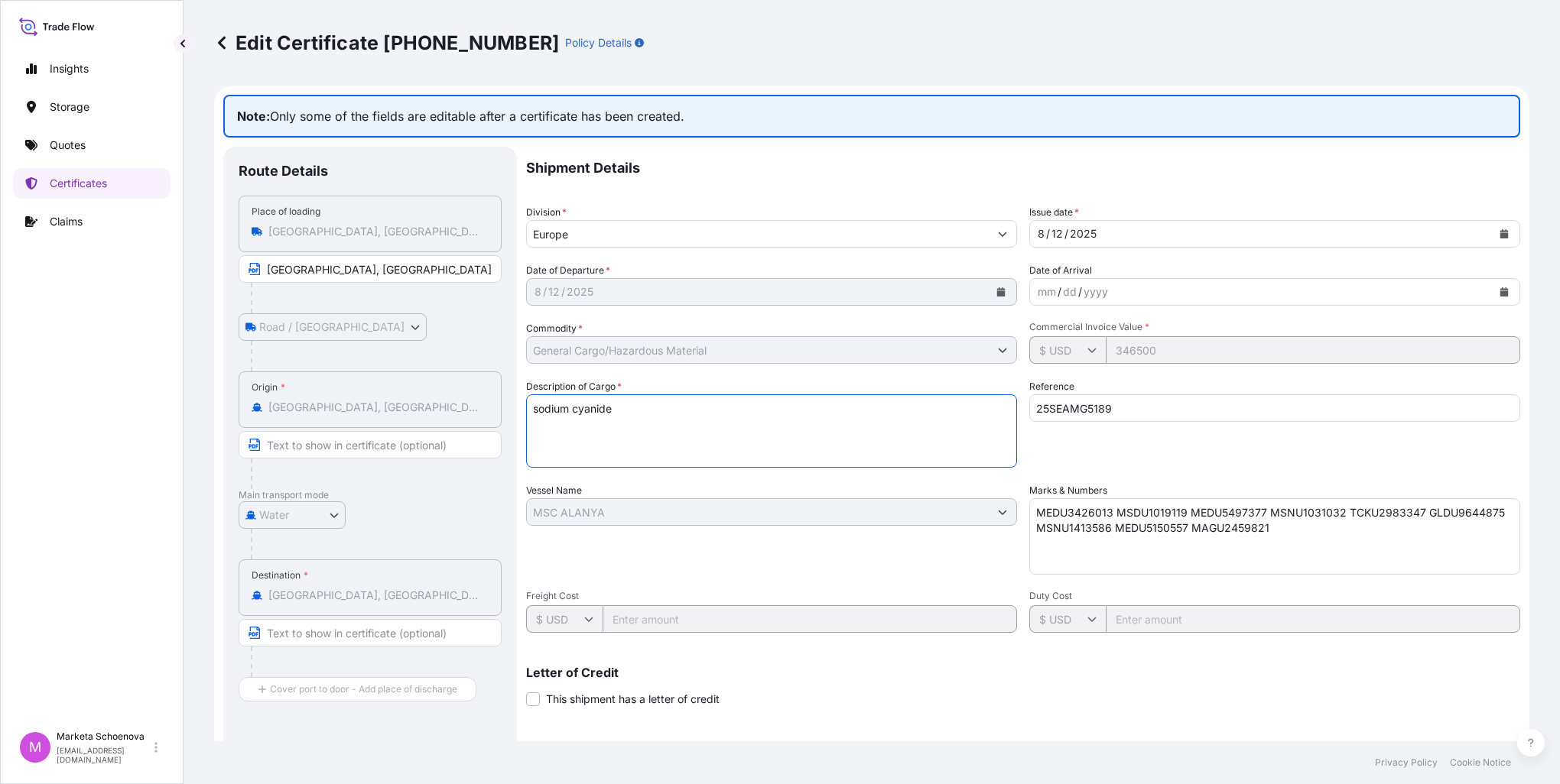
click at [635, 409] on textarea "sodium cyanide" at bounding box center [771, 431] width 491 height 73
paste textarea "Container Nr. MEDU3426013 MSDU1019119 MEDU5497377 MSNU1031032 TCKU2983347 GLDU9…"
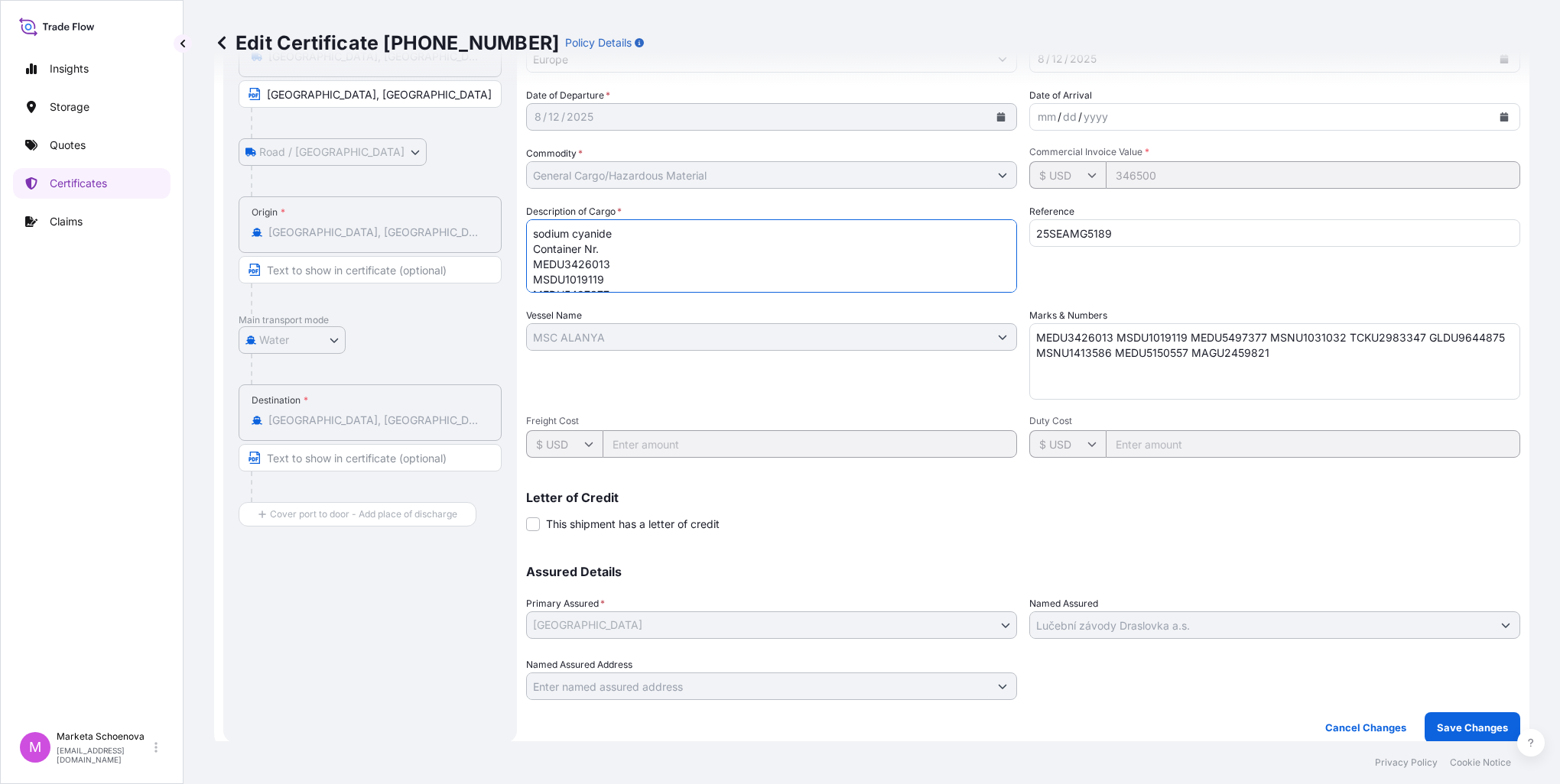
scroll to position [183, 0]
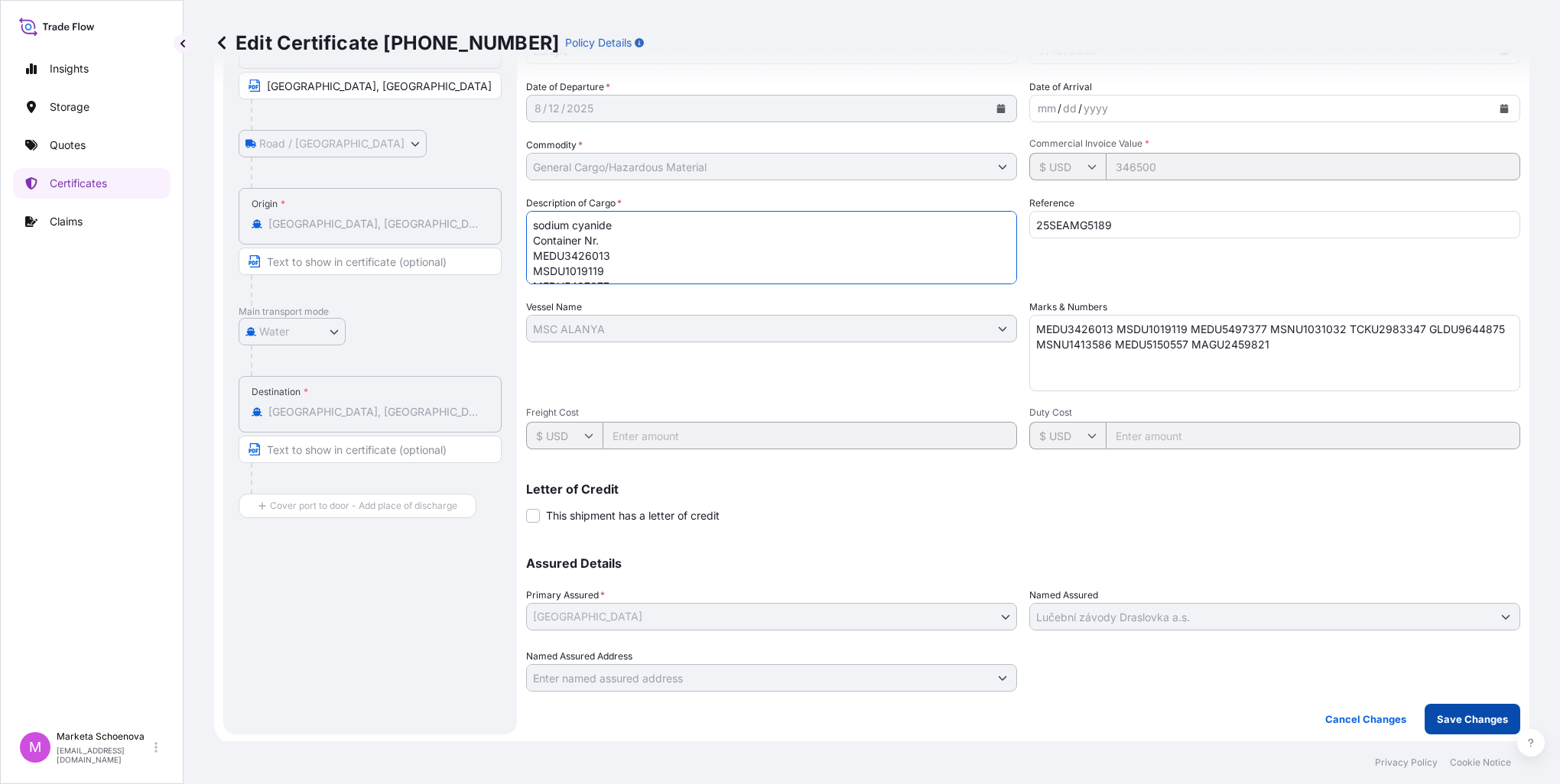
type textarea "sodium cyanide Container Nr. MEDU3426013 MSDU1019119 MEDU5497377 MSNU1031032 TC…"
click at [1457, 713] on p "Save Changes" at bounding box center [1473, 719] width 71 height 15
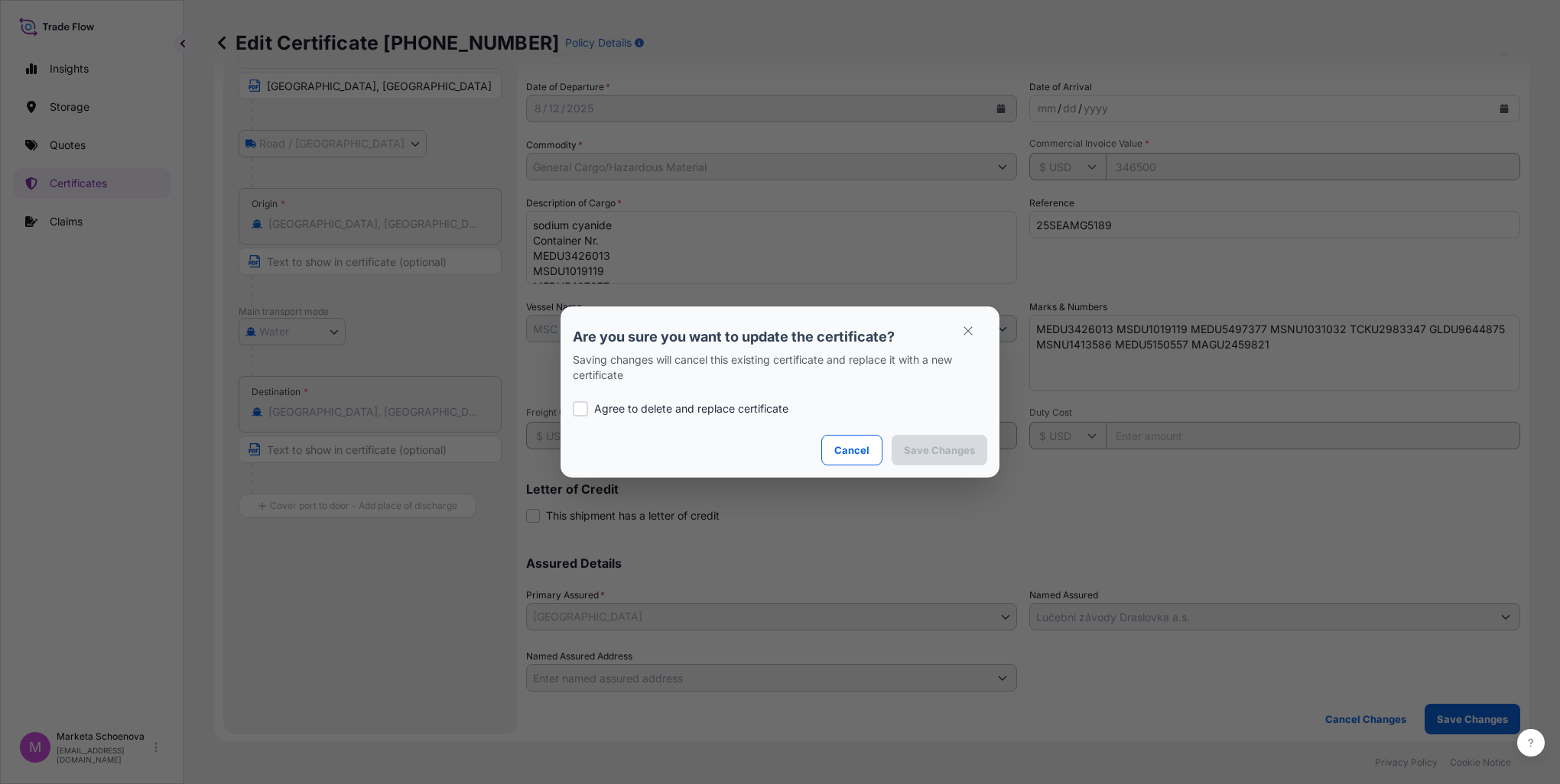
click at [589, 408] on label "Agree to delete and replace certificate" at bounding box center [780, 408] width 415 height 15
checkbox input "true"
click at [948, 455] on p "Save Changes" at bounding box center [939, 449] width 71 height 15
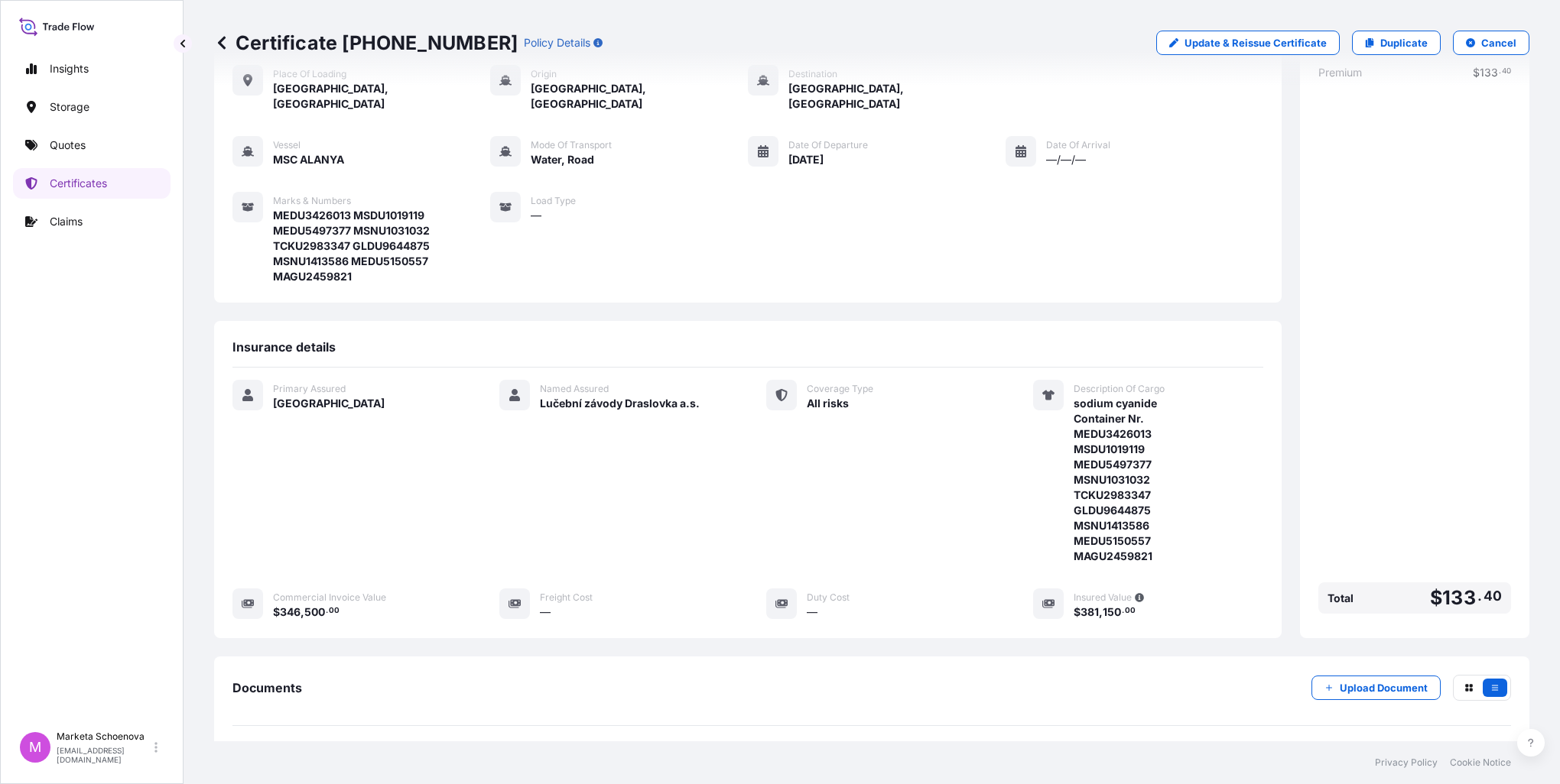
scroll to position [212, 0]
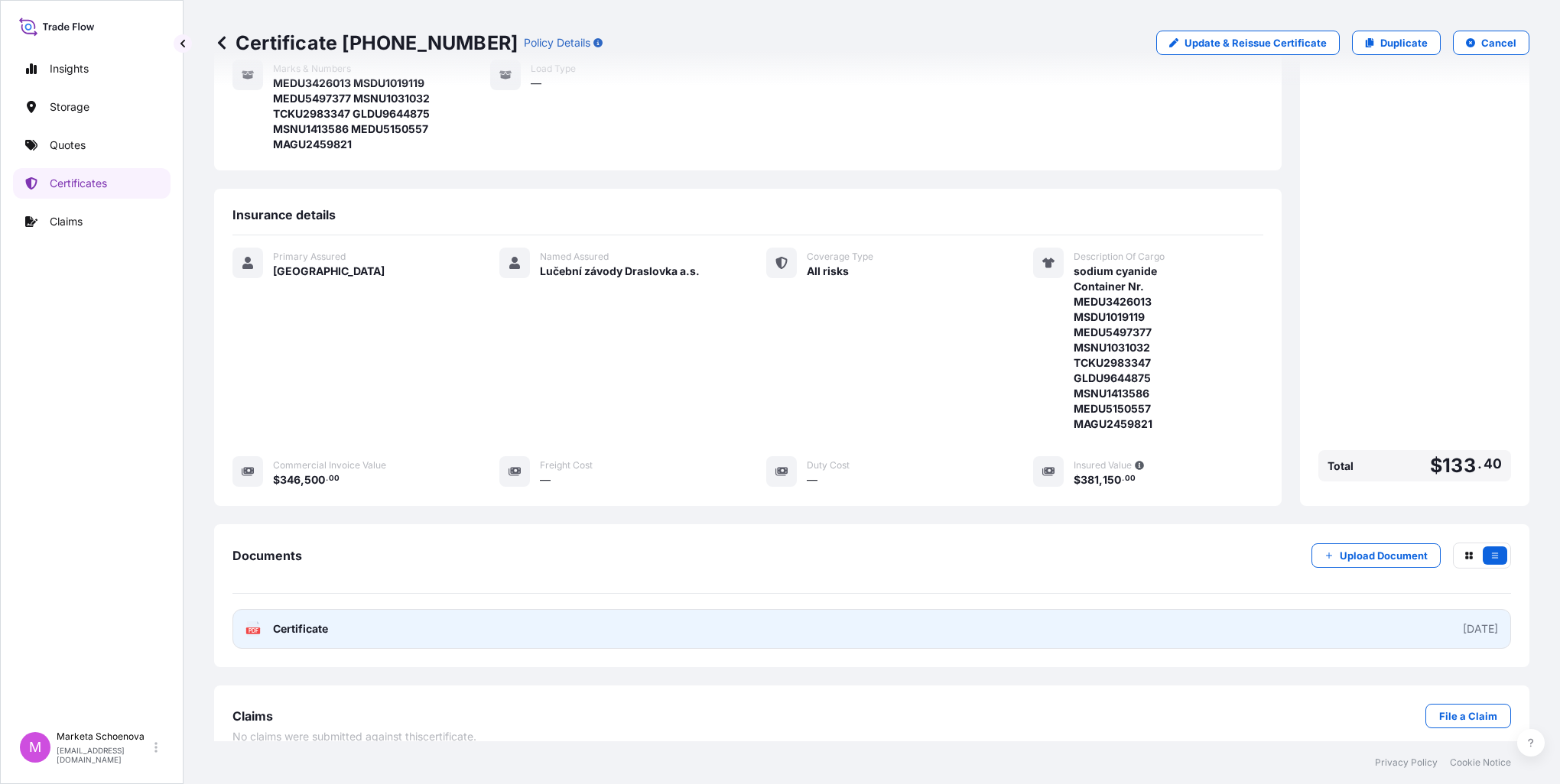
click at [312, 610] on link "PDF Certificate [DATE]" at bounding box center [872, 629] width 1279 height 40
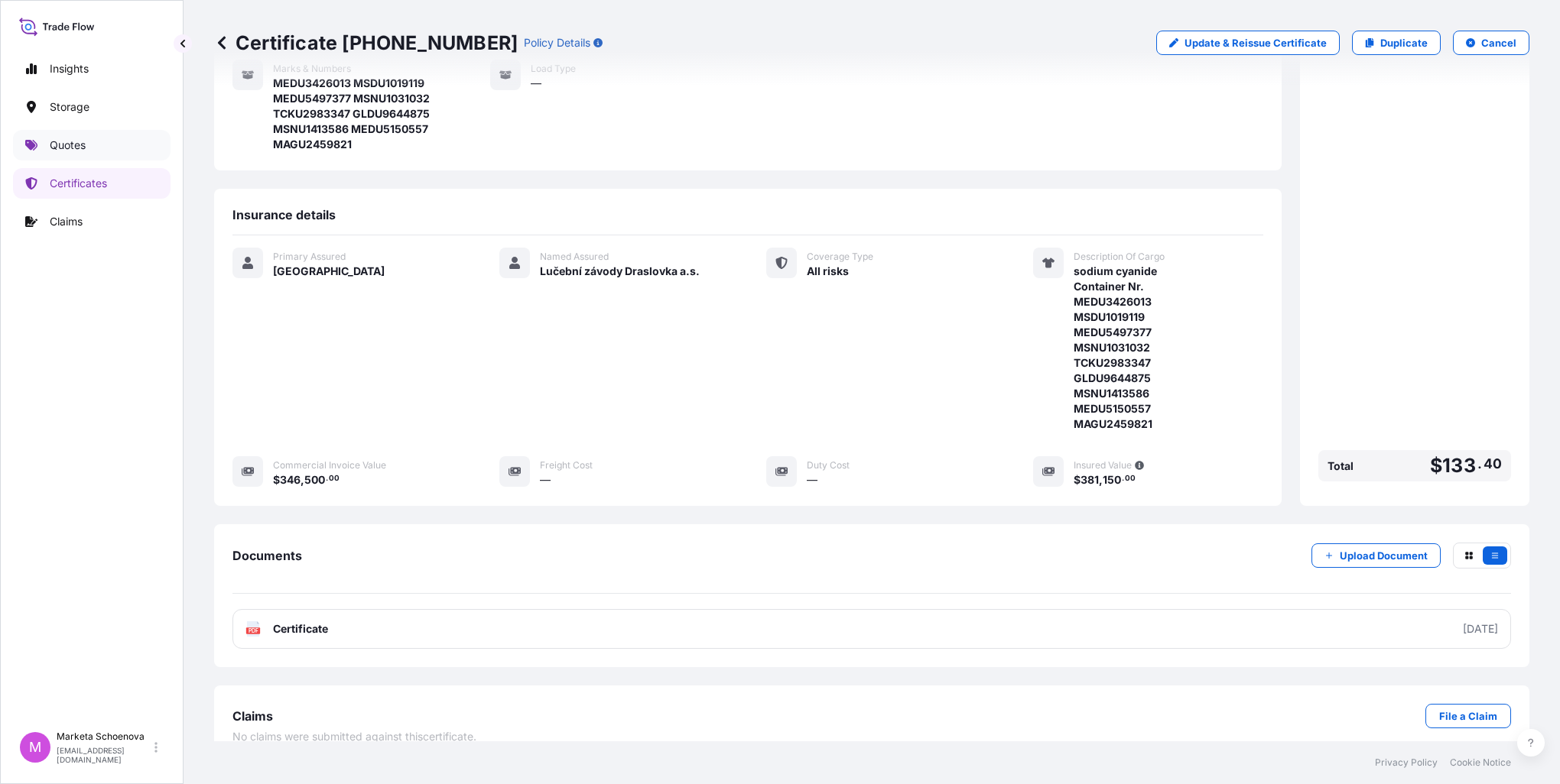
click at [74, 148] on p "Quotes" at bounding box center [68, 145] width 36 height 15
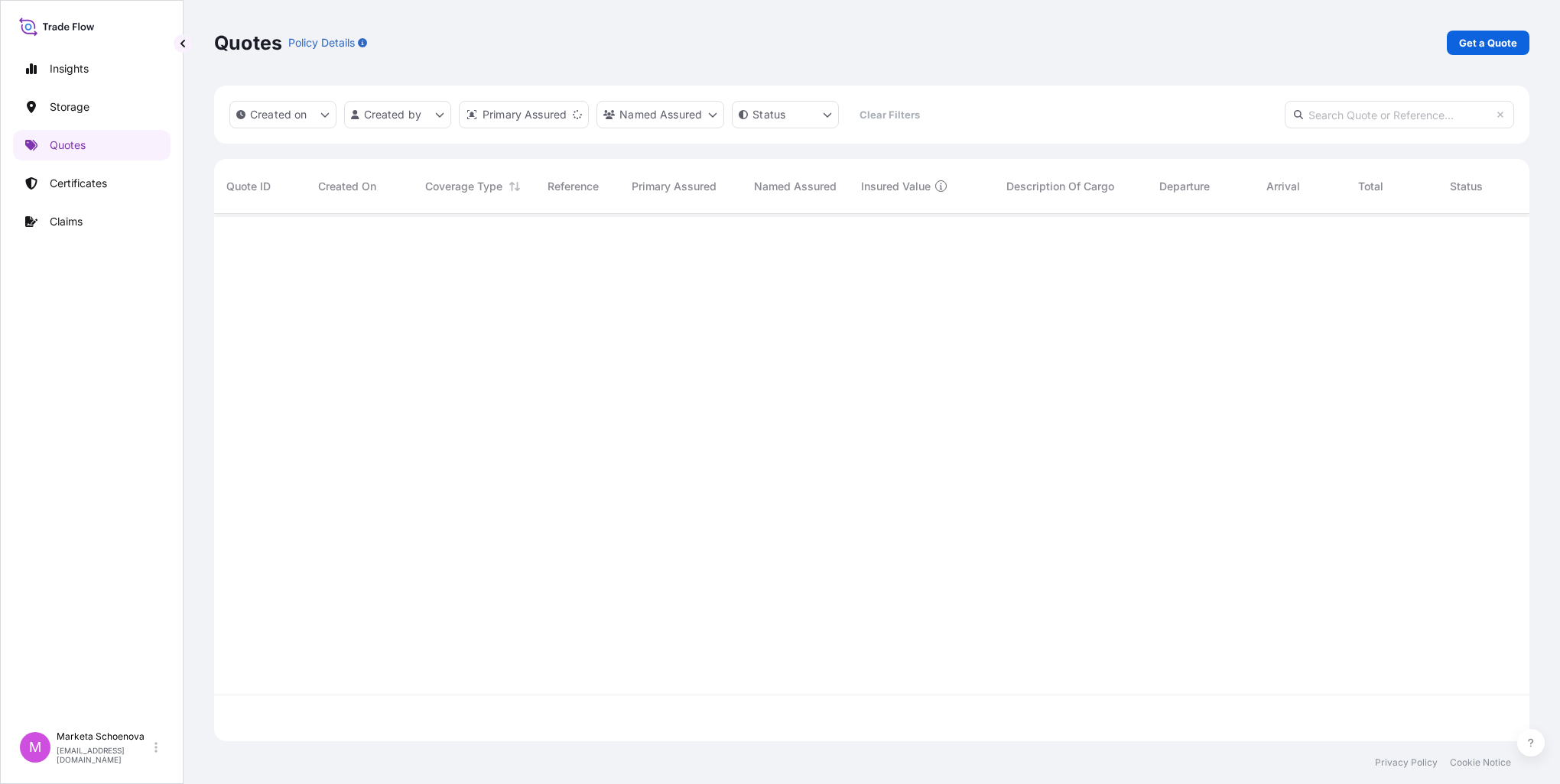
scroll to position [524, 1304]
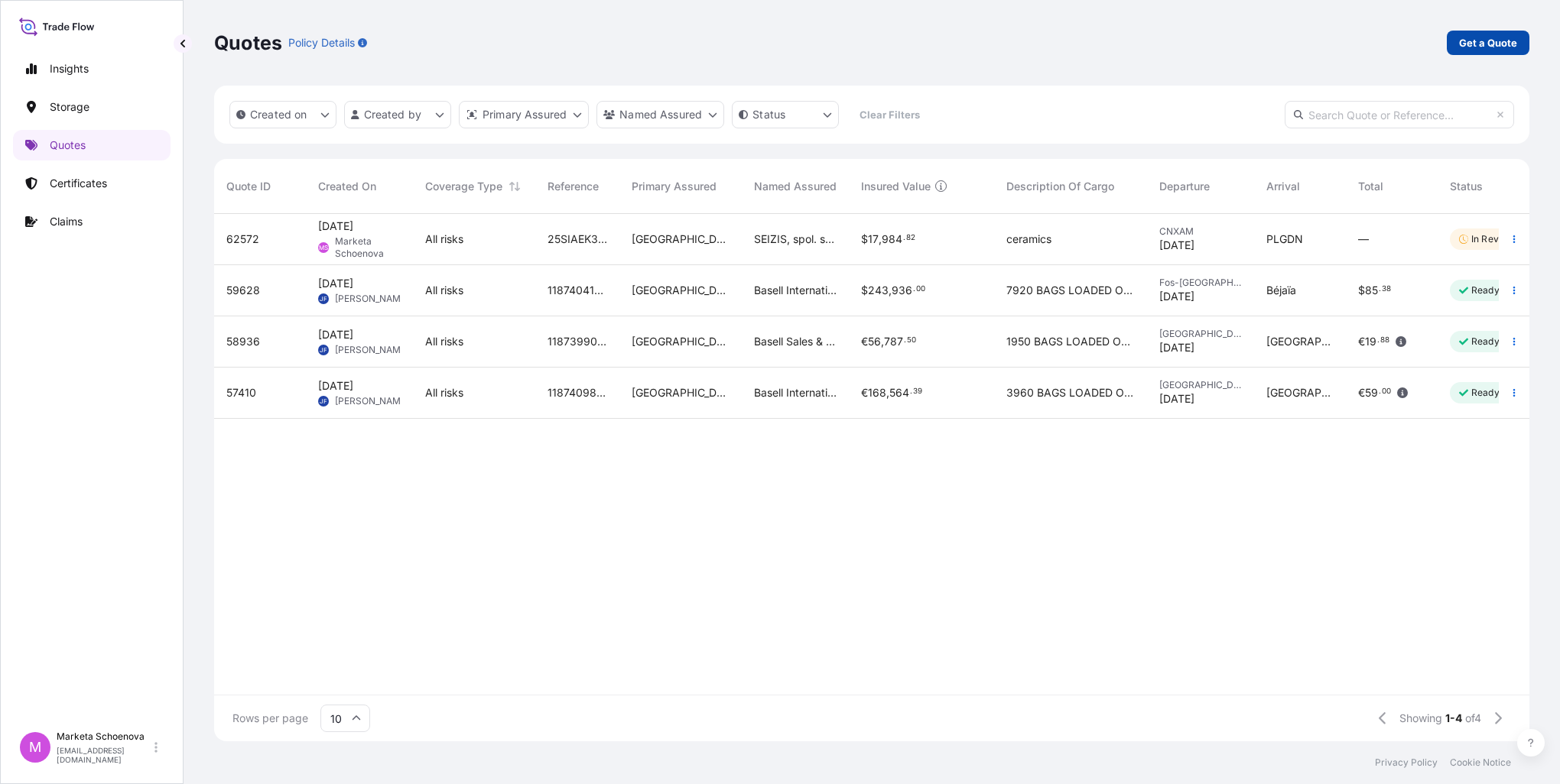
click at [1489, 38] on p "Get a Quote" at bounding box center [1488, 43] width 58 height 15
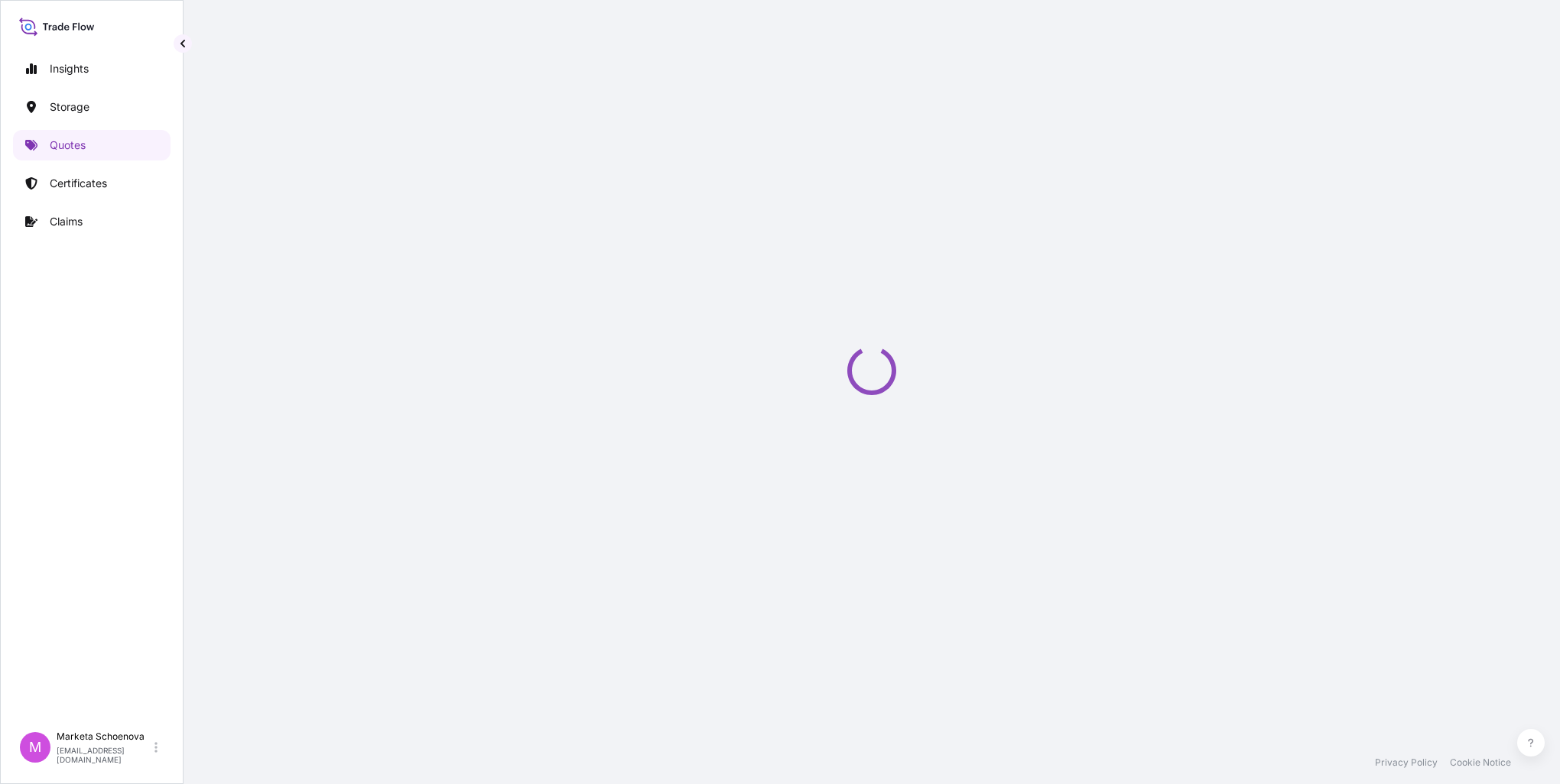
select select "Water"
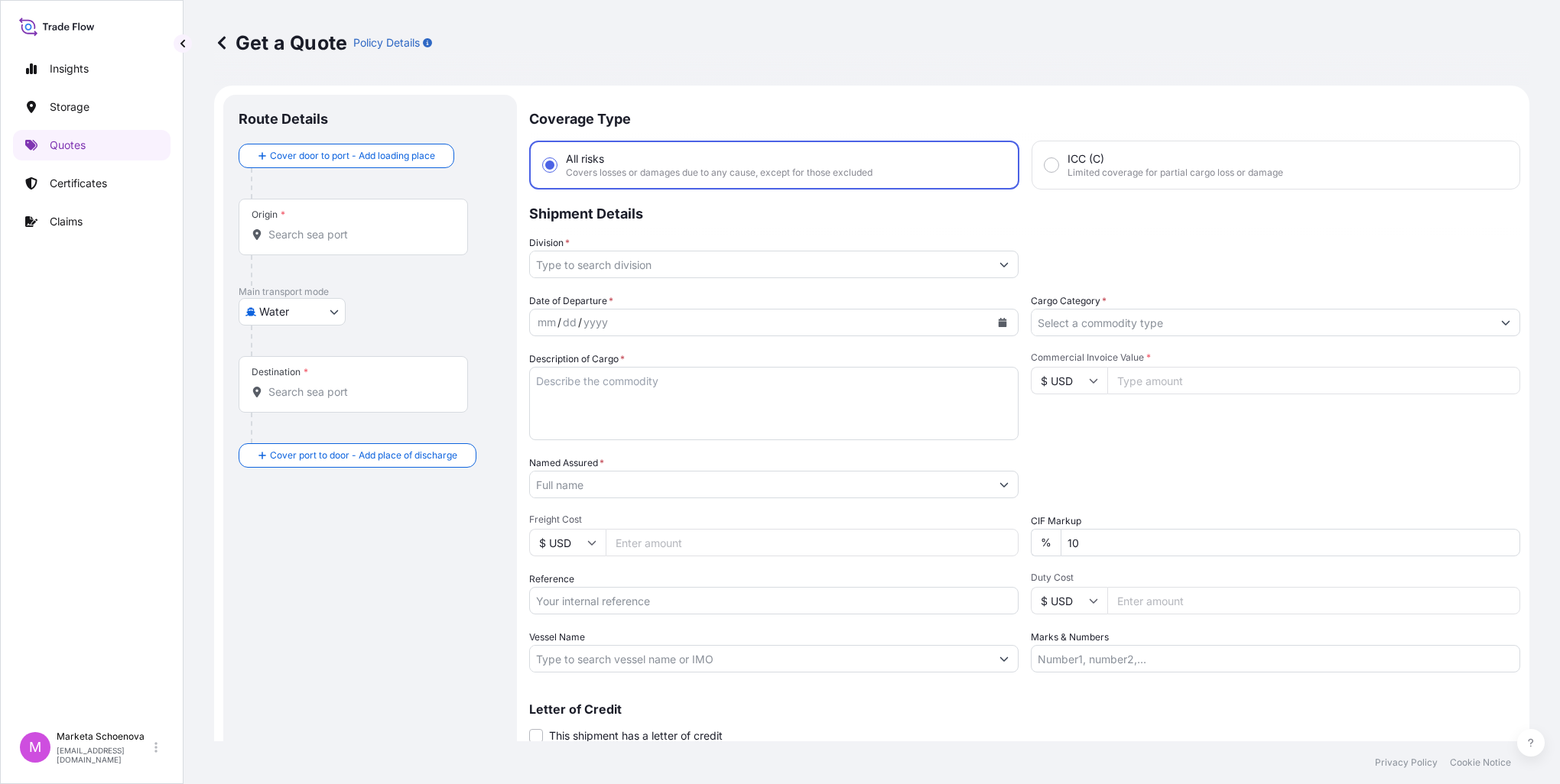
scroll to position [24, 0]
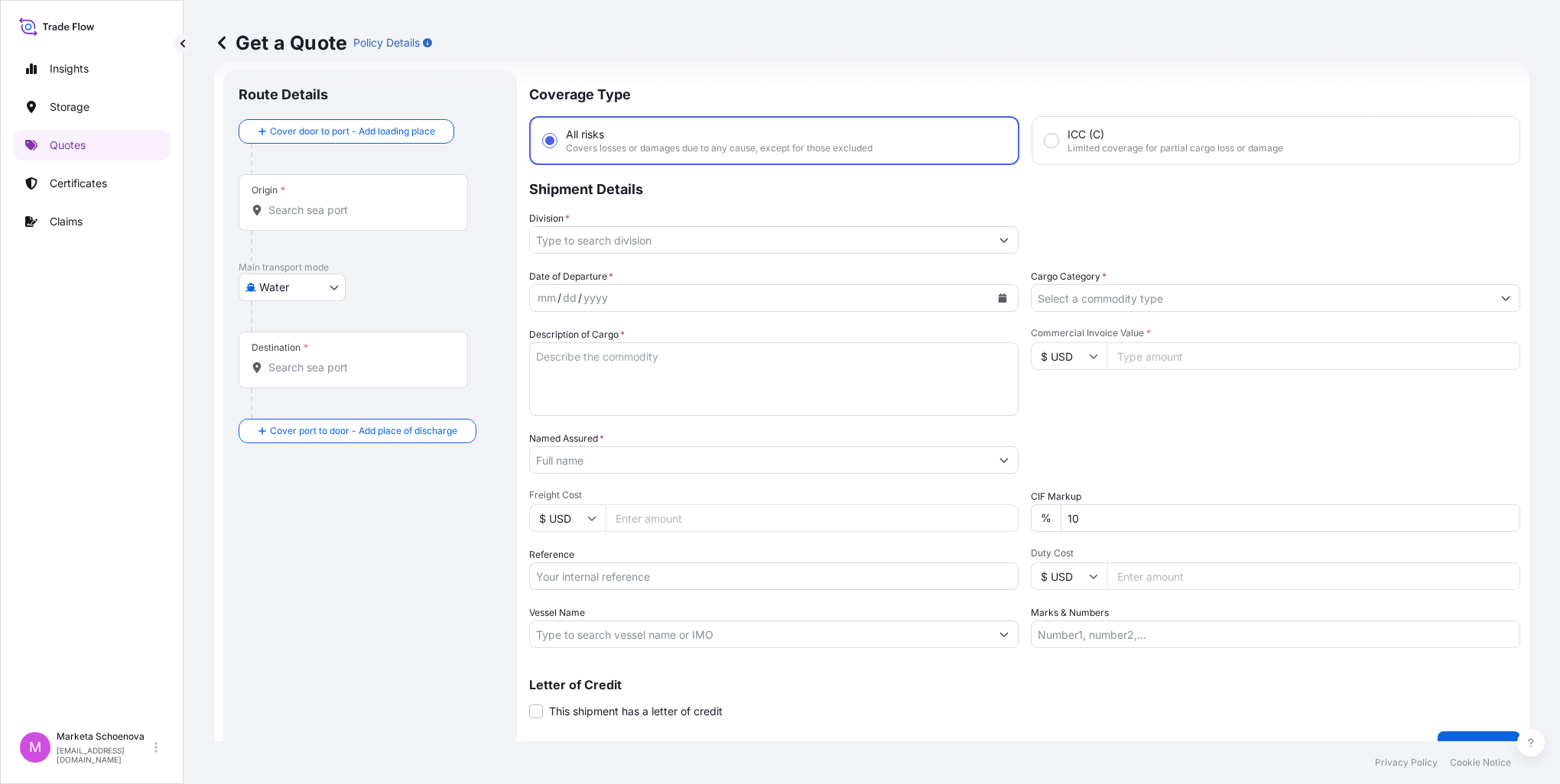
click at [609, 578] on input "Reference" at bounding box center [774, 576] width 490 height 28
paste input "25SIADH4657"
type input "25SIADH4657"
drag, startPoint x: 275, startPoint y: 213, endPoint x: 296, endPoint y: 211, distance: 21.1
click at [275, 213] on input "Origin *" at bounding box center [359, 210] width 181 height 15
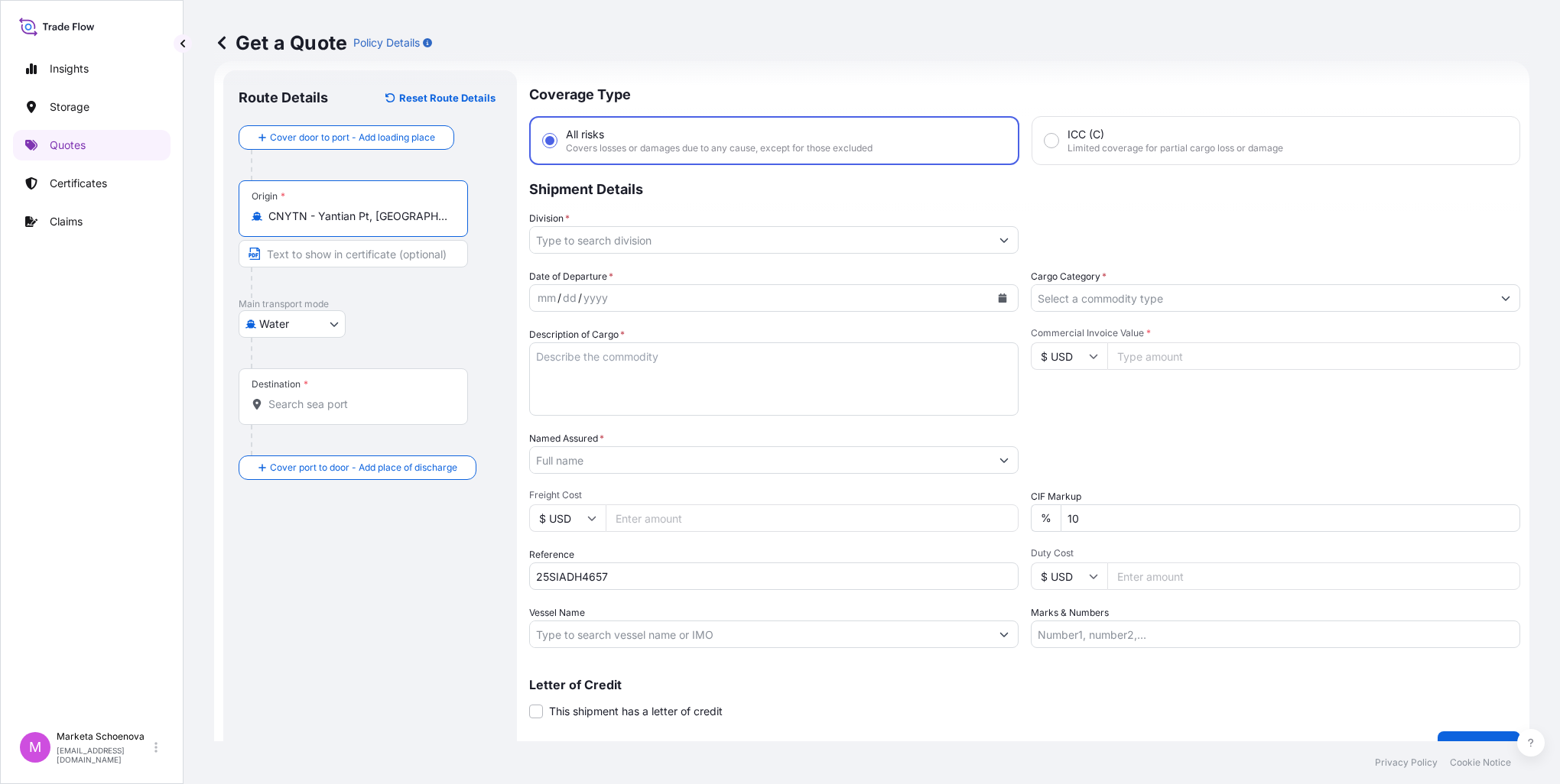
type input "CNYTN - Yantian Pt, [GEOGRAPHIC_DATA]"
click at [377, 251] on input "Text to appear on certificate" at bounding box center [353, 254] width 230 height 28
type input "Yantian, [GEOGRAPHIC_DATA]"
click at [334, 415] on div "Destination *" at bounding box center [353, 397] width 230 height 57
click at [334, 412] on input "Destination *" at bounding box center [359, 404] width 181 height 15
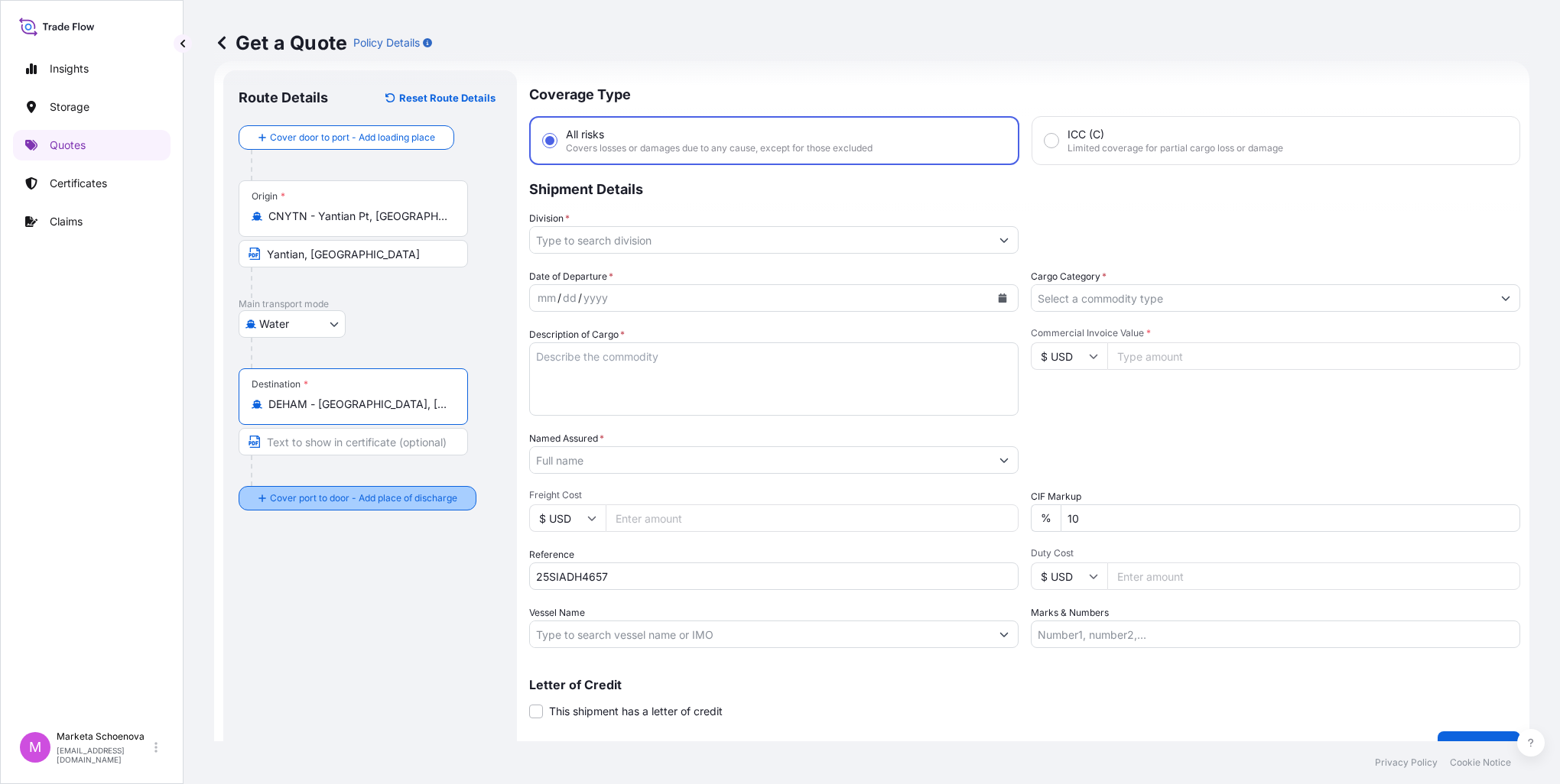
type input "DEHAM - [GEOGRAPHIC_DATA], [GEOGRAPHIC_DATA]"
click at [300, 558] on div "Place of Discharge" at bounding box center [293, 561] width 82 height 12
click at [300, 572] on input "Place of Discharge" at bounding box center [359, 579] width 181 height 15
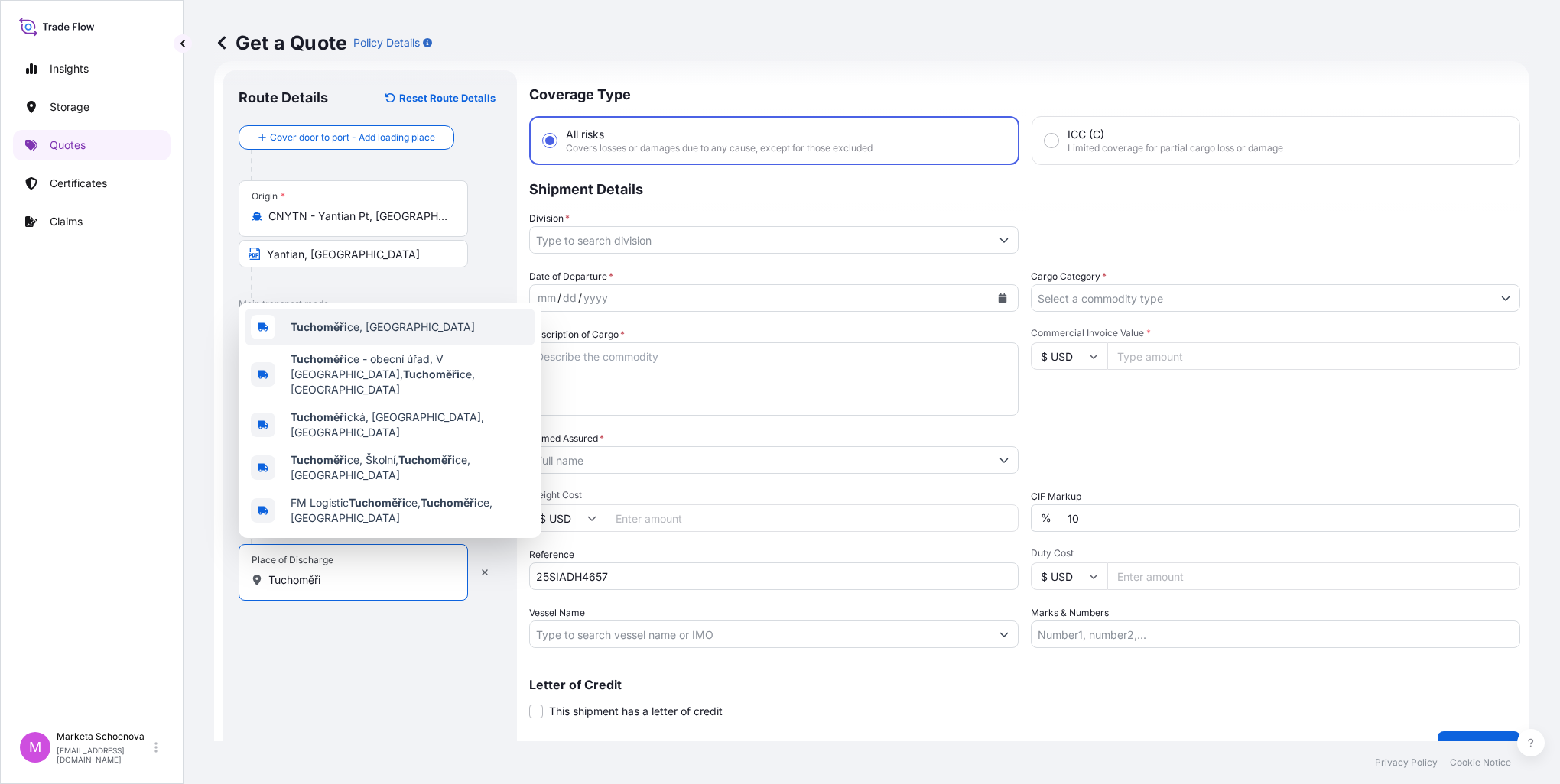
click at [357, 345] on div "Tuchoměři ce, [GEOGRAPHIC_DATA]" at bounding box center [390, 327] width 290 height 36
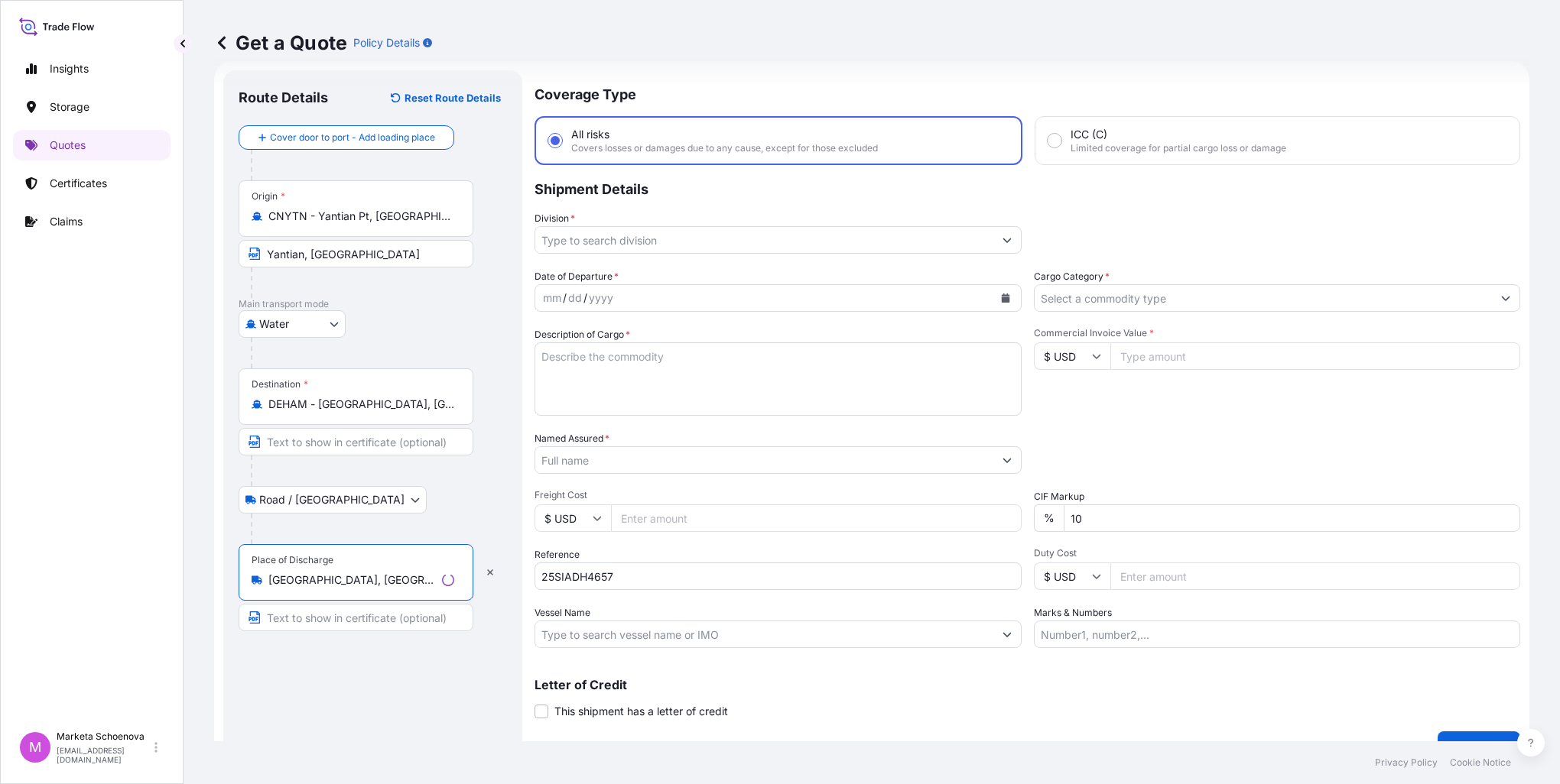
type input "[GEOGRAPHIC_DATA], [GEOGRAPHIC_DATA]"
click at [339, 616] on input "Text to appear on certificate" at bounding box center [353, 618] width 230 height 28
type input "[GEOGRAPHIC_DATA], [GEOGRAPHIC_DATA]"
click at [648, 230] on input "Division *" at bounding box center [760, 239] width 460 height 28
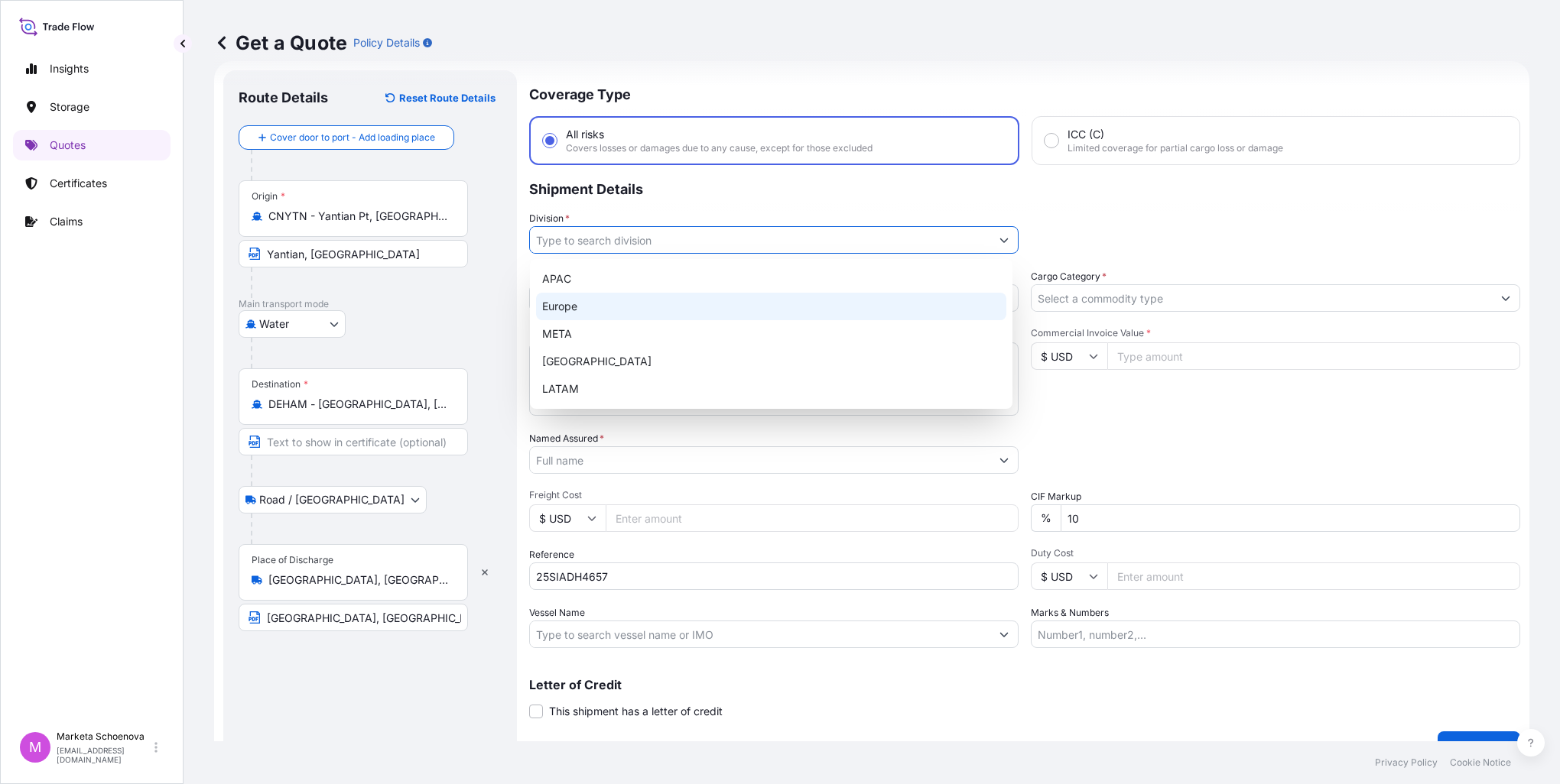
click at [592, 307] on div "Europe" at bounding box center [771, 306] width 470 height 28
type input "Europe"
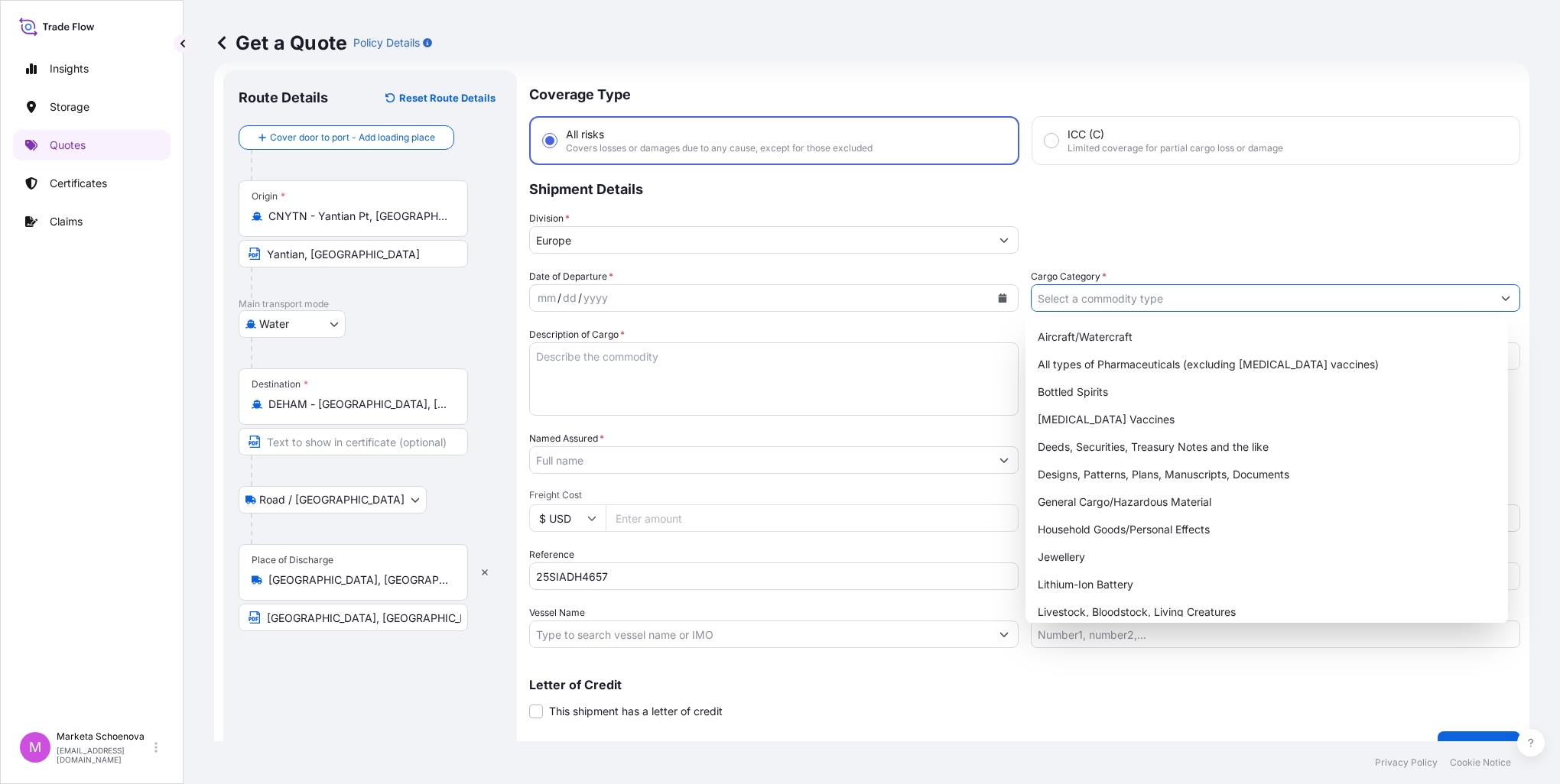
click at [1058, 298] on input "Cargo Category *" at bounding box center [1262, 298] width 460 height 28
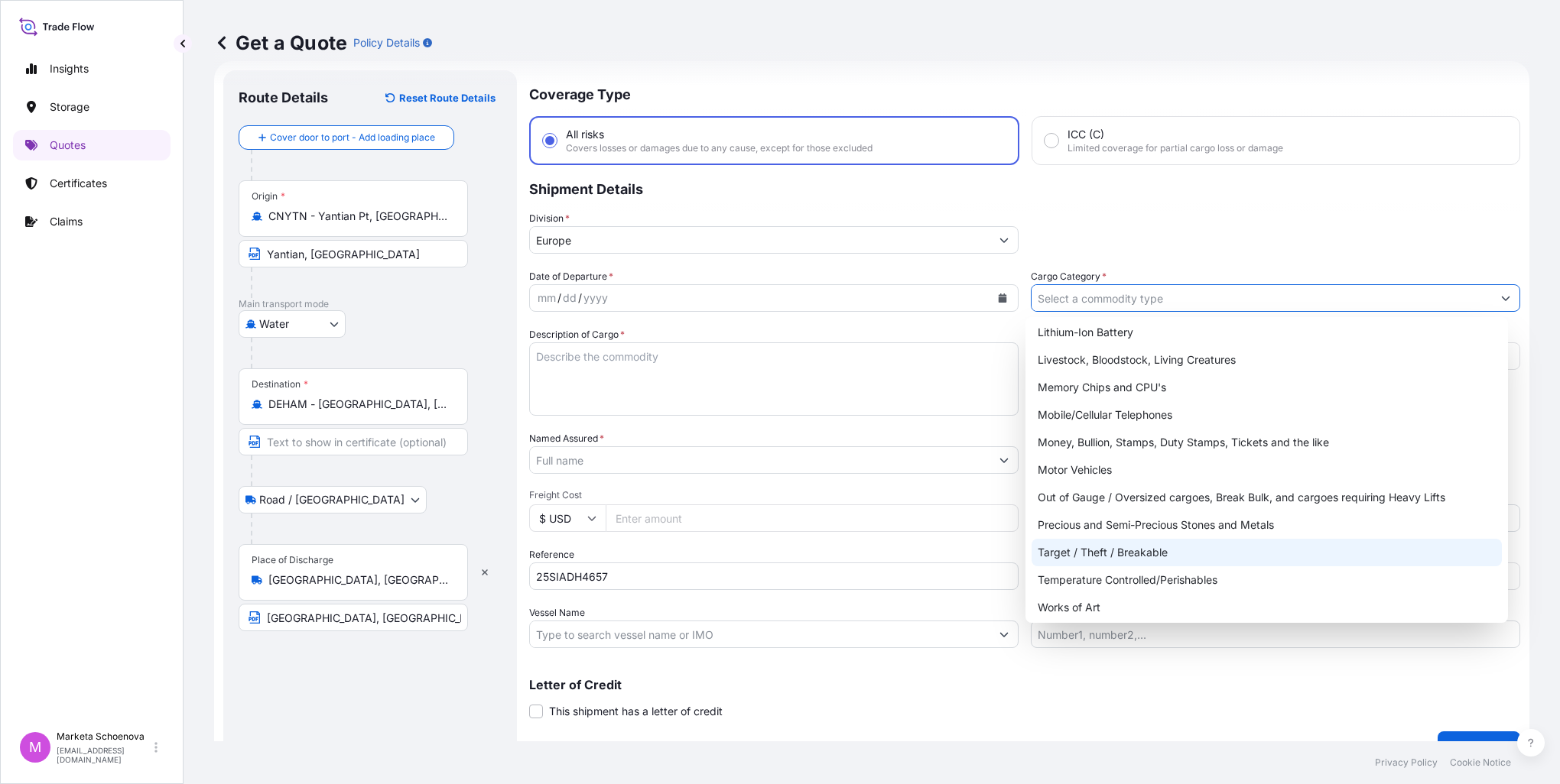
scroll to position [257, 0]
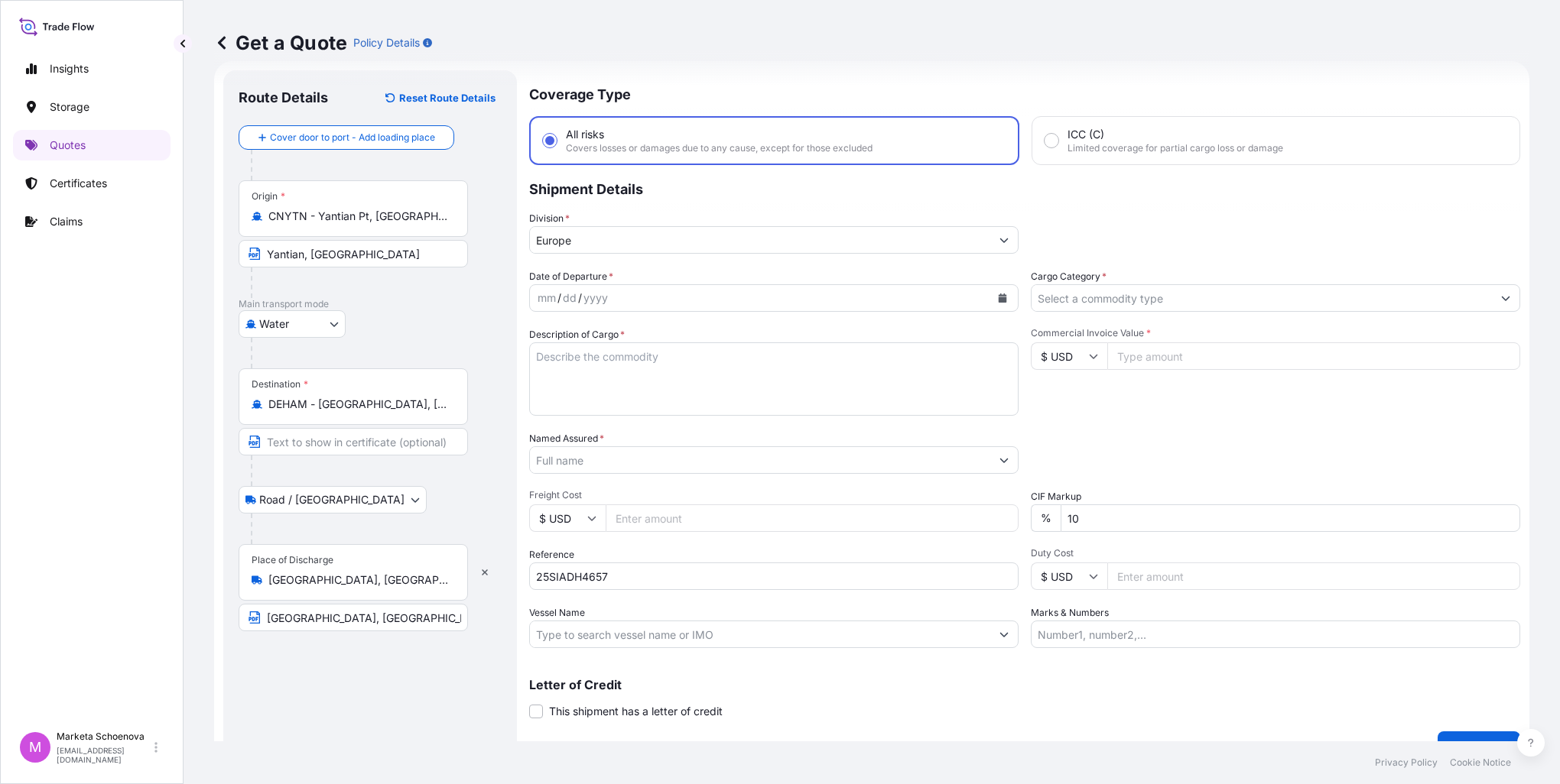
click at [1228, 293] on input "Cargo Category *" at bounding box center [1262, 298] width 460 height 28
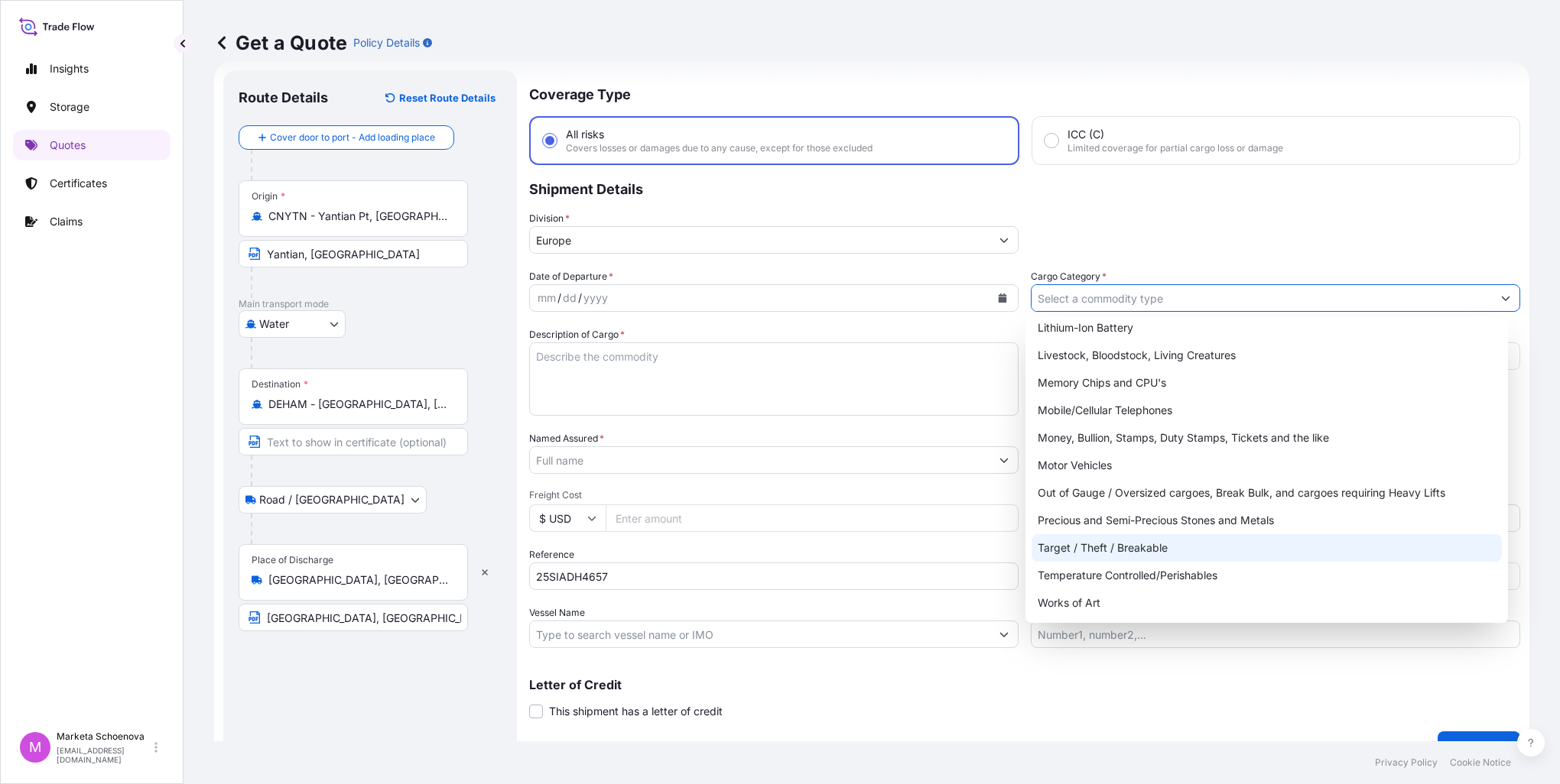
click at [1157, 552] on div "Target / Theft / Breakable" at bounding box center [1267, 547] width 470 height 28
type input "Target / Theft / Breakable"
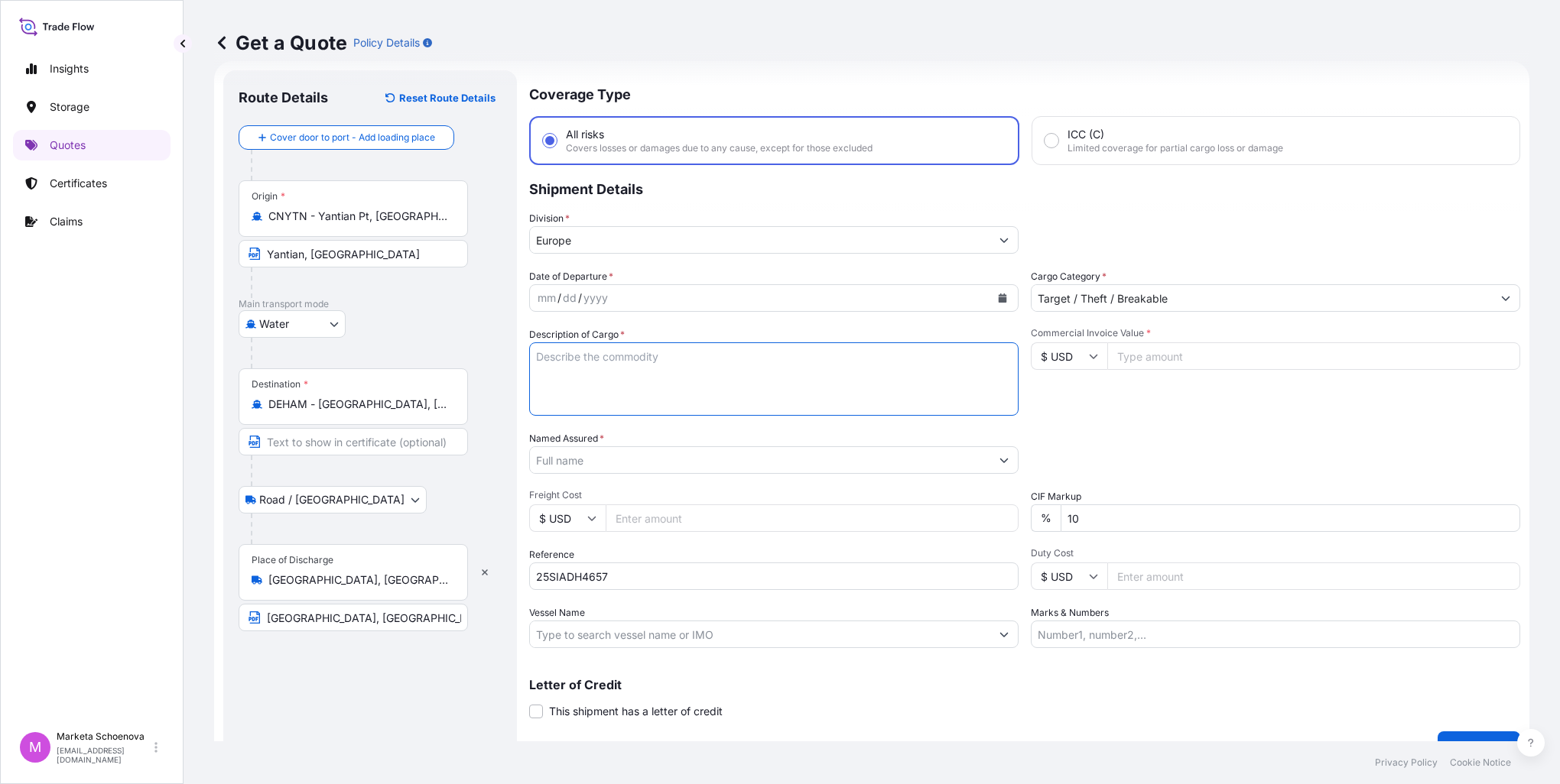
click at [696, 365] on textarea "Description of Cargo *" at bounding box center [774, 379] width 490 height 73
click at [618, 360] on textarea "Description of Cargo *" at bounding box center [774, 379] width 490 height 73
click at [737, 354] on textarea "Description of Cargo *" at bounding box center [774, 379] width 490 height 73
paste textarea "interactve flat panel"
click at [676, 301] on div "mm / dd / yyyy" at bounding box center [760, 298] width 460 height 28
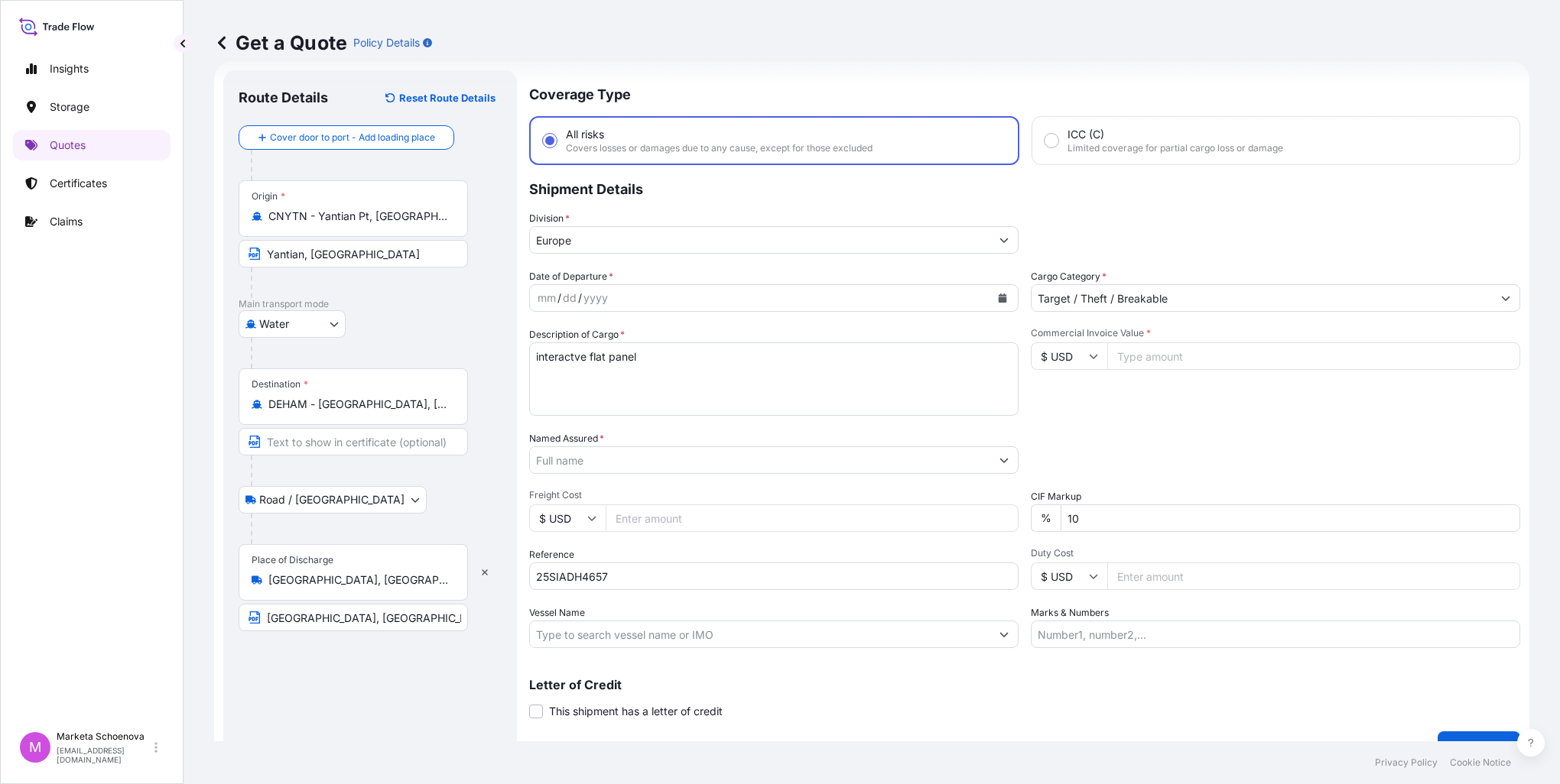
click at [538, 354] on textarea "interactve flat panel" at bounding box center [774, 379] width 490 height 73
type textarea "Interactve flat panel"
click at [1125, 348] on input "Commercial Invoice Value *" at bounding box center [1314, 356] width 413 height 28
type input "14707"
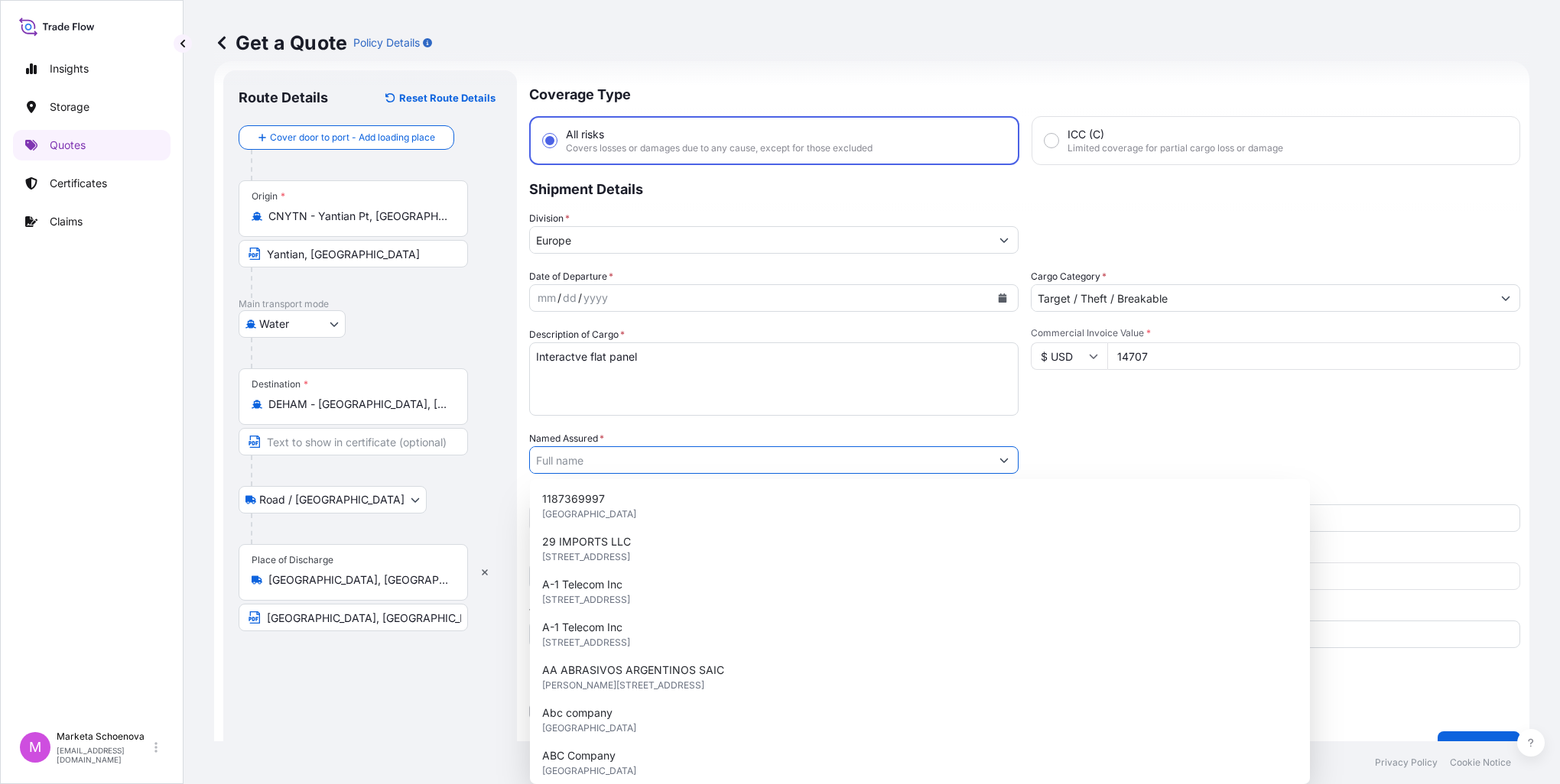
click at [701, 466] on input "Named Assured *" at bounding box center [760, 460] width 460 height 28
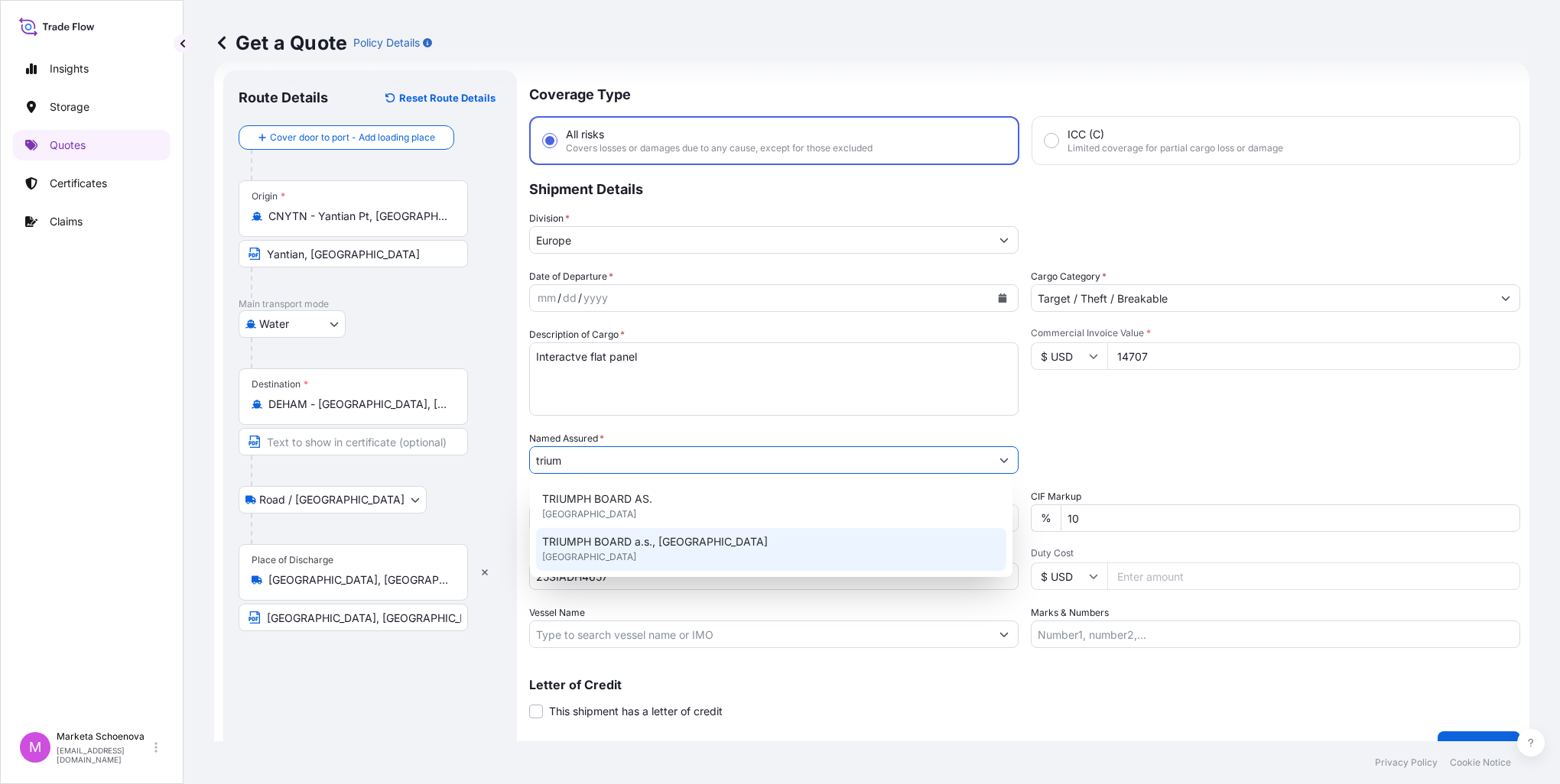
click at [646, 546] on span "TRIUMPH BOARD a.s., [GEOGRAPHIC_DATA]" at bounding box center [654, 541] width 225 height 15
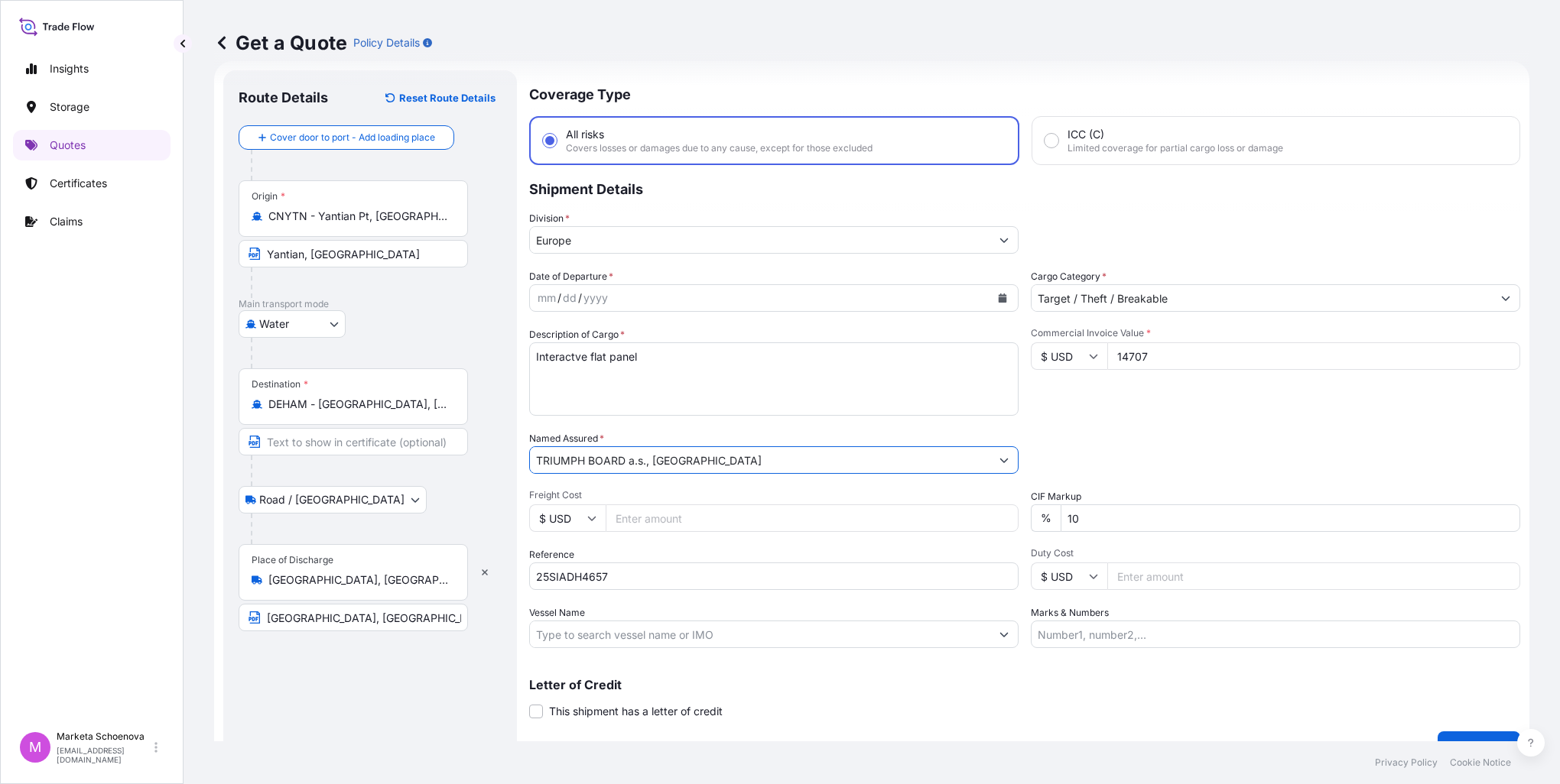
type input "TRIUMPH BOARD a.s., [GEOGRAPHIC_DATA]"
click at [716, 518] on input "Freight Cost" at bounding box center [812, 518] width 413 height 28
type input "1530"
click at [657, 564] on input "25SIADH4657" at bounding box center [774, 576] width 490 height 28
click at [786, 634] on input "Vessel Name" at bounding box center [760, 634] width 460 height 28
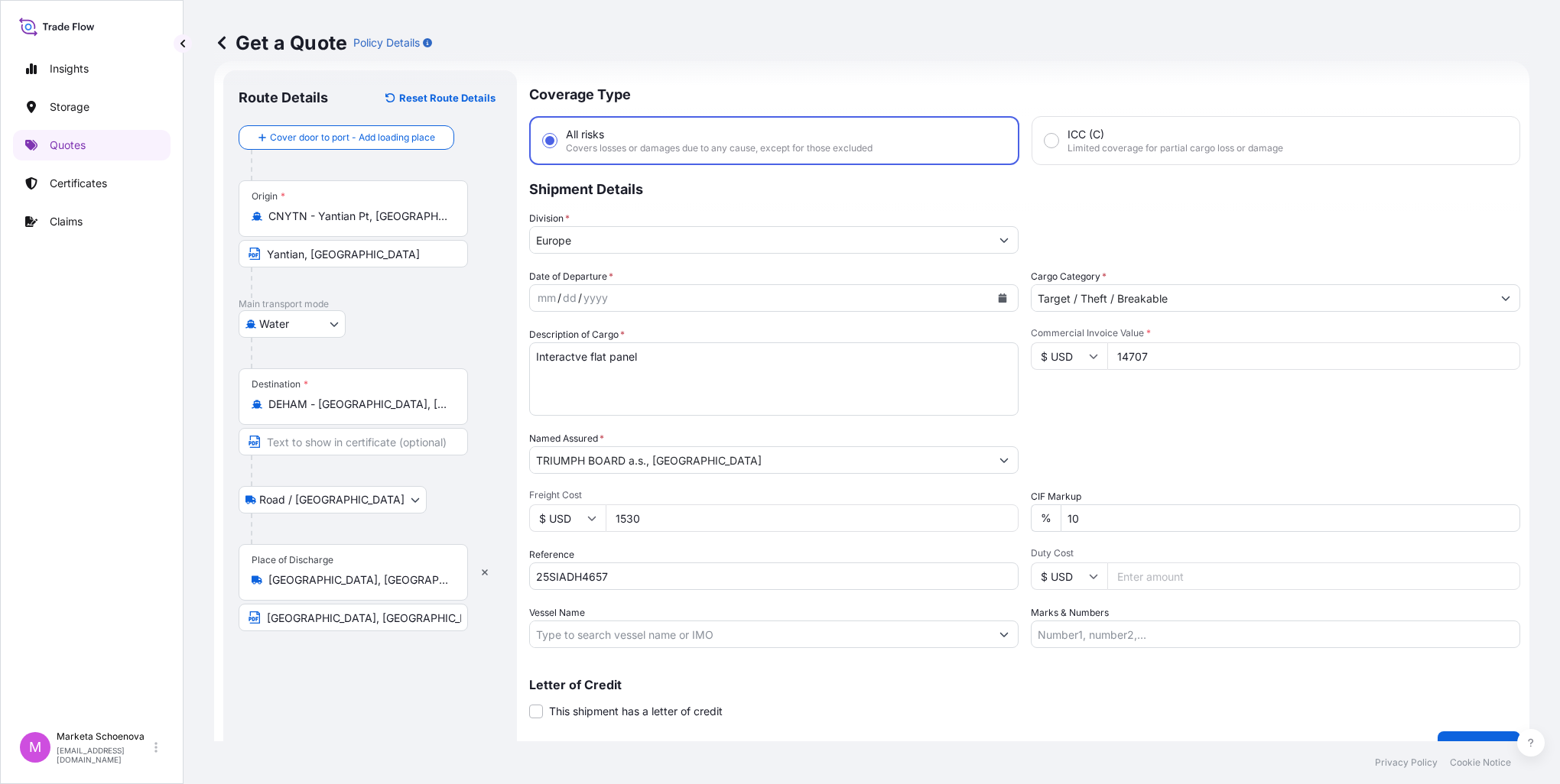
click at [693, 626] on input "Vessel Name" at bounding box center [760, 634] width 460 height 28
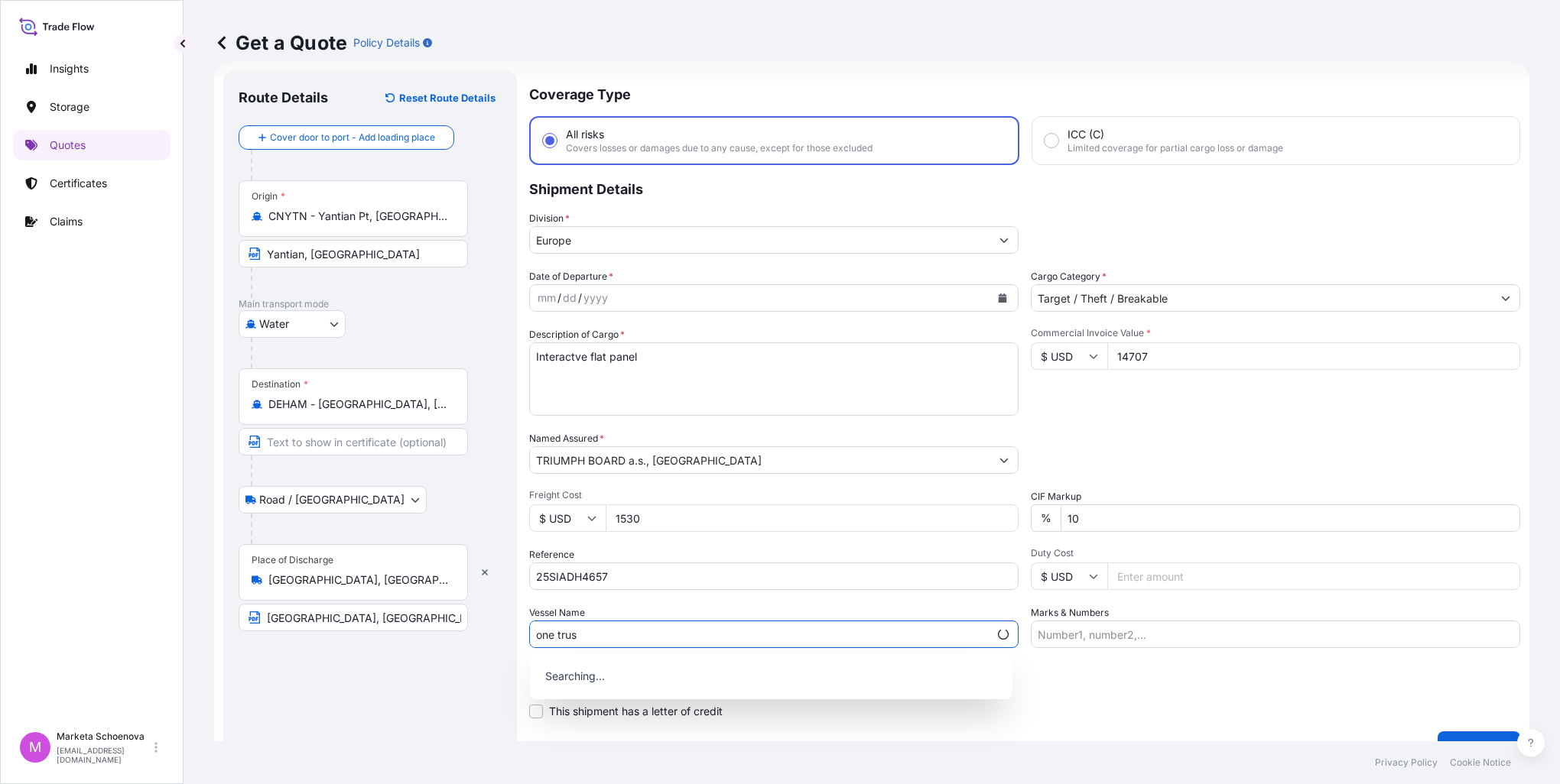
type input "one trust"
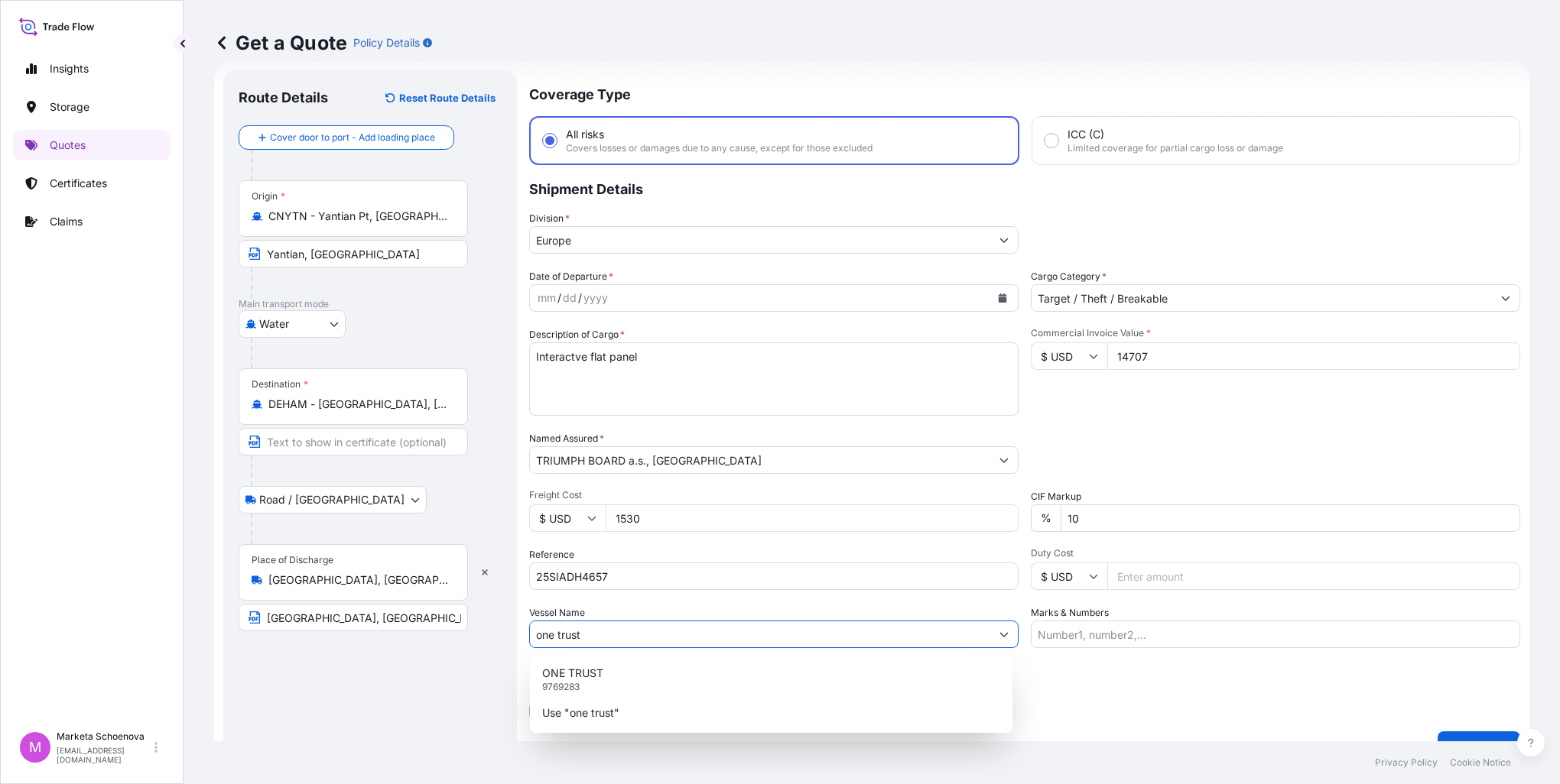
drag, startPoint x: 616, startPoint y: 635, endPoint x: 429, endPoint y: 632, distance: 187.0
click at [429, 632] on form "Route Details Reset Route Details Cover door to port - Add loading place Place …" at bounding box center [873, 416] width 1316 height 710
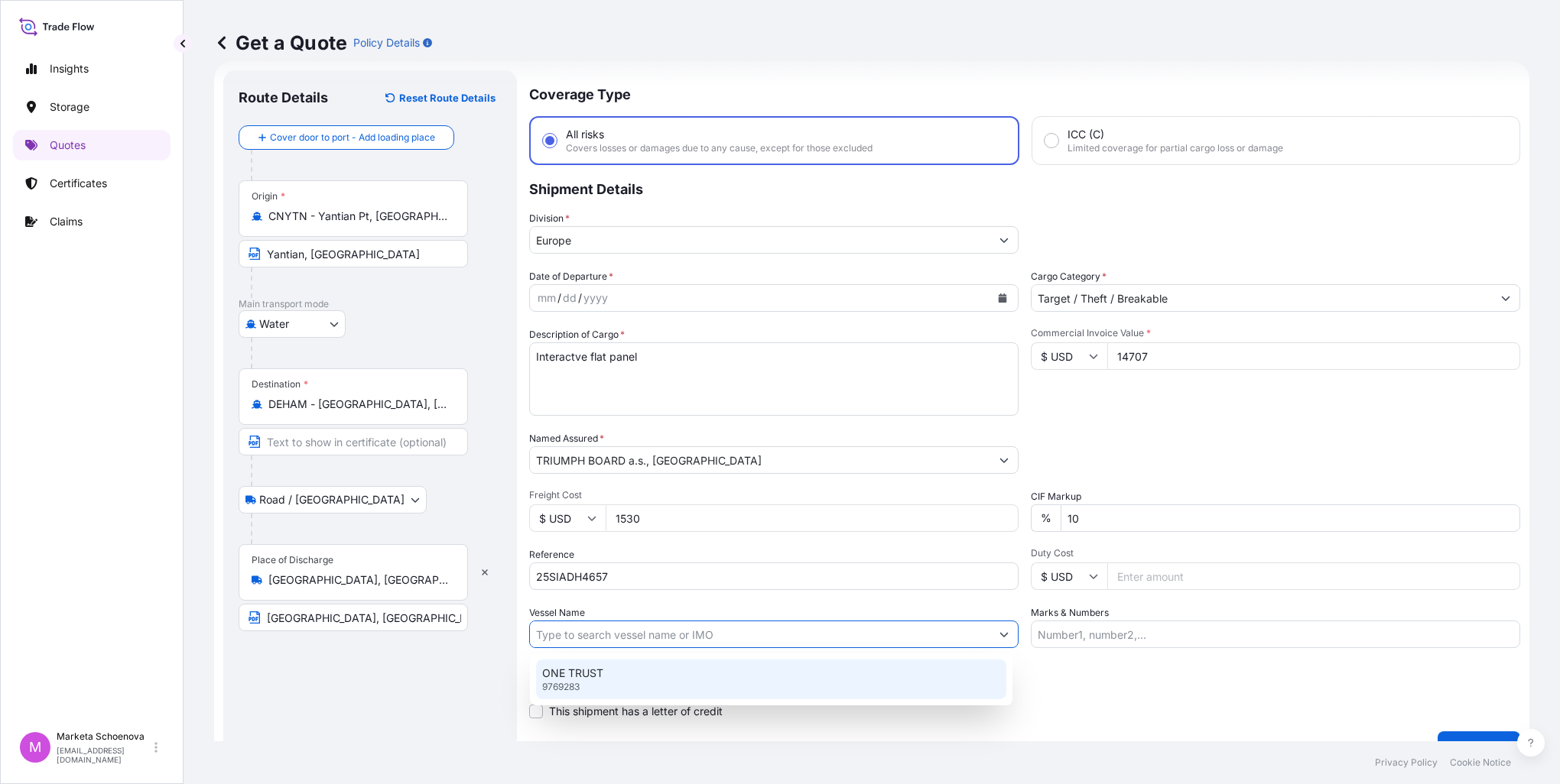
click at [1170, 734] on div "Coverage Type All risks Covers losses or damages due to any cause, except for t…" at bounding box center [1024, 416] width 991 height 691
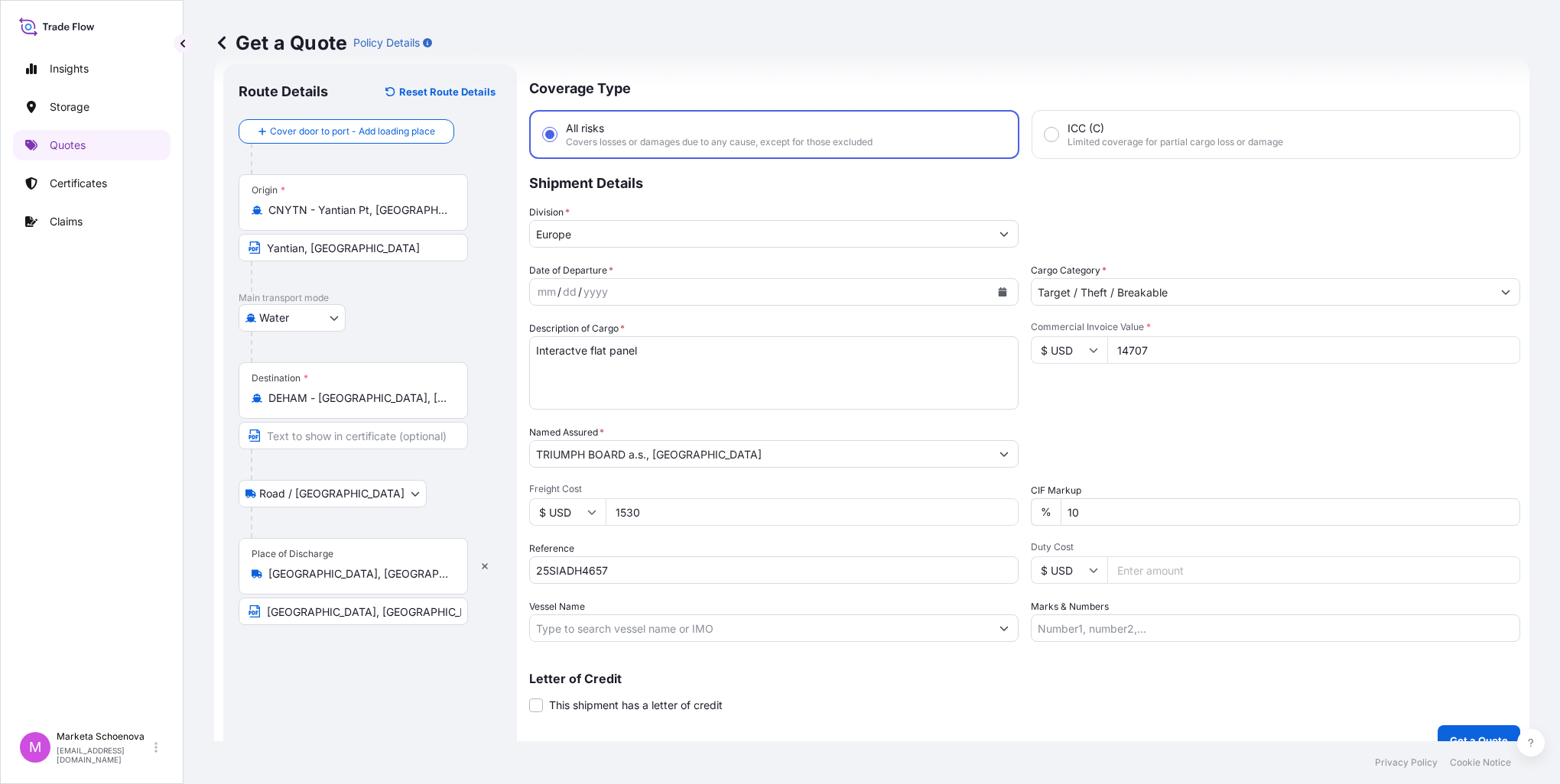
scroll to position [52, 0]
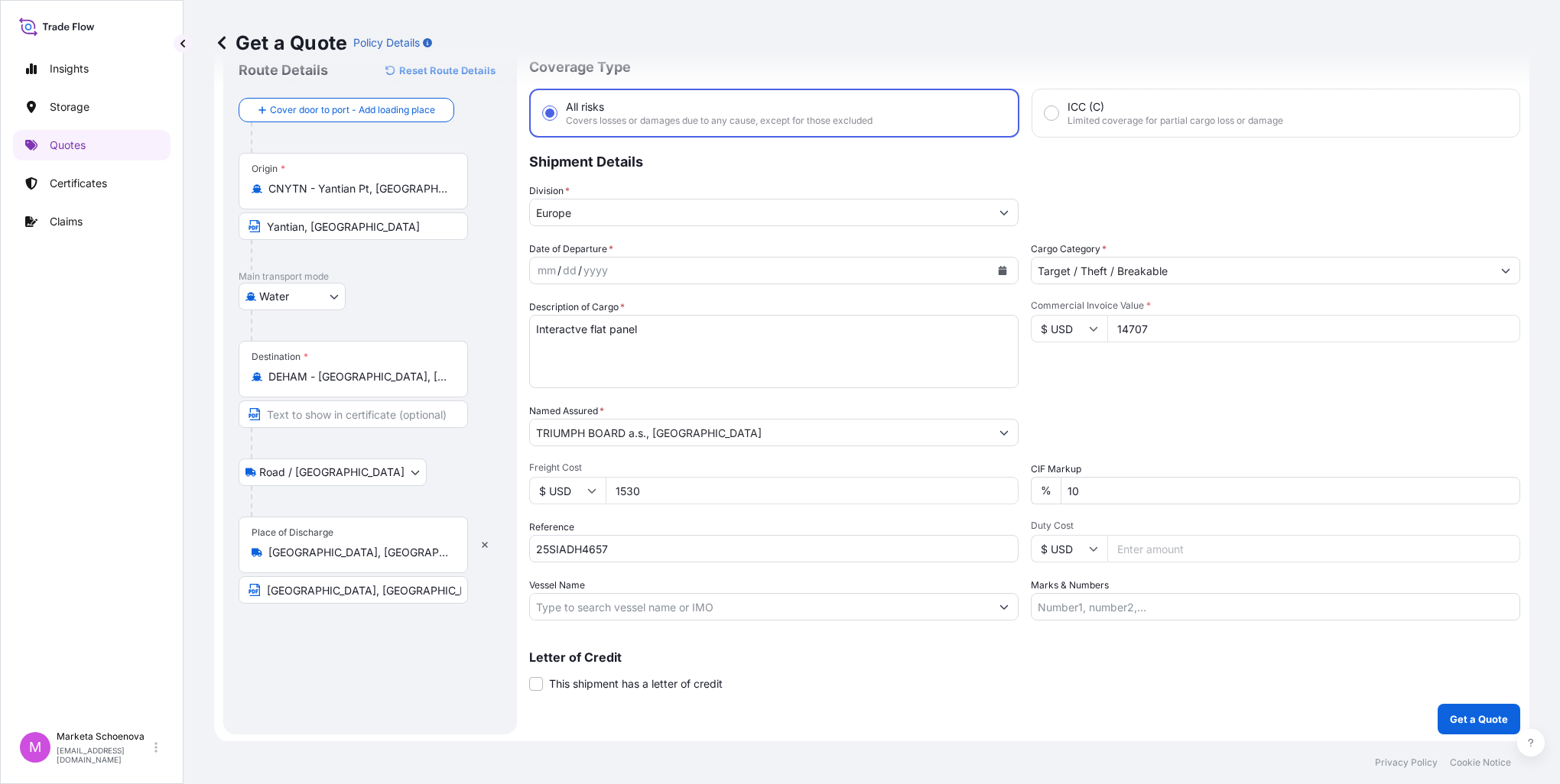
click at [865, 238] on div "Coverage Type All risks Covers losses or damages due to any cause, except for t…" at bounding box center [1024, 388] width 991 height 691
click at [857, 255] on div "Date of Departure * mm / dd / yyyy" at bounding box center [774, 263] width 490 height 43
click at [855, 269] on div "mm / dd / yyyy" at bounding box center [760, 271] width 460 height 28
click at [998, 268] on icon "Calendar" at bounding box center [1003, 271] width 9 height 9
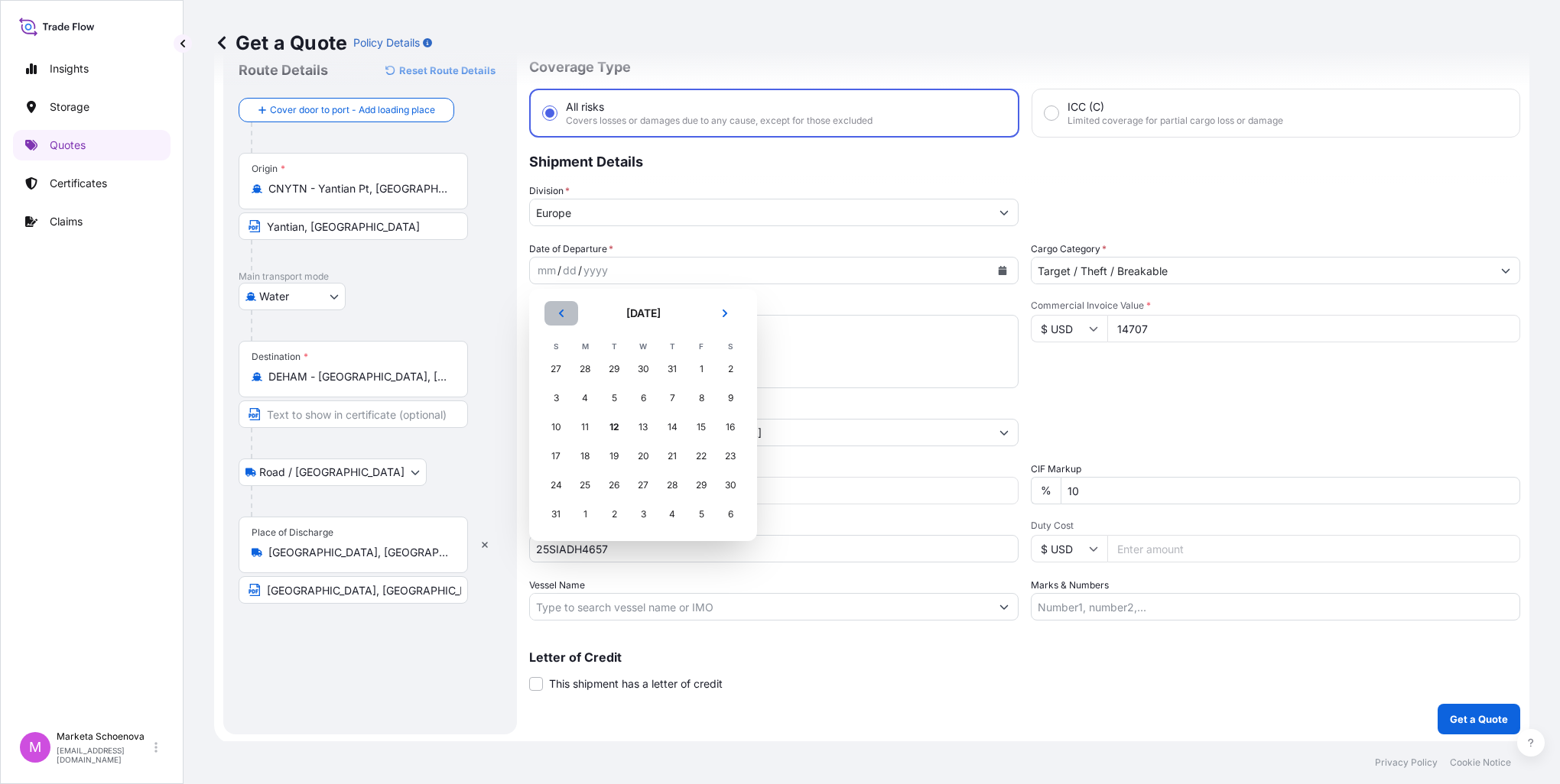
click at [558, 311] on icon "Previous" at bounding box center [561, 313] width 9 height 9
click at [675, 427] on div "17" at bounding box center [672, 427] width 28 height 28
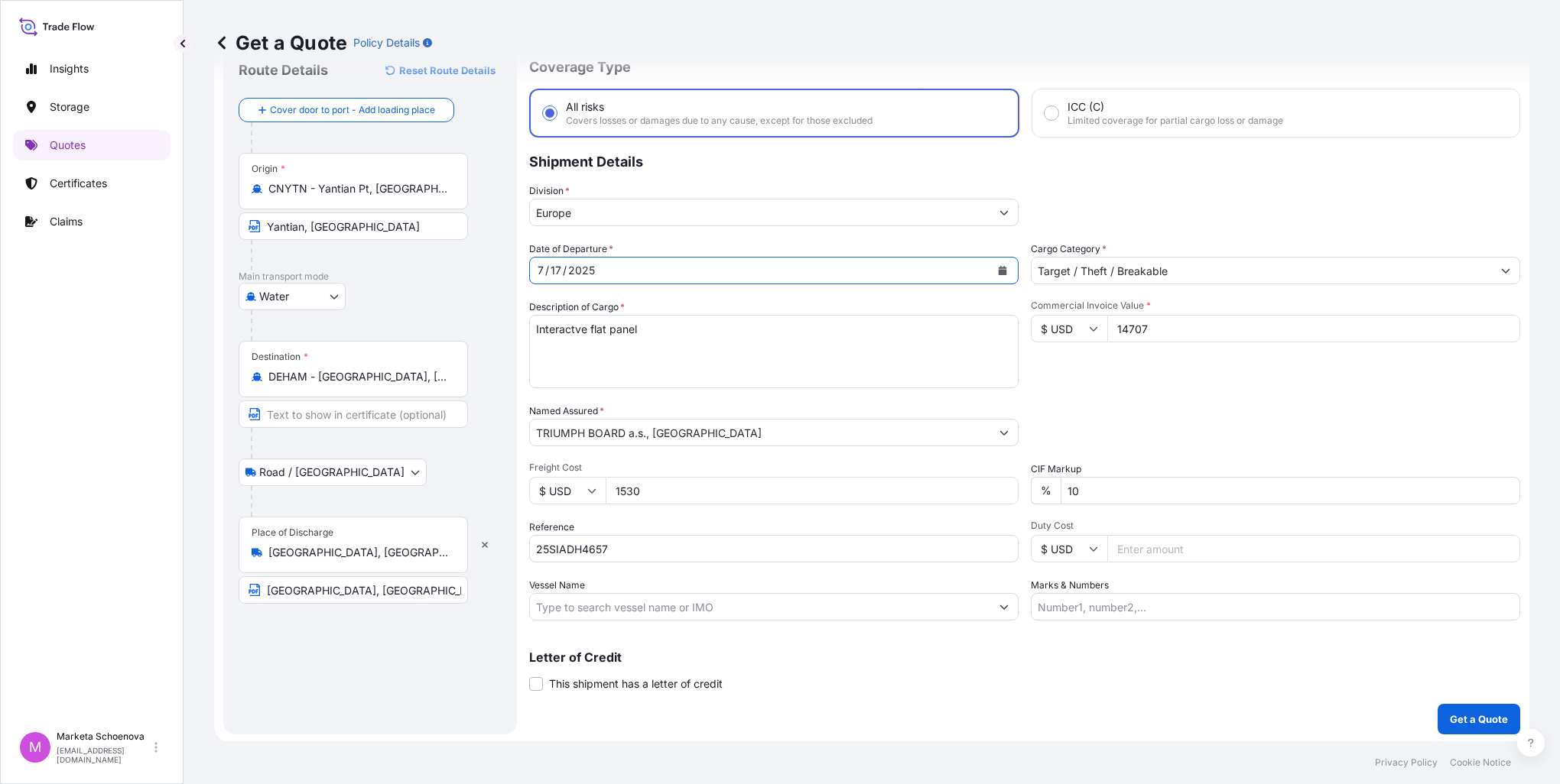
click at [999, 270] on icon "Calendar" at bounding box center [1003, 271] width 8 height 9
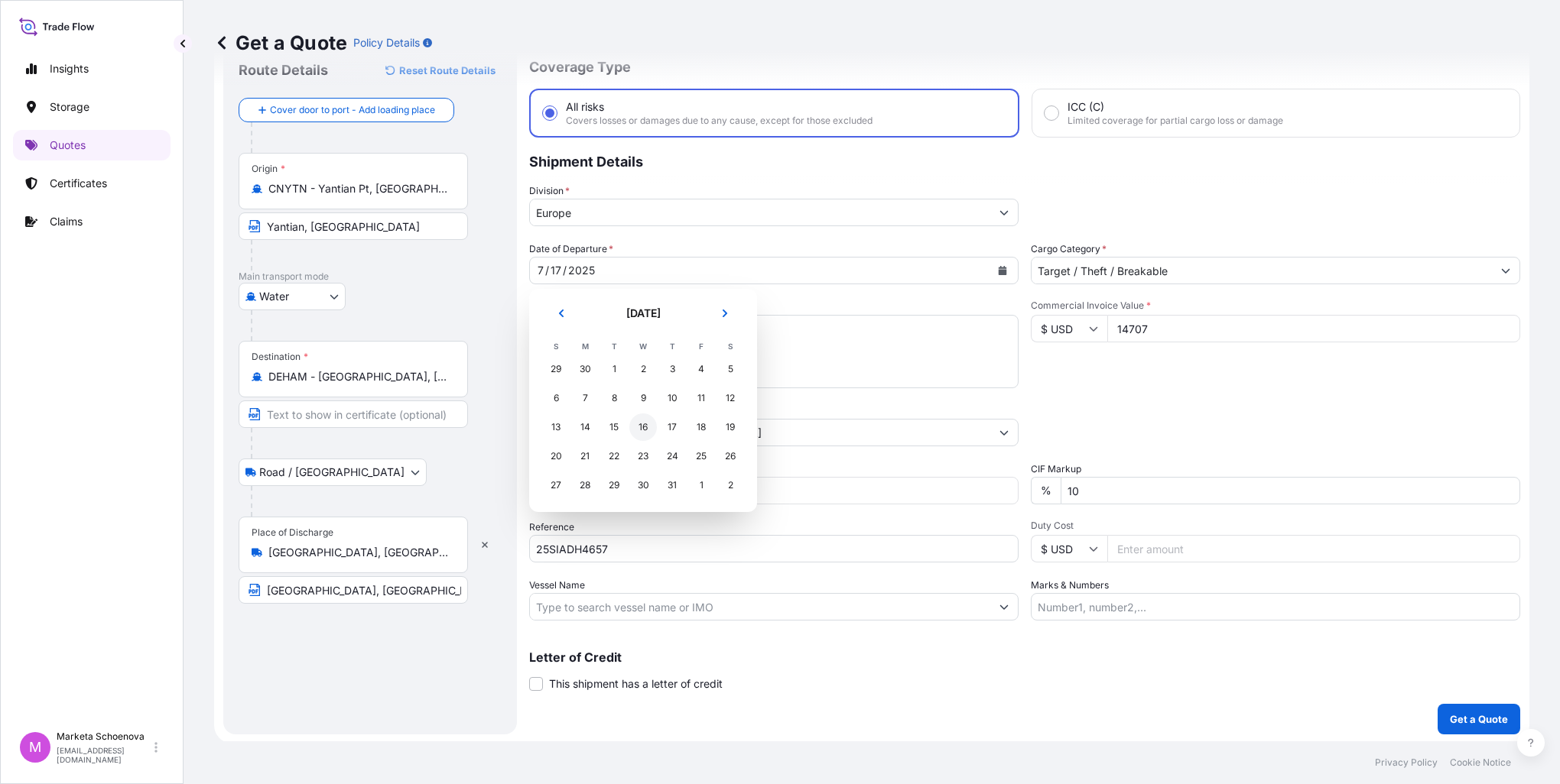
click at [635, 429] on div "16" at bounding box center [643, 427] width 28 height 28
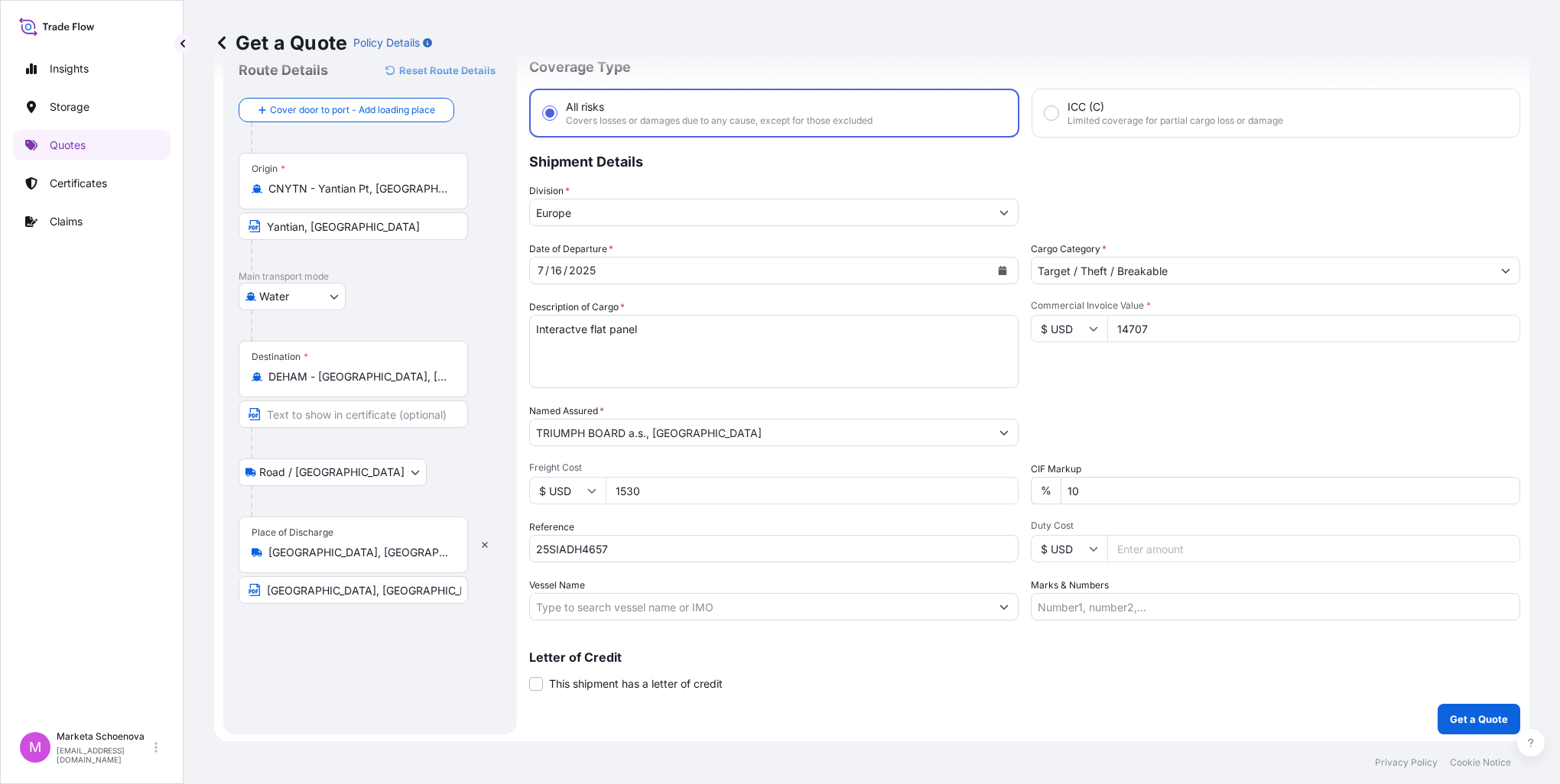
click at [1068, 664] on div "Letter of Credit This shipment has a letter of credit Letter of credit * Letter…" at bounding box center [1024, 672] width 991 height 41
click at [1450, 721] on p "Get a Quote" at bounding box center [1479, 719] width 58 height 15
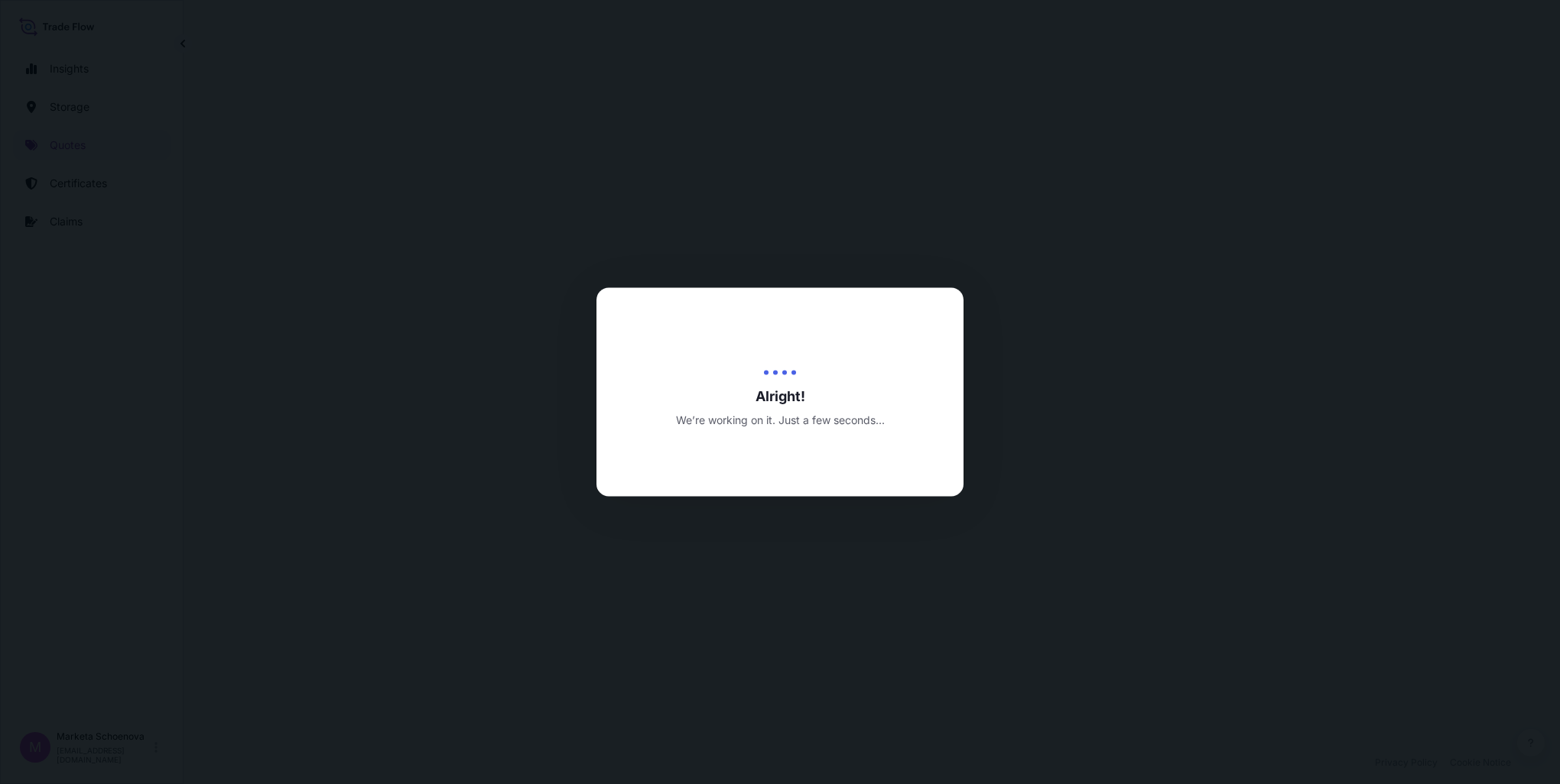
select select "Water"
select select "Road / [GEOGRAPHIC_DATA]"
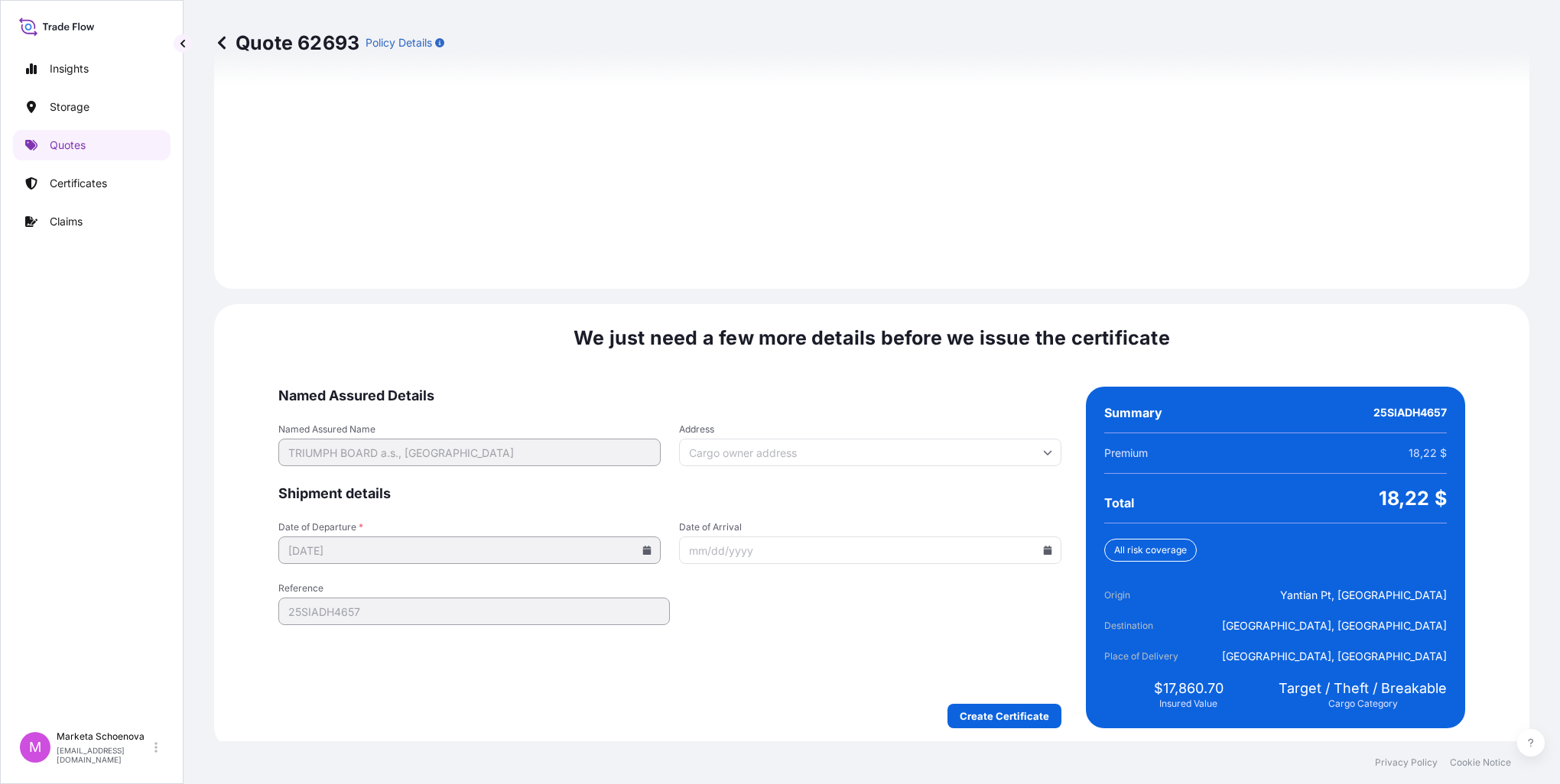
scroll to position [2122, 0]
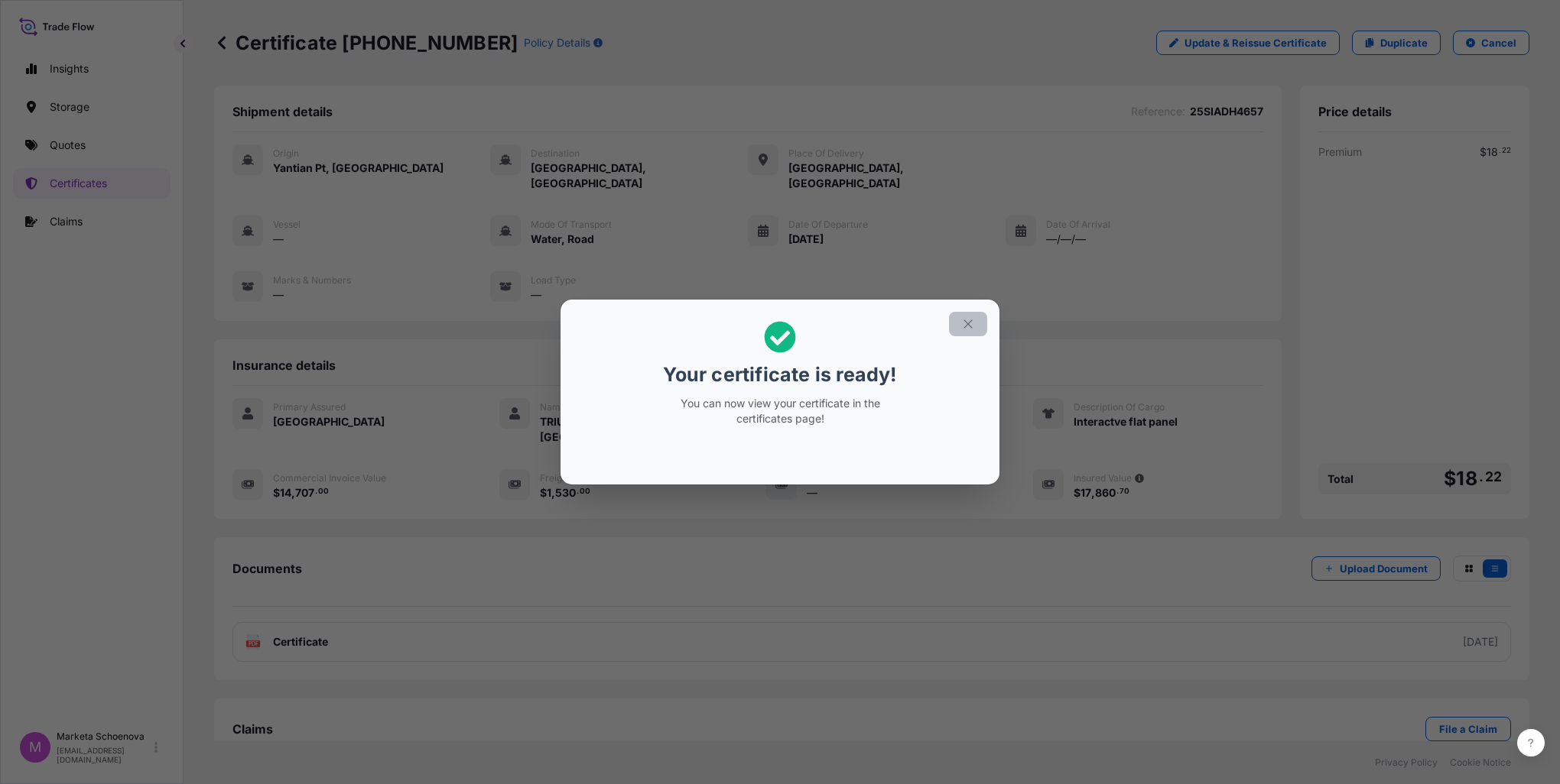
click at [967, 324] on icon "button" at bounding box center [968, 323] width 13 height 13
